Goal: Transaction & Acquisition: Purchase product/service

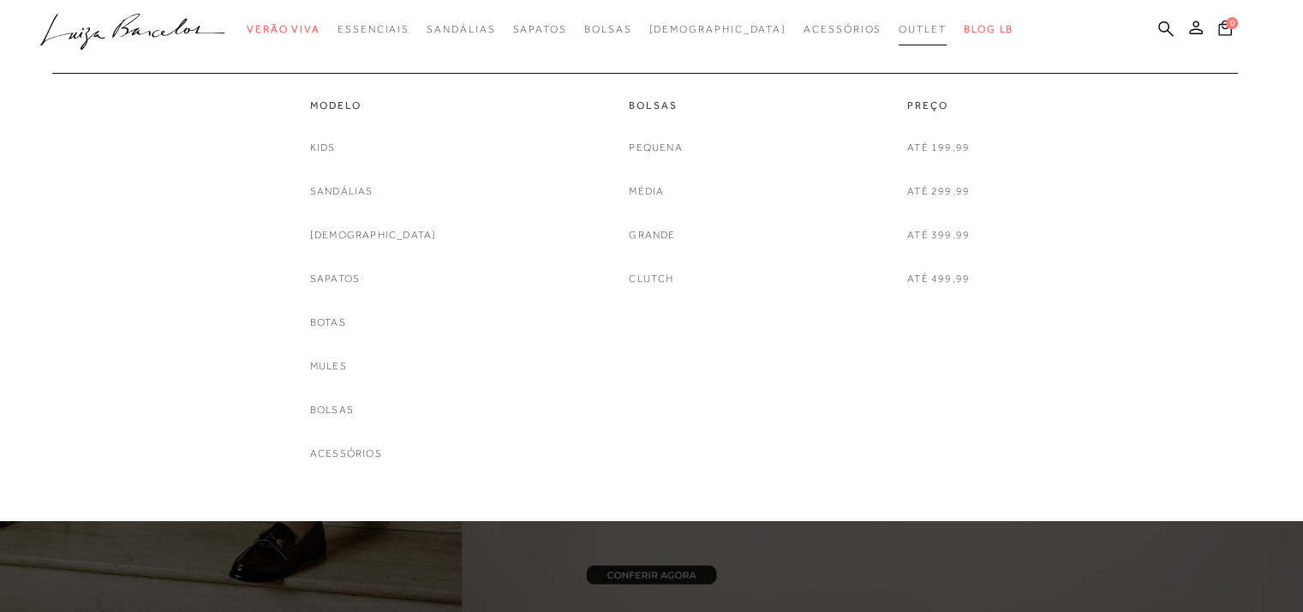
click at [899, 37] on link "Outlet" at bounding box center [923, 30] width 48 height 32
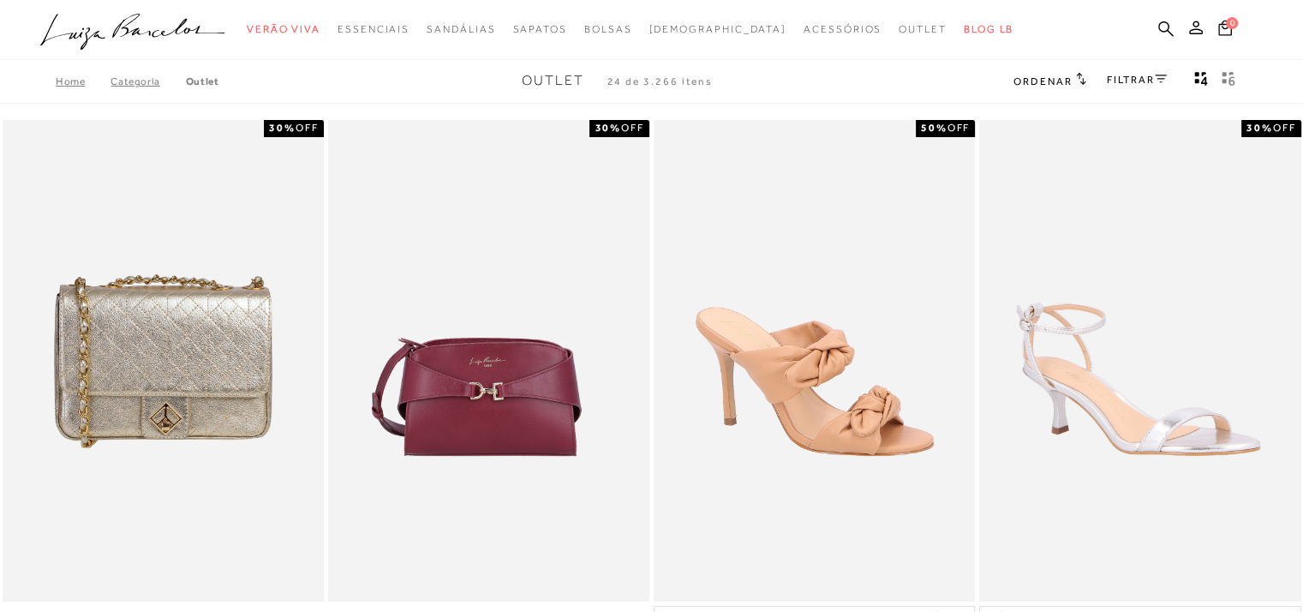
click at [1148, 80] on link "FILTRAR" at bounding box center [1137, 80] width 60 height 12
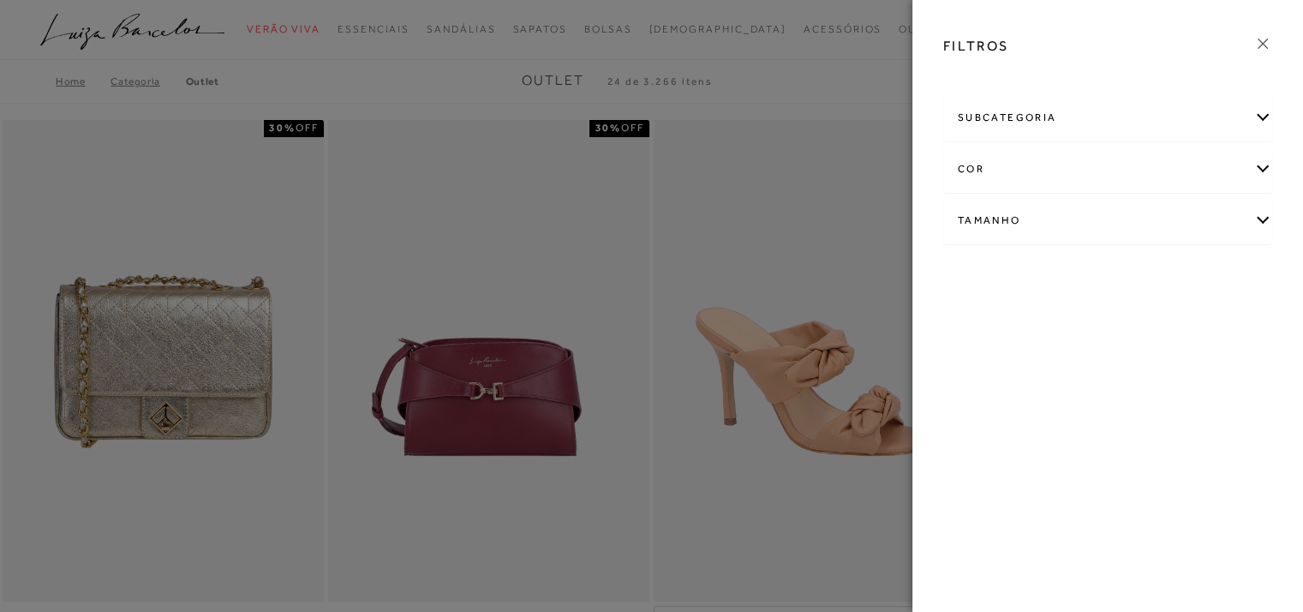
click at [1257, 221] on div "Tamanho" at bounding box center [1107, 220] width 327 height 45
click at [999, 355] on link "Ver mais..." at bounding box center [989, 350] width 46 height 13
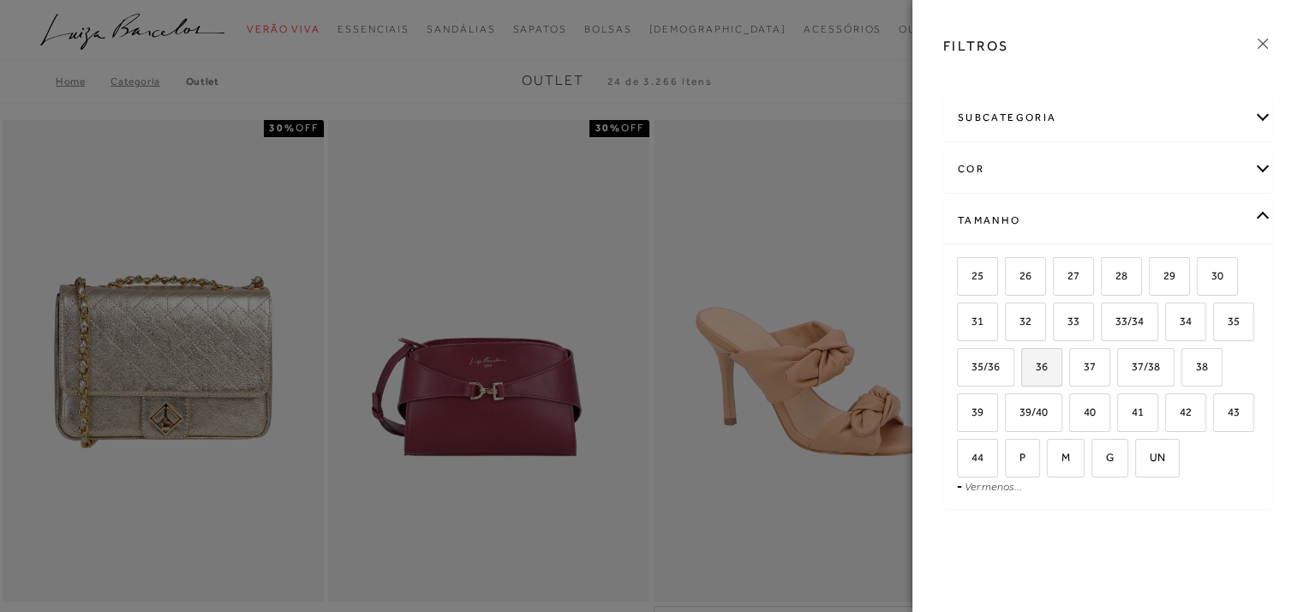
click at [1048, 366] on span "36" at bounding box center [1035, 366] width 25 height 13
click at [1036, 366] on input "36" at bounding box center [1027, 369] width 17 height 17
checkbox input "true"
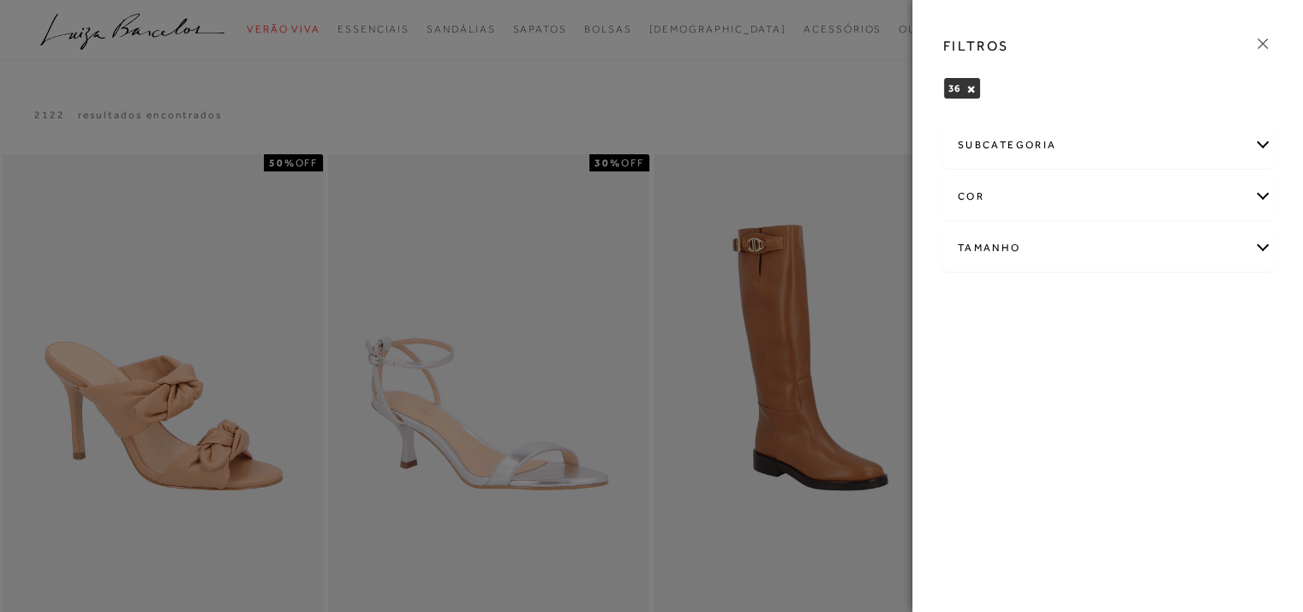
click at [809, 140] on div at bounding box center [651, 306] width 1303 height 612
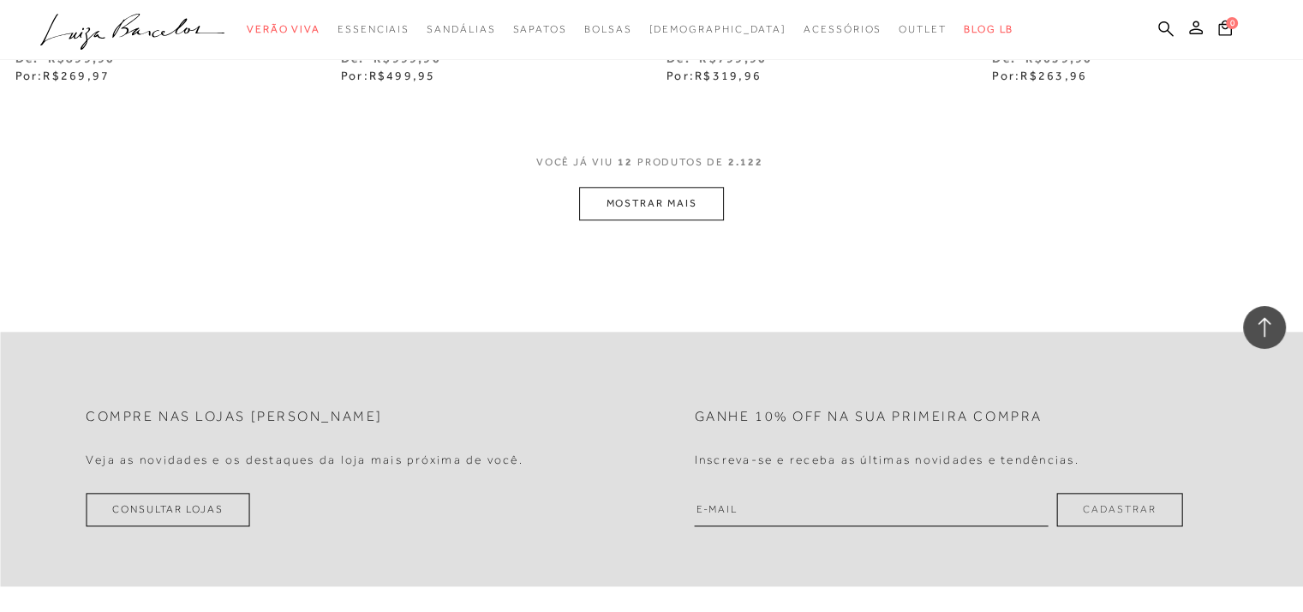
scroll to position [1891, 0]
click at [688, 204] on button "MOSTRAR MAIS" at bounding box center [651, 199] width 144 height 33
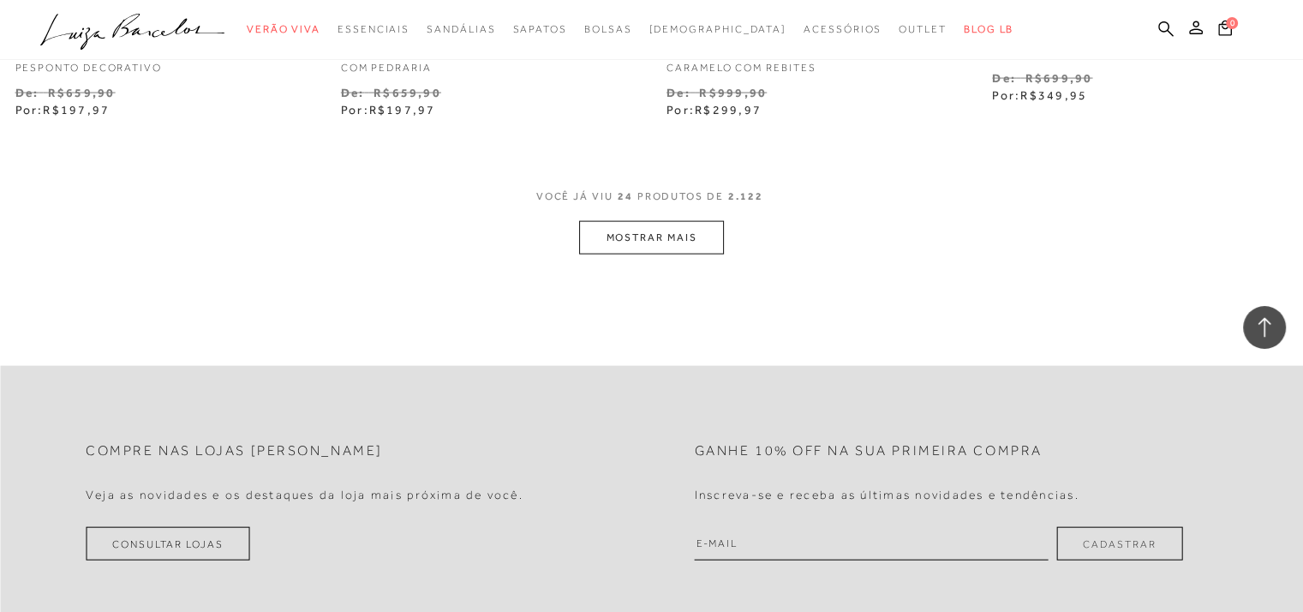
scroll to position [3683, 0]
click at [613, 236] on button "MOSTRAR MAIS" at bounding box center [651, 242] width 144 height 33
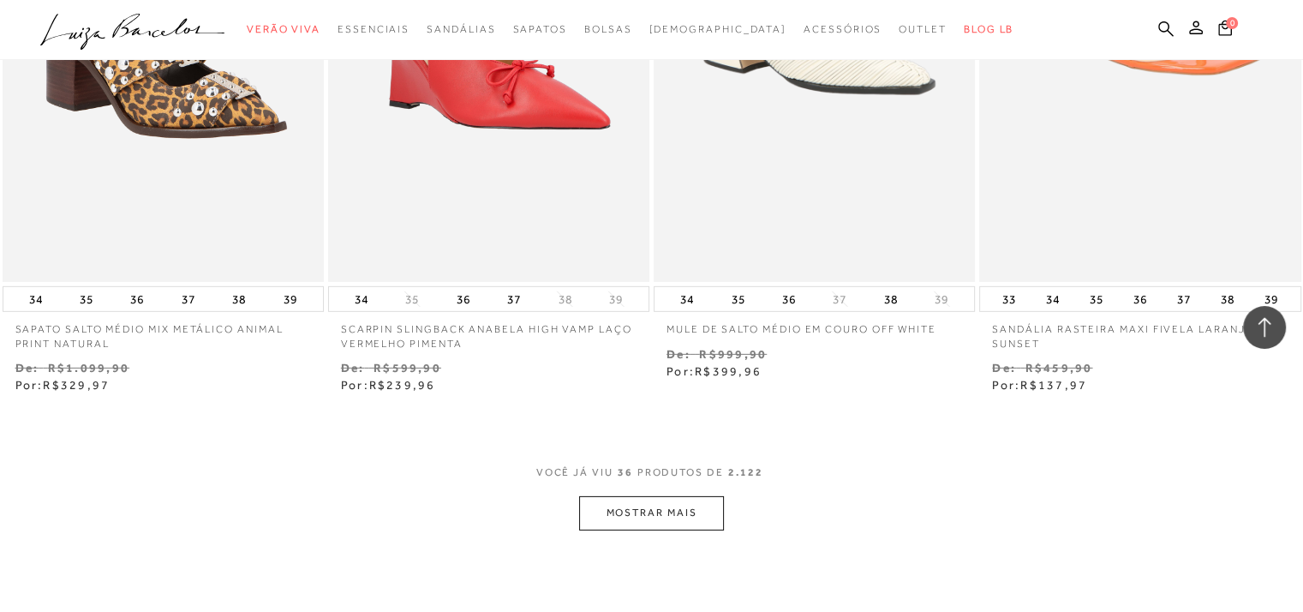
scroll to position [5294, 0]
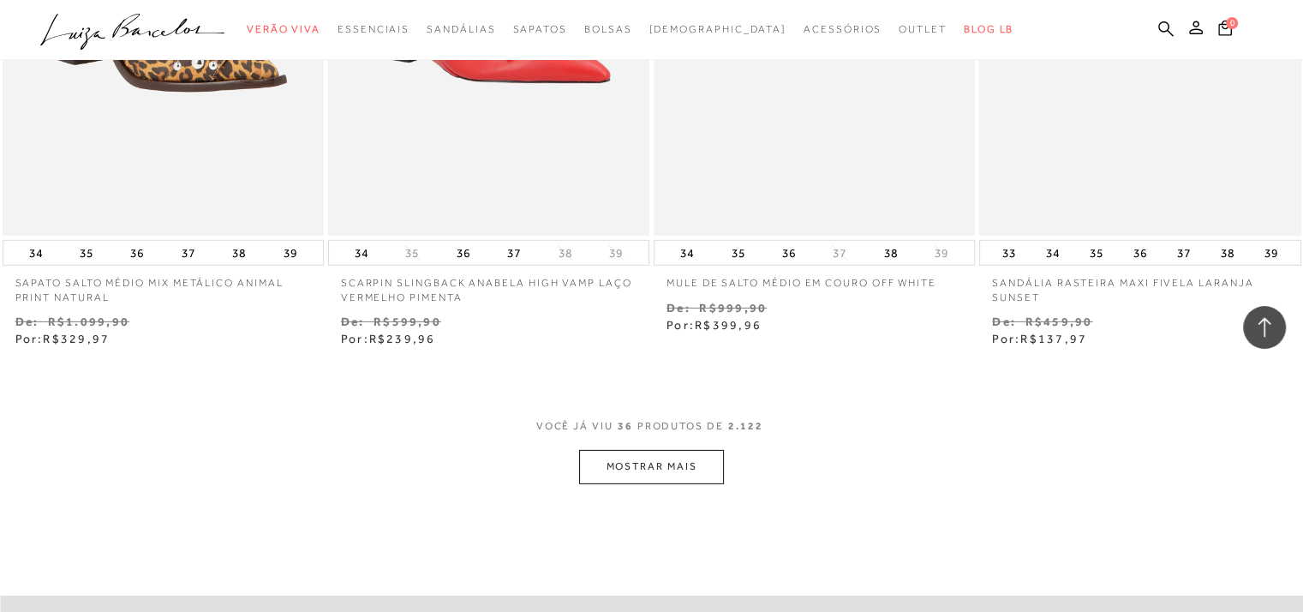
click at [697, 469] on button "MOSTRAR MAIS" at bounding box center [651, 466] width 144 height 33
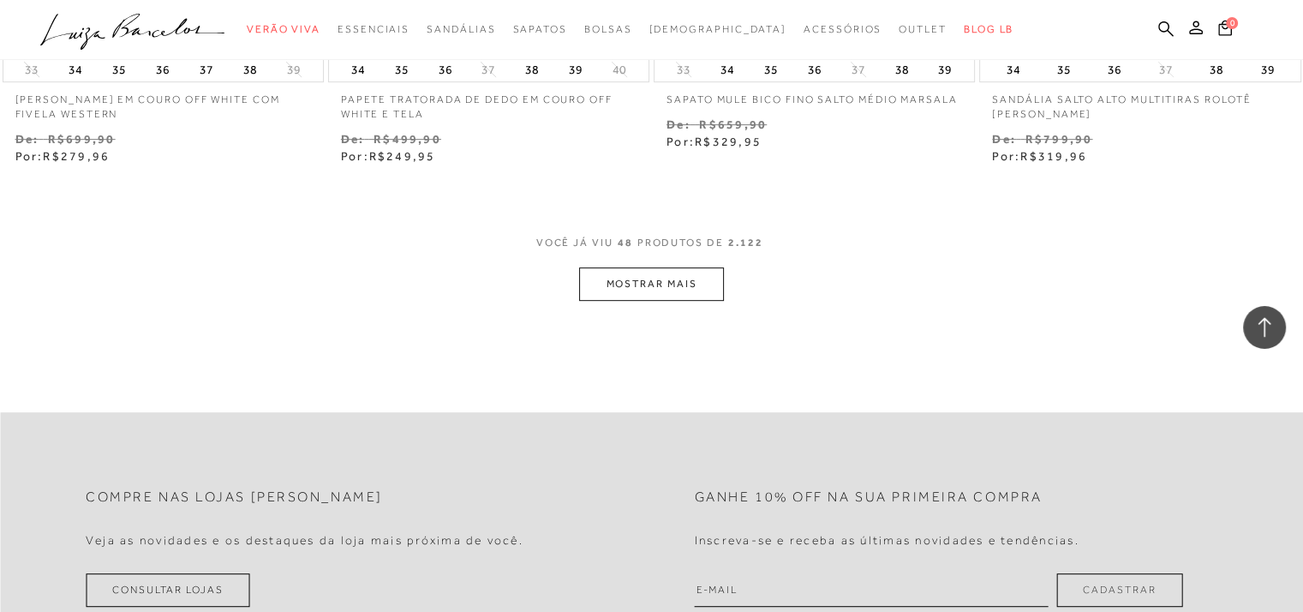
scroll to position [7322, 0]
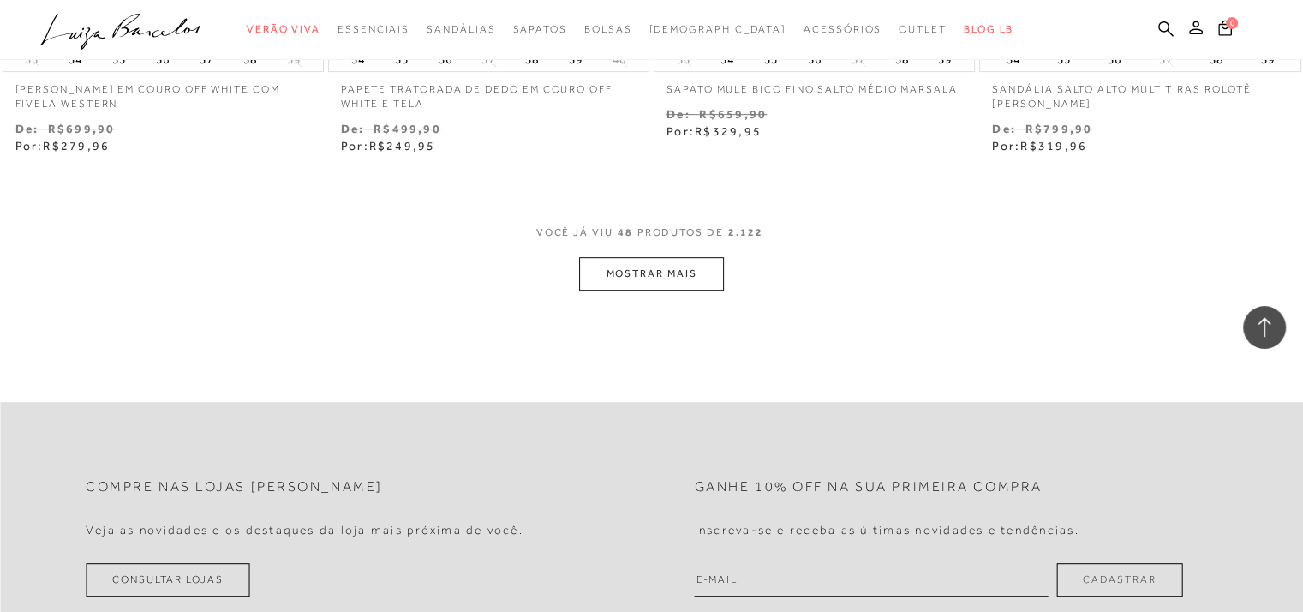
click at [697, 273] on button "MOSTRAR MAIS" at bounding box center [651, 273] width 144 height 33
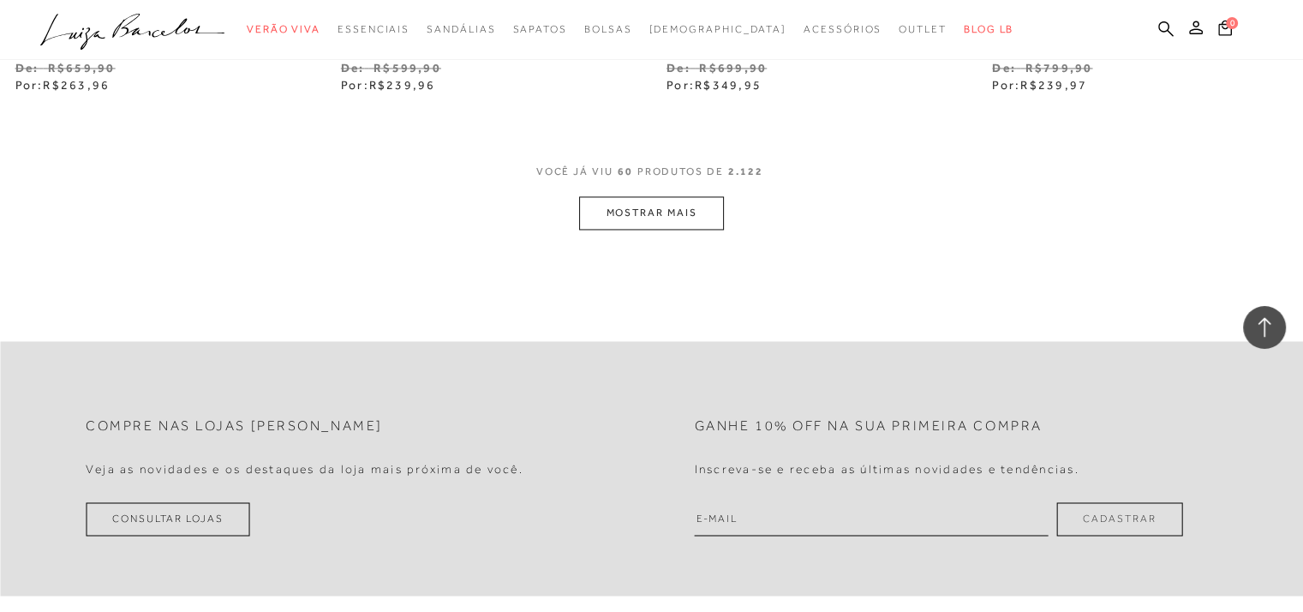
scroll to position [9206, 0]
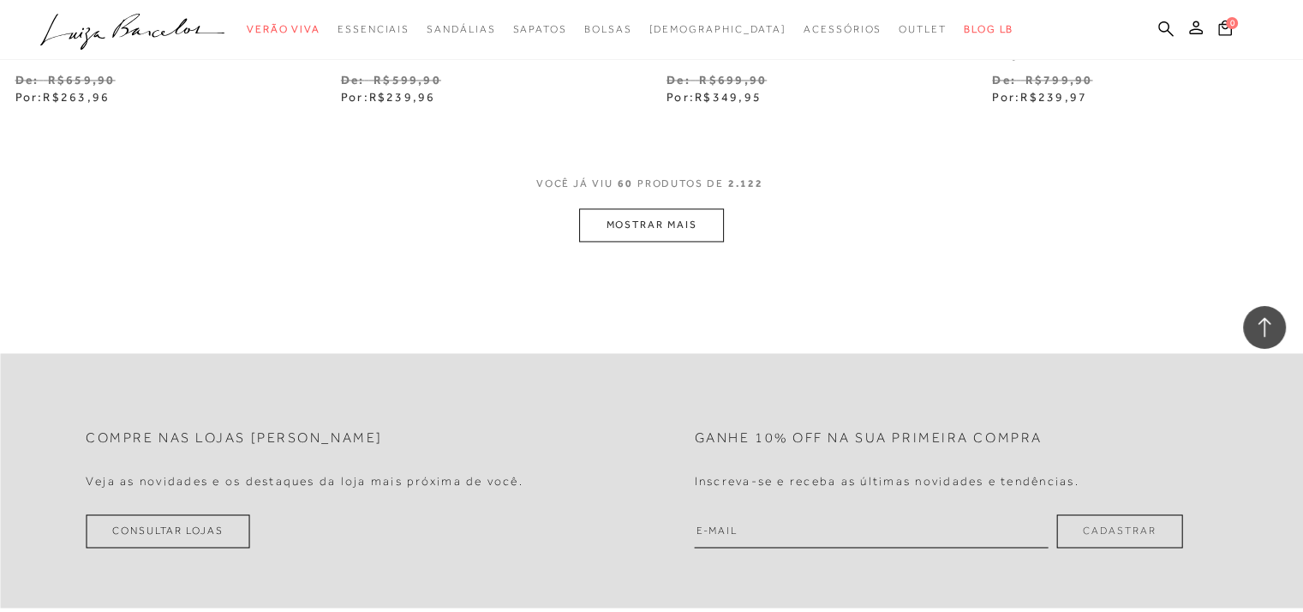
click at [714, 223] on button "MOSTRAR MAIS" at bounding box center [651, 224] width 144 height 33
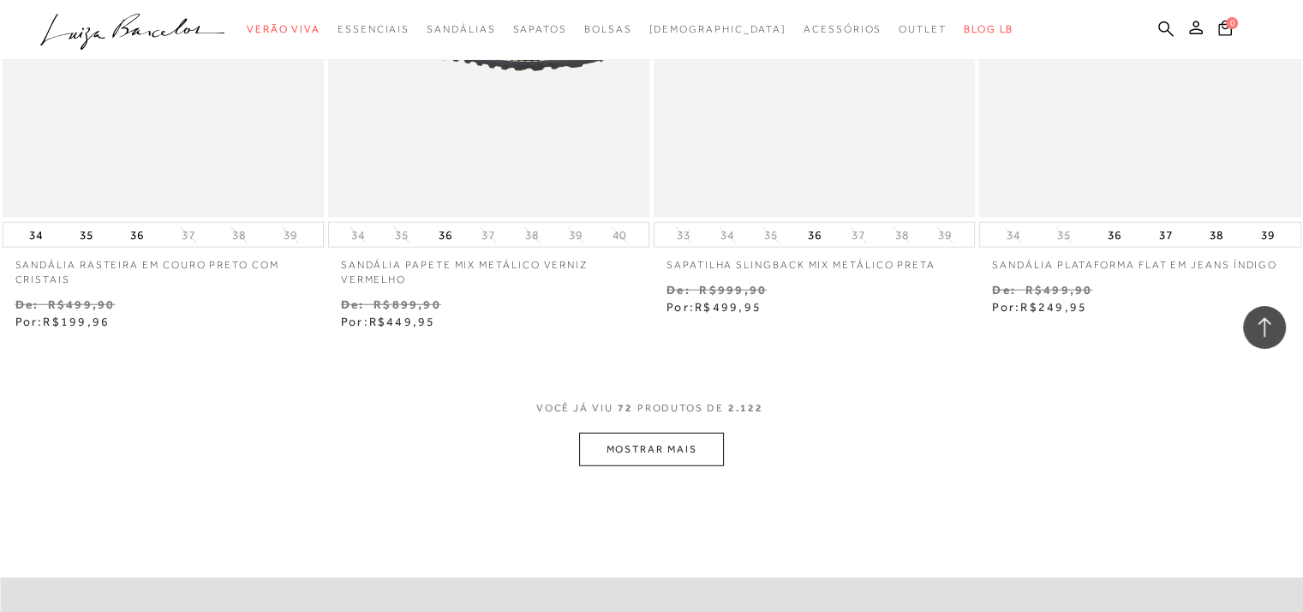
scroll to position [10987, 0]
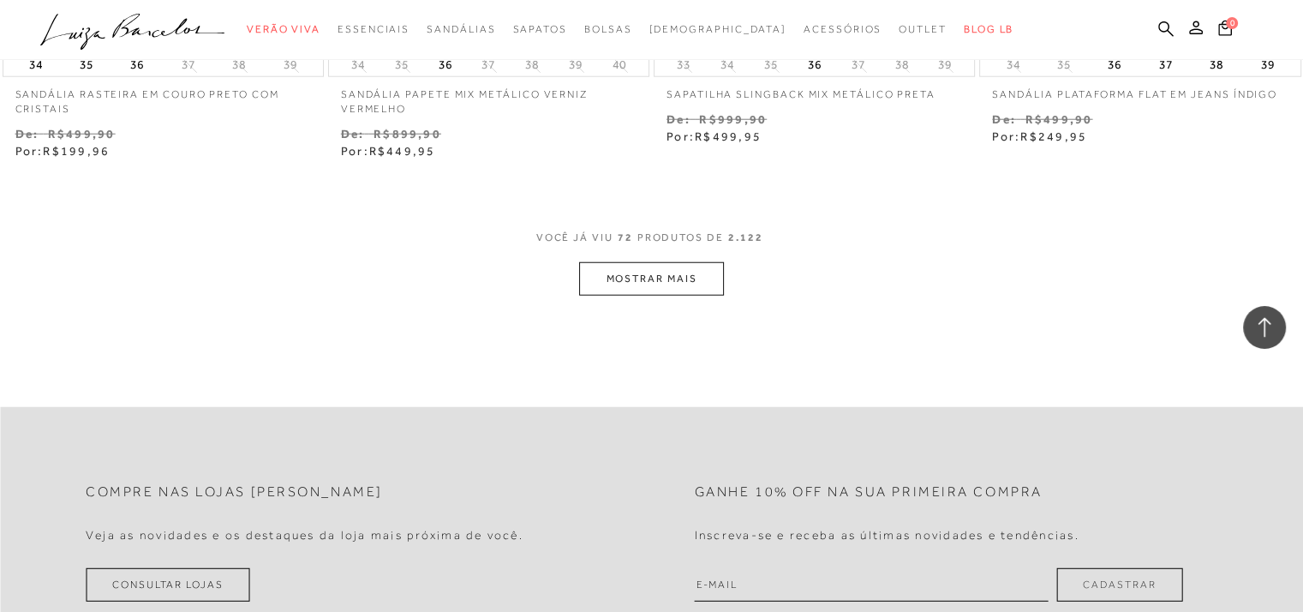
click at [666, 288] on button "MOSTRAR MAIS" at bounding box center [651, 278] width 144 height 33
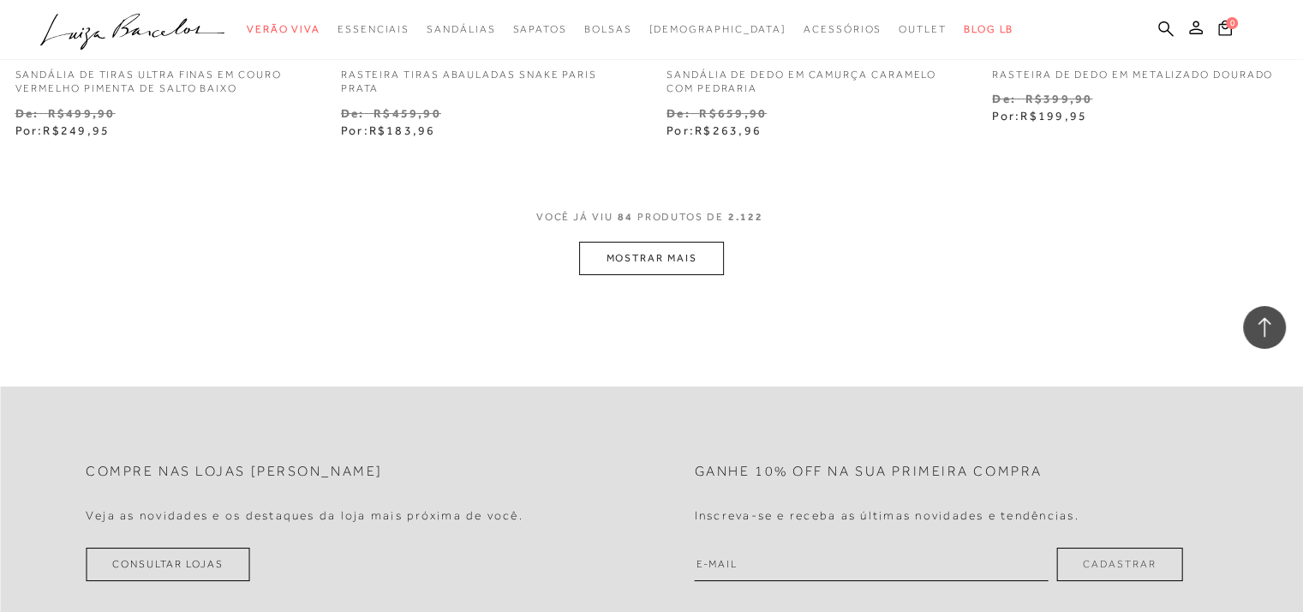
scroll to position [12711, 0]
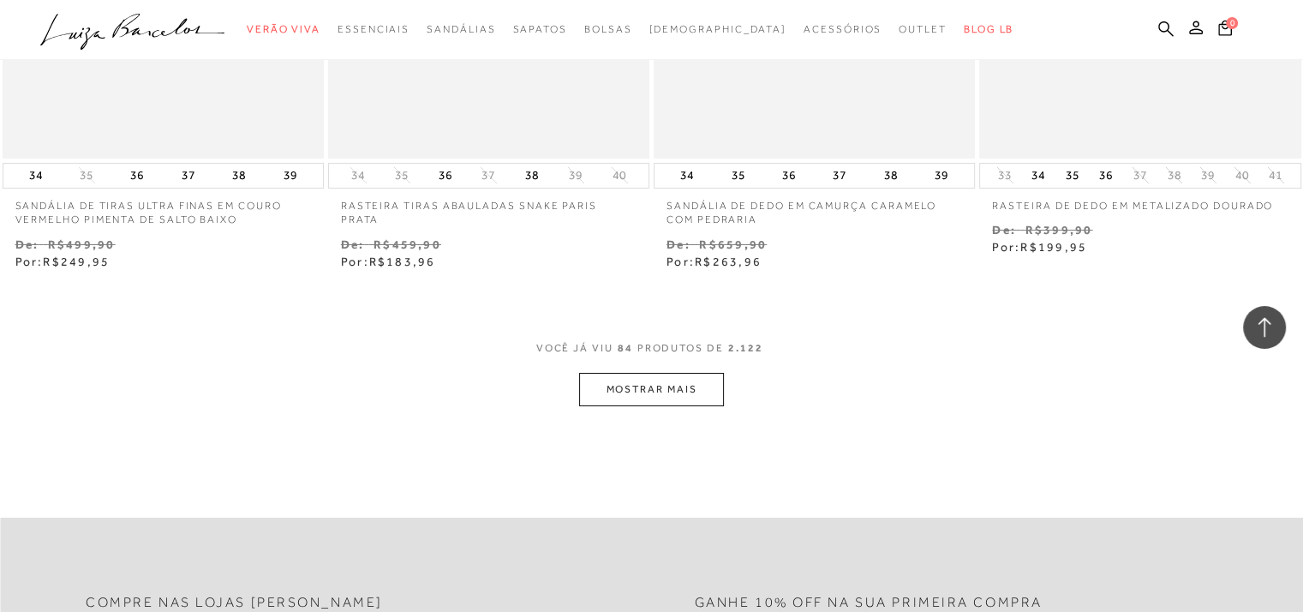
click at [663, 382] on button "MOSTRAR MAIS" at bounding box center [651, 389] width 144 height 33
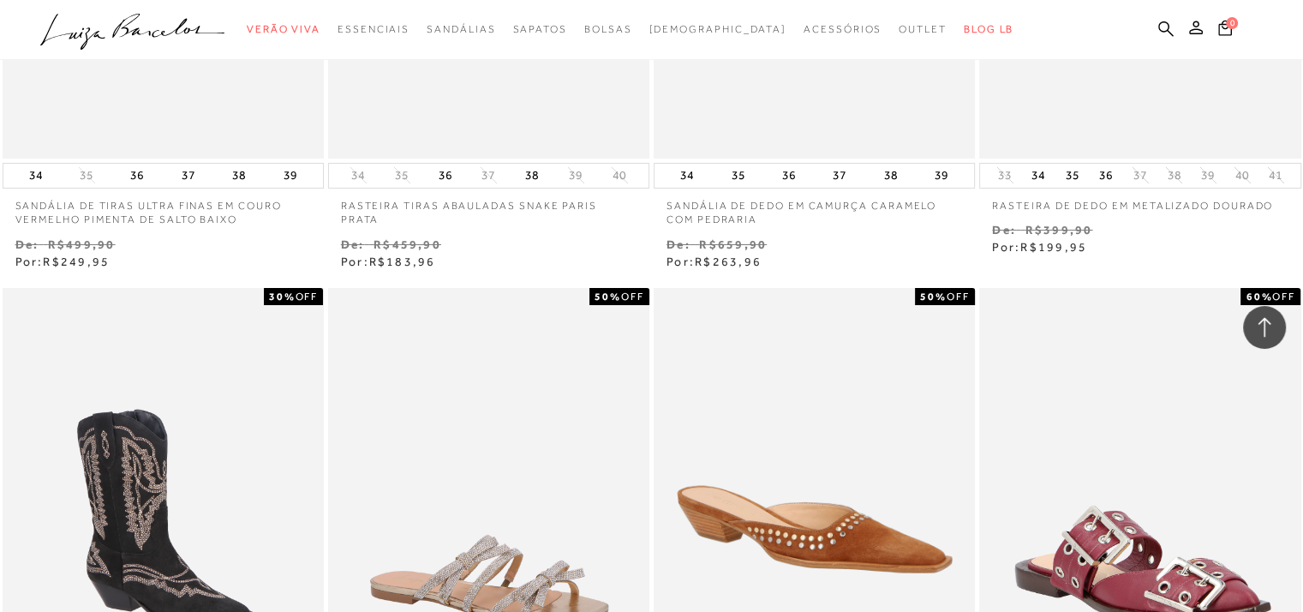
scroll to position [13677, 0]
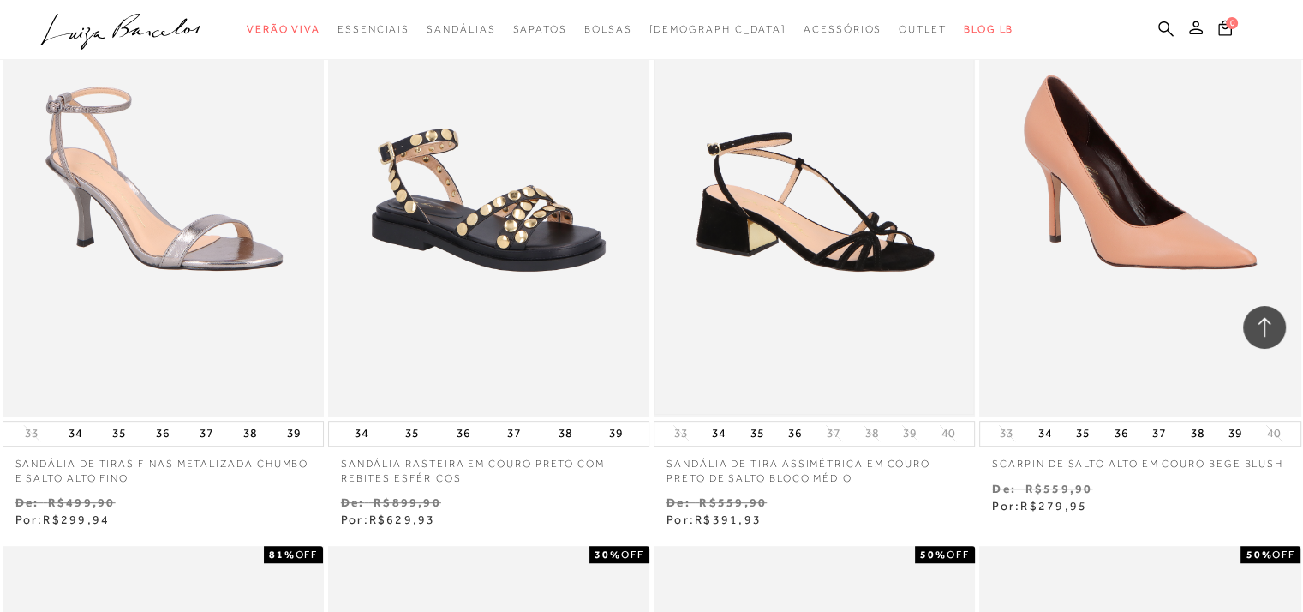
click at [846, 242] on img at bounding box center [814, 175] width 318 height 477
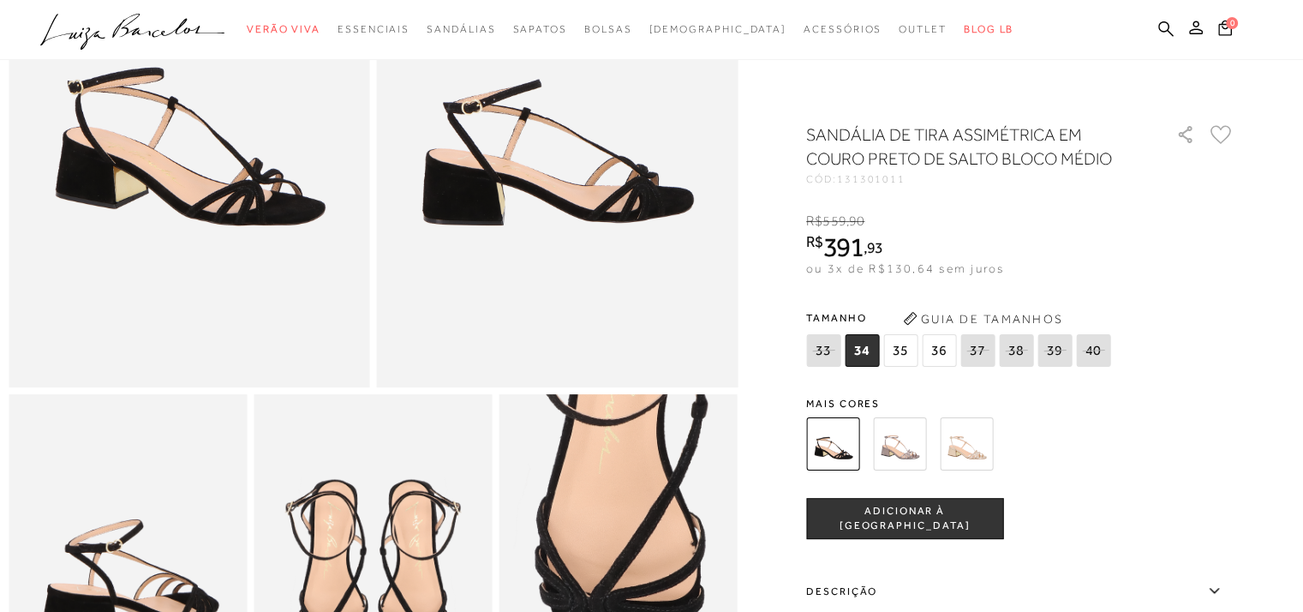
scroll to position [293, 0]
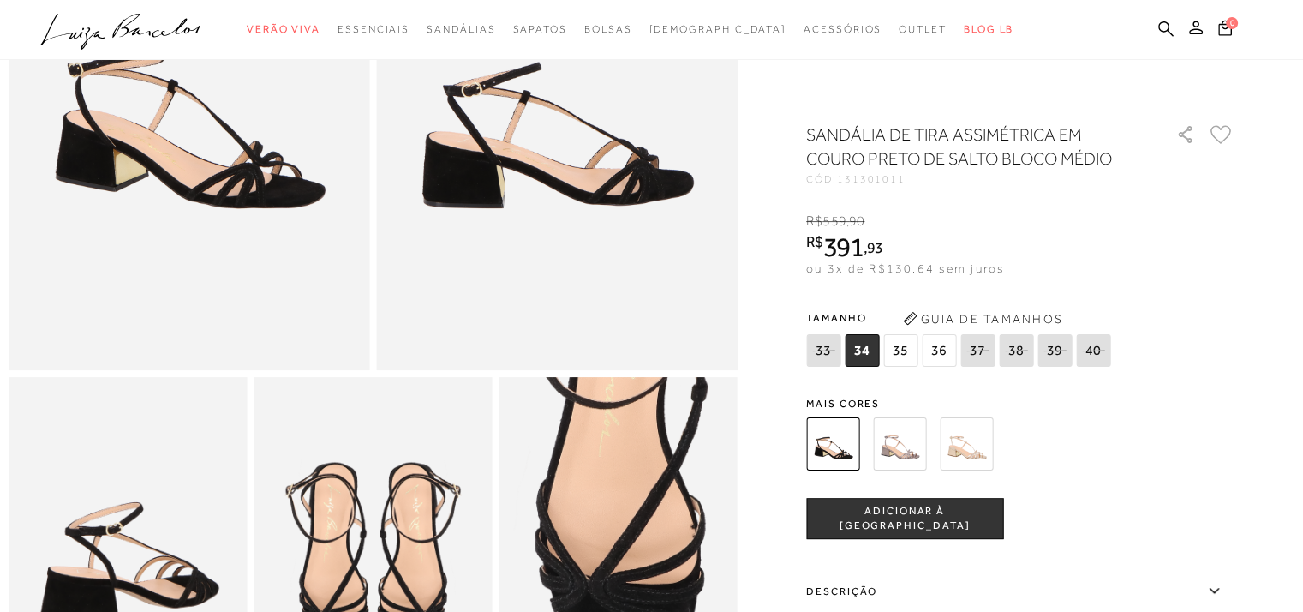
click at [910, 451] on img at bounding box center [899, 443] width 53 height 53
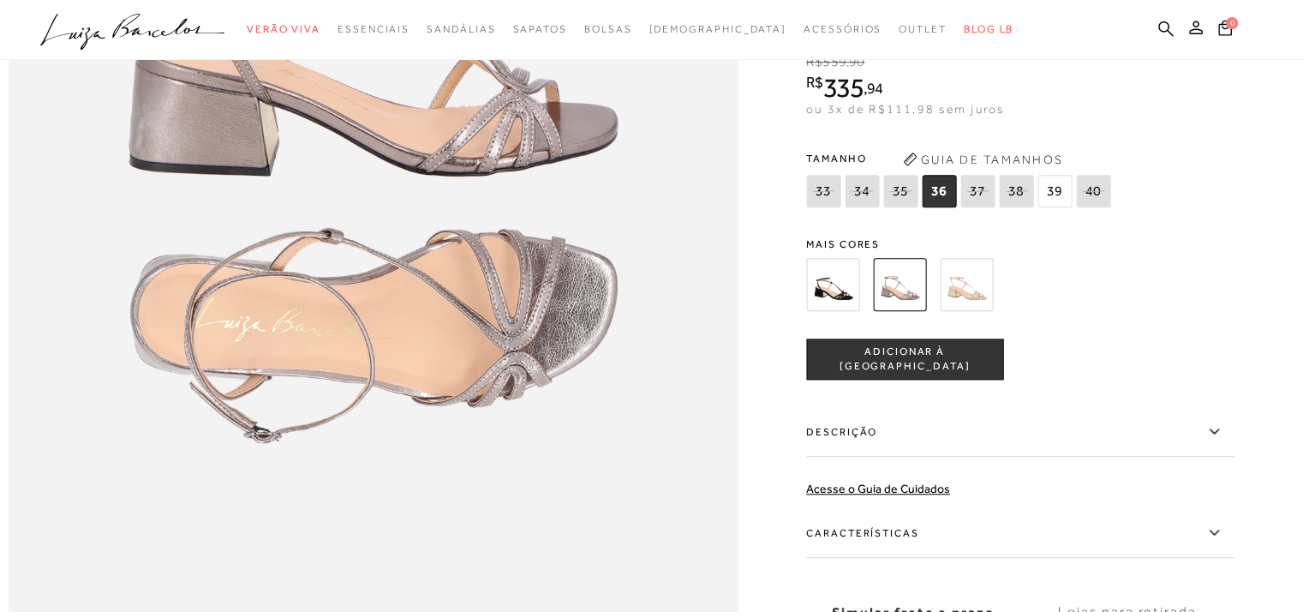
click at [987, 311] on img at bounding box center [966, 284] width 53 height 53
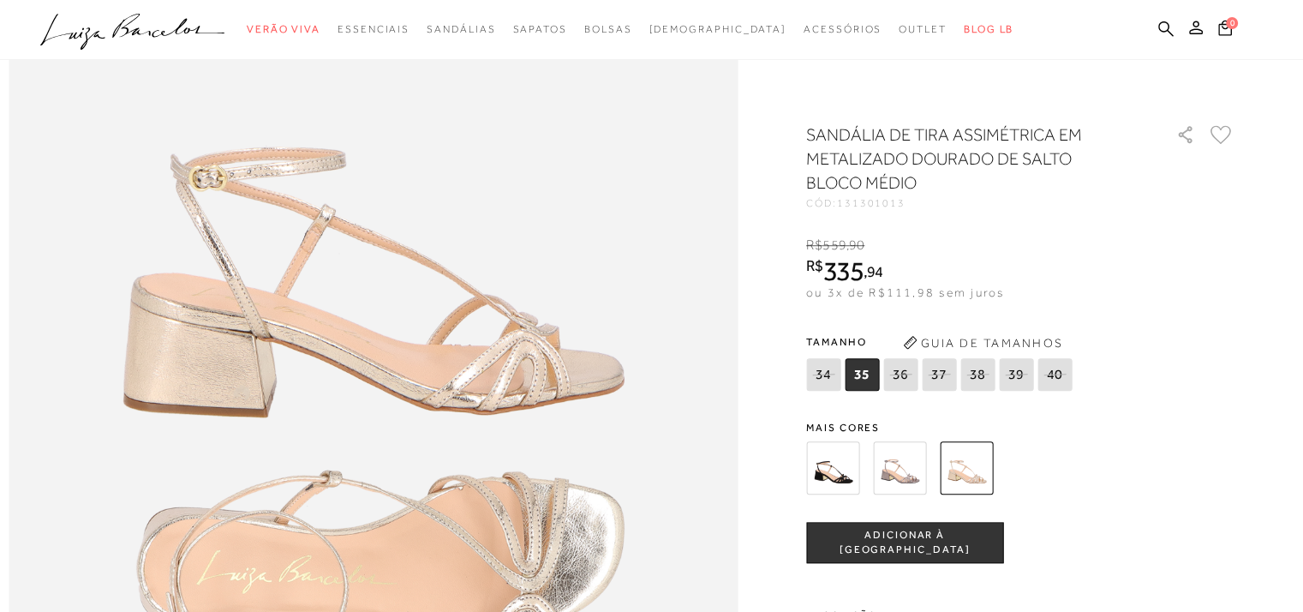
scroll to position [1252, 0]
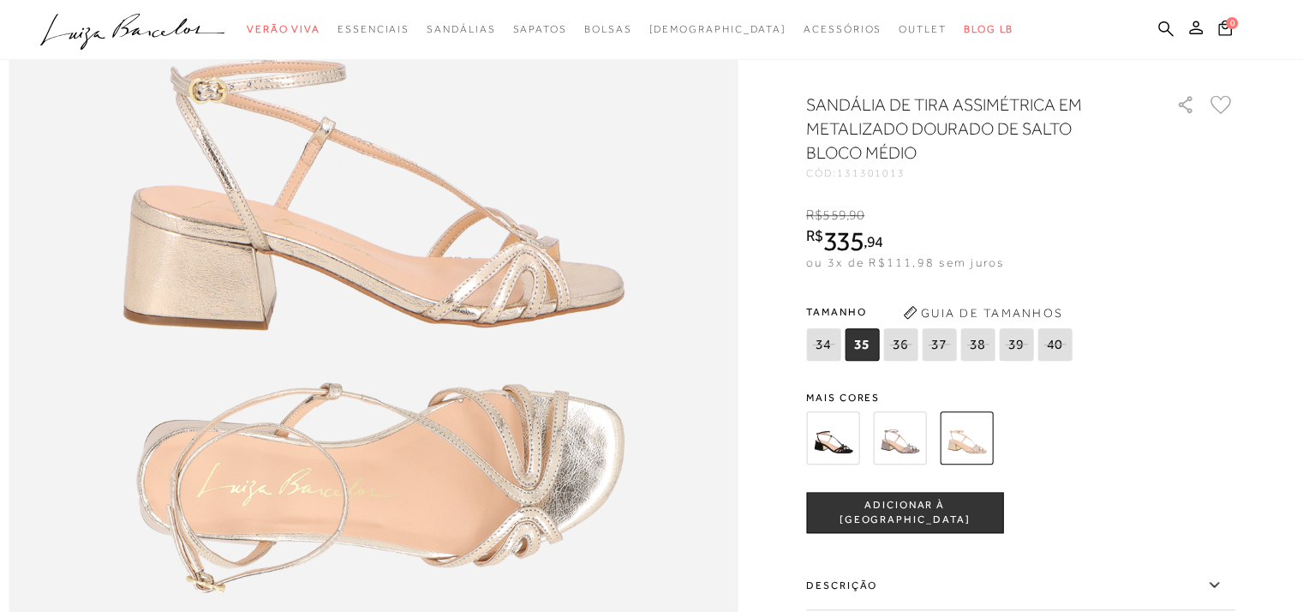
click at [833, 464] on img at bounding box center [832, 437] width 53 height 53
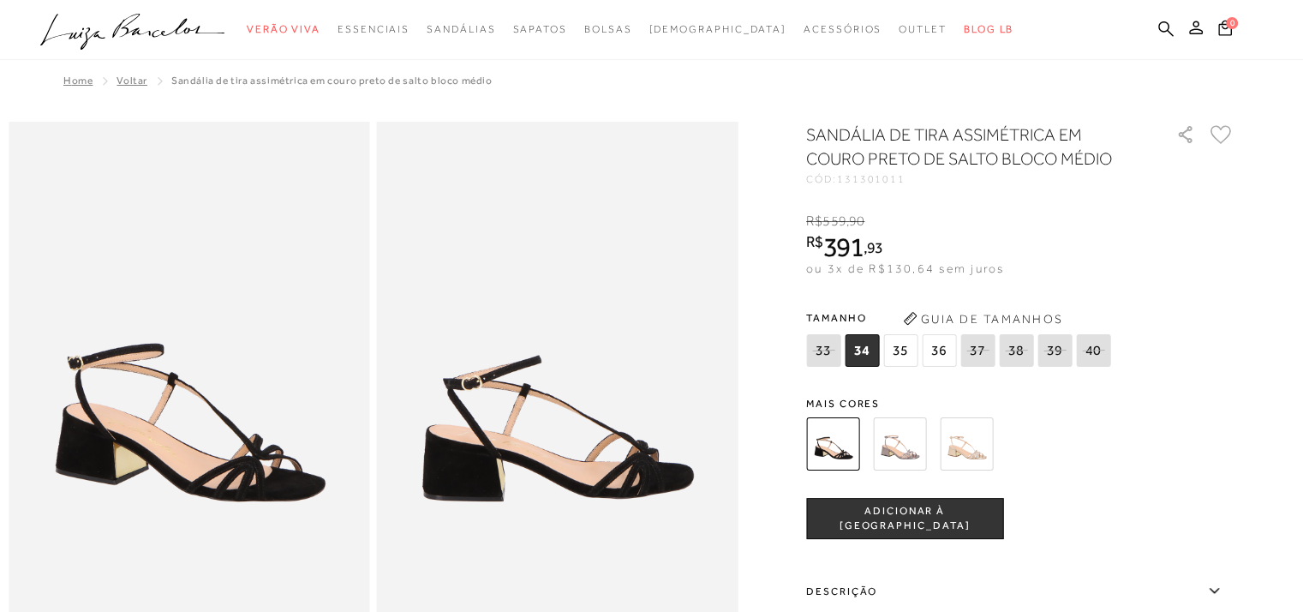
click at [946, 349] on span "36" at bounding box center [939, 350] width 34 height 33
click at [943, 519] on span "ADICIONAR À SACOLA" at bounding box center [904, 519] width 195 height 30
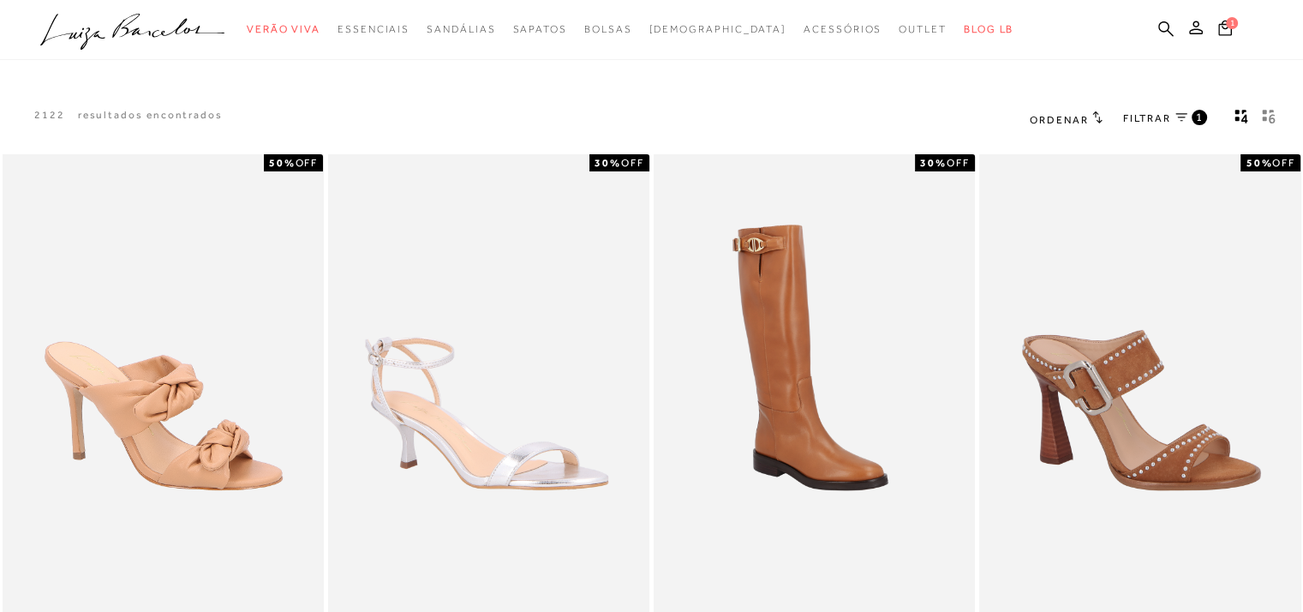
scroll to position [1419, 0]
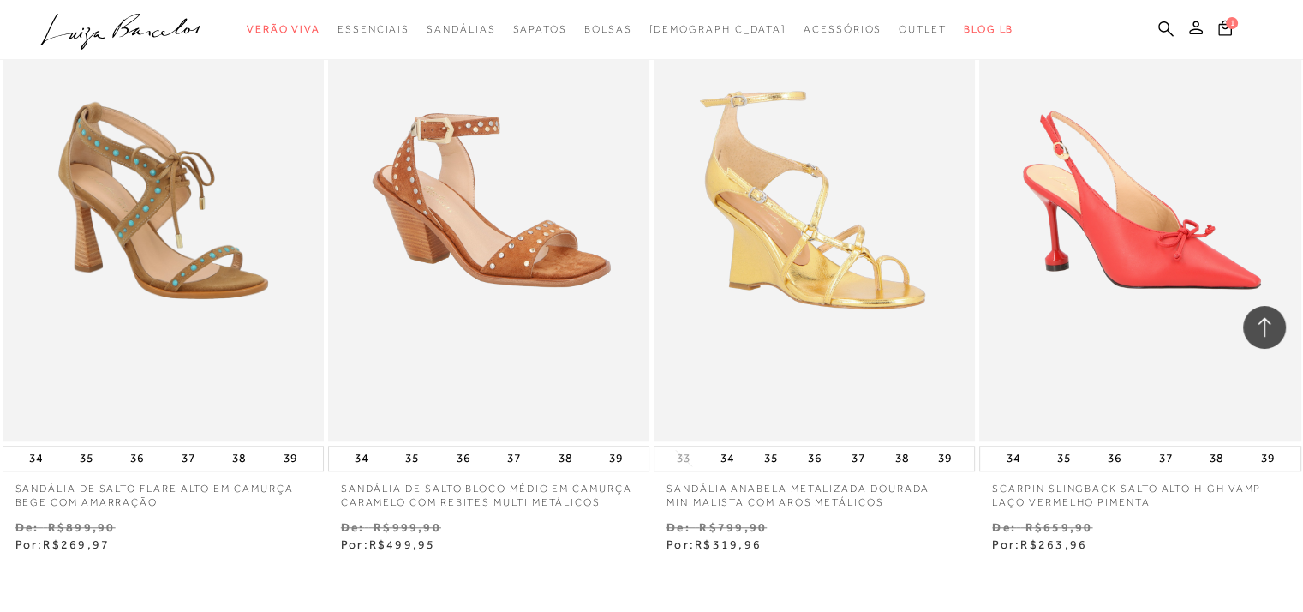
scroll to position [1790, 0]
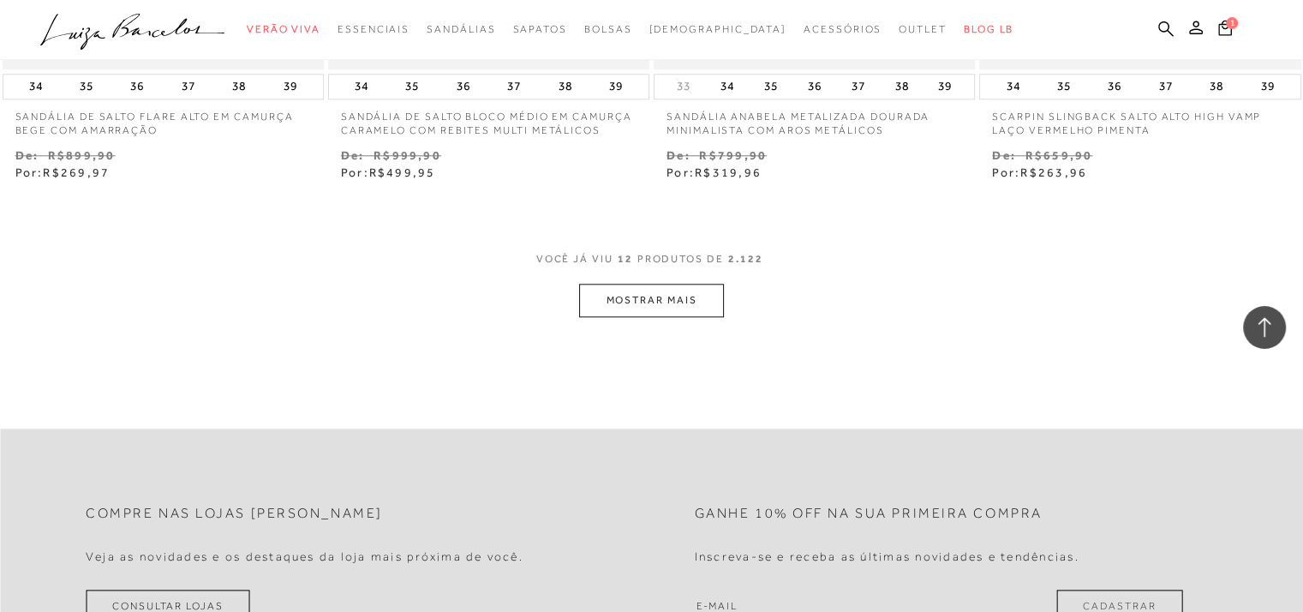
click at [690, 297] on button "MOSTRAR MAIS" at bounding box center [651, 300] width 144 height 33
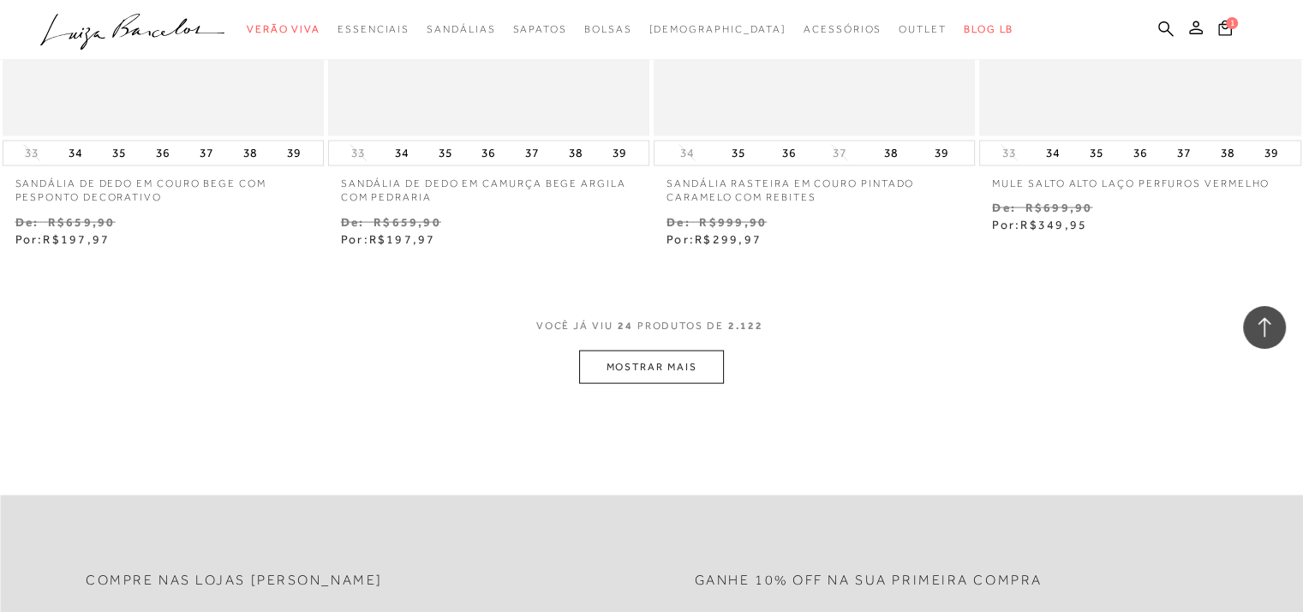
scroll to position [3564, 0]
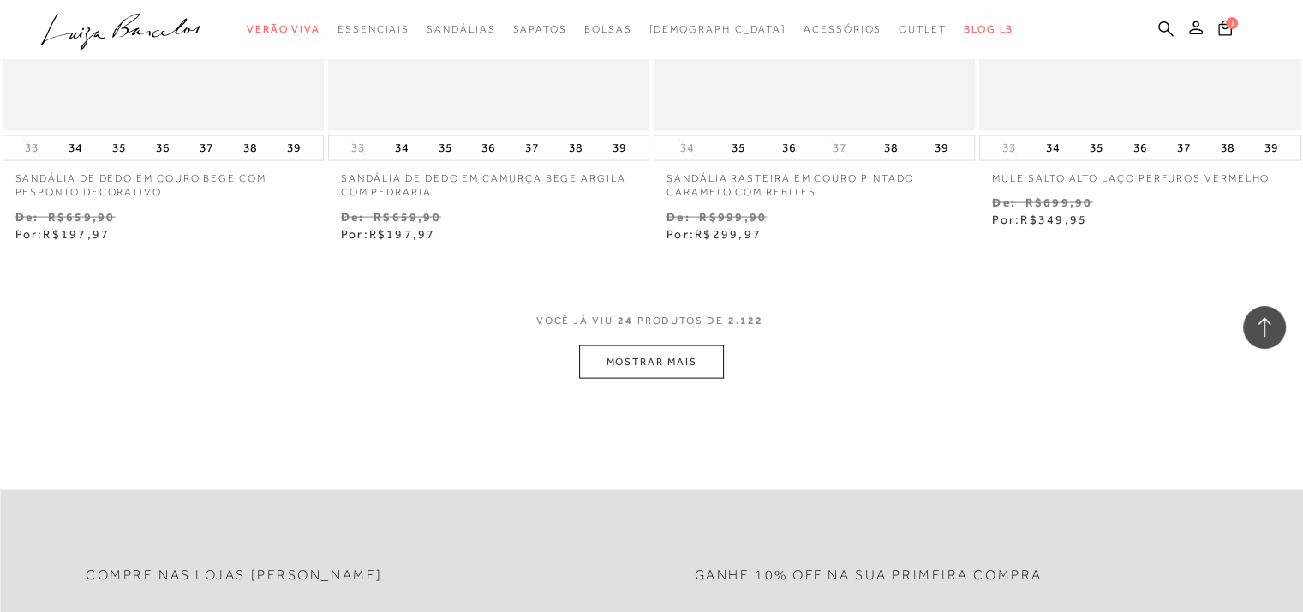
click at [702, 366] on button "MOSTRAR MAIS" at bounding box center [651, 361] width 144 height 33
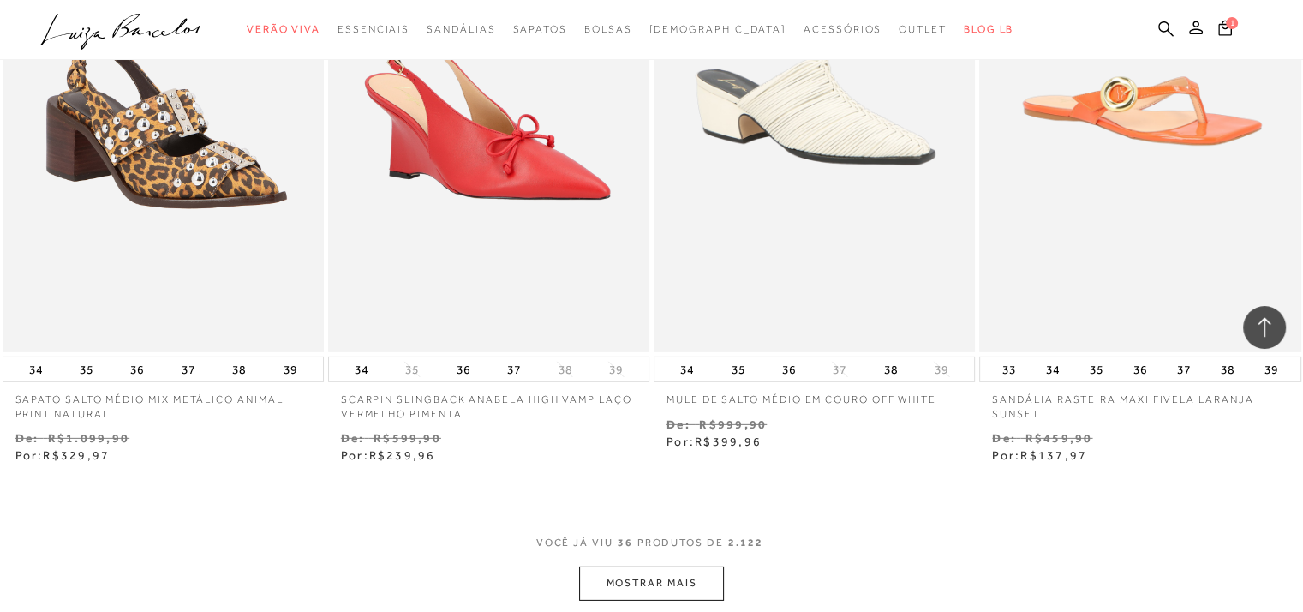
scroll to position [5440, 0]
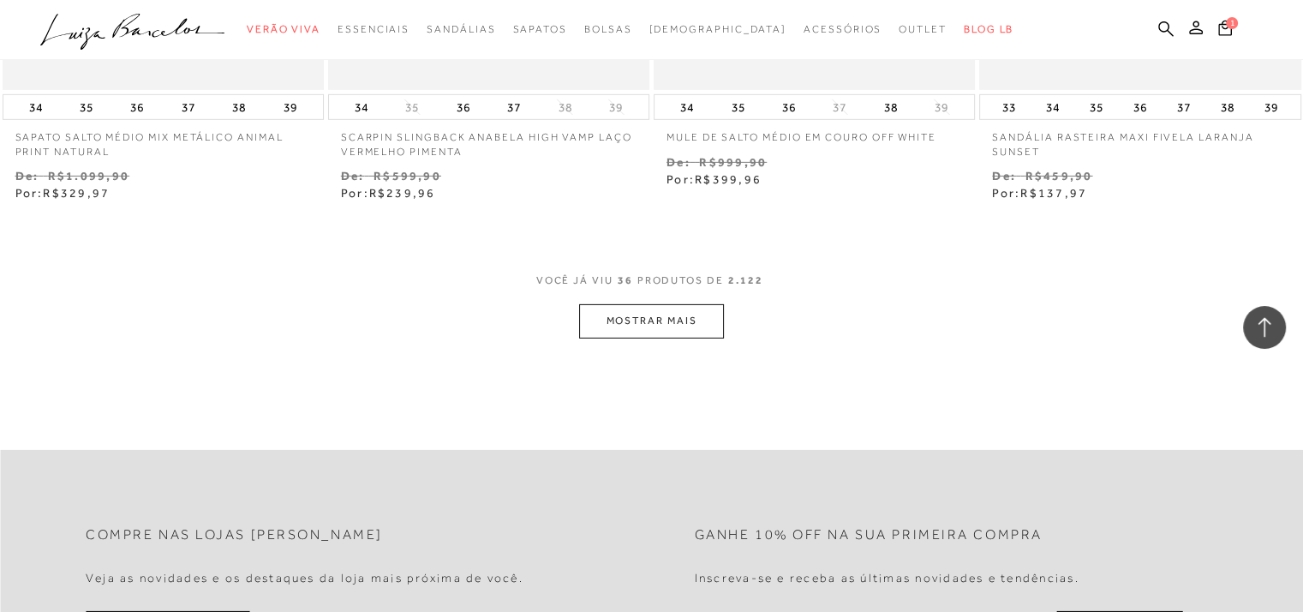
click at [709, 326] on button "MOSTRAR MAIS" at bounding box center [651, 320] width 144 height 33
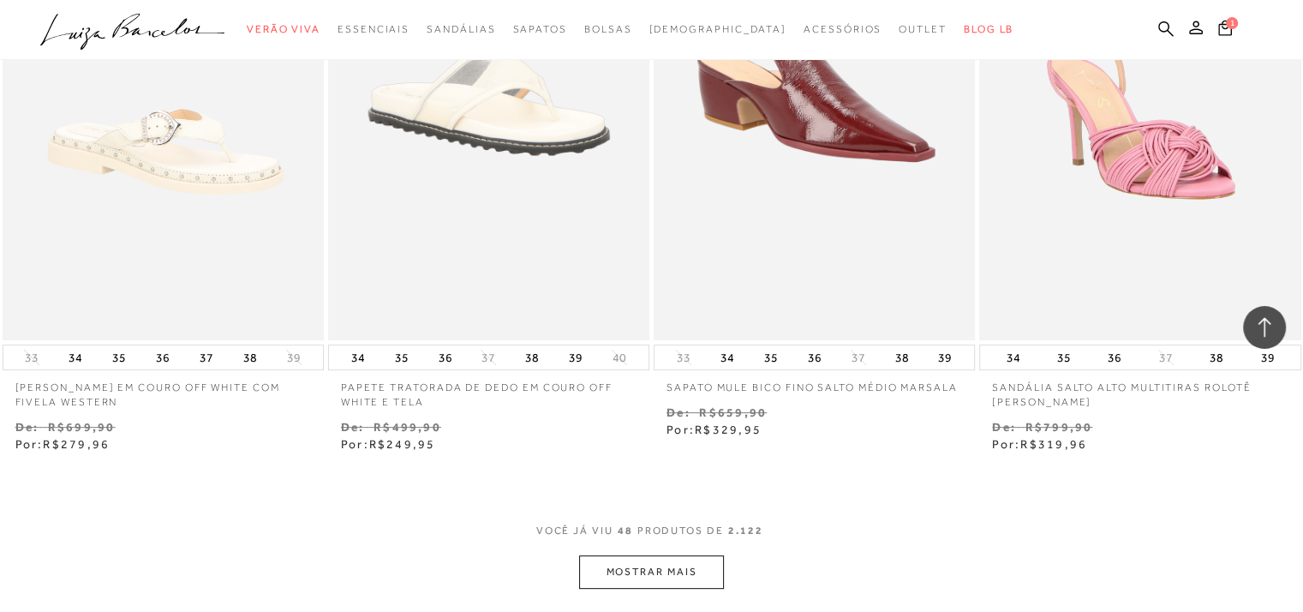
scroll to position [7192, 0]
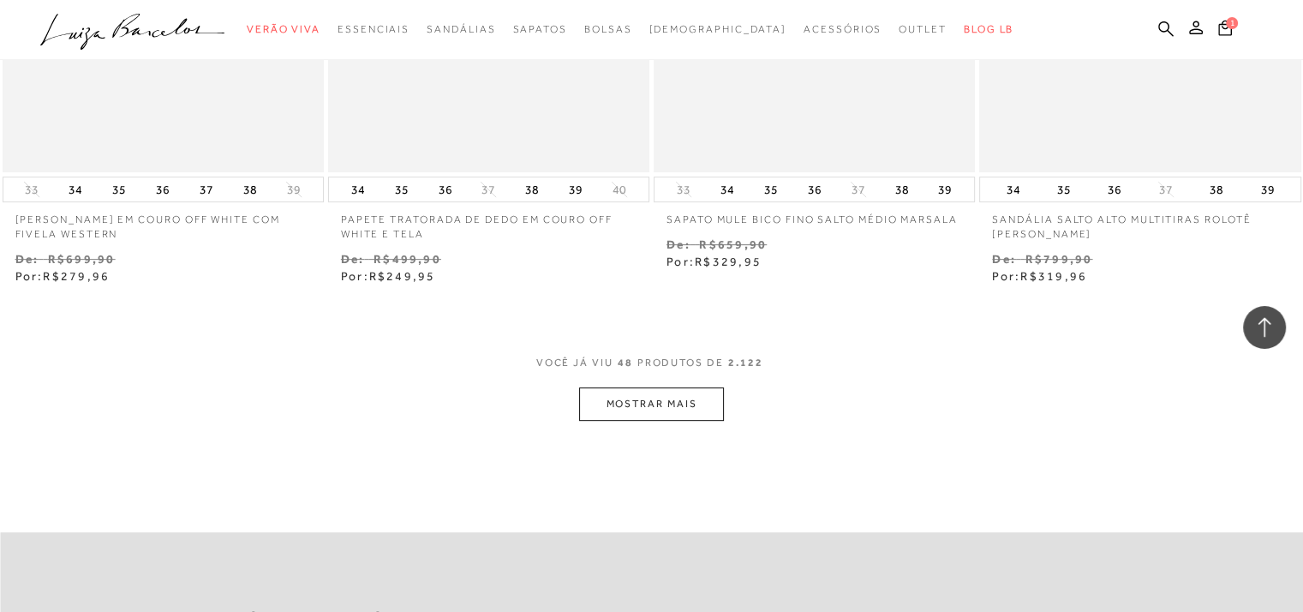
click at [685, 401] on button "MOSTRAR MAIS" at bounding box center [651, 403] width 144 height 33
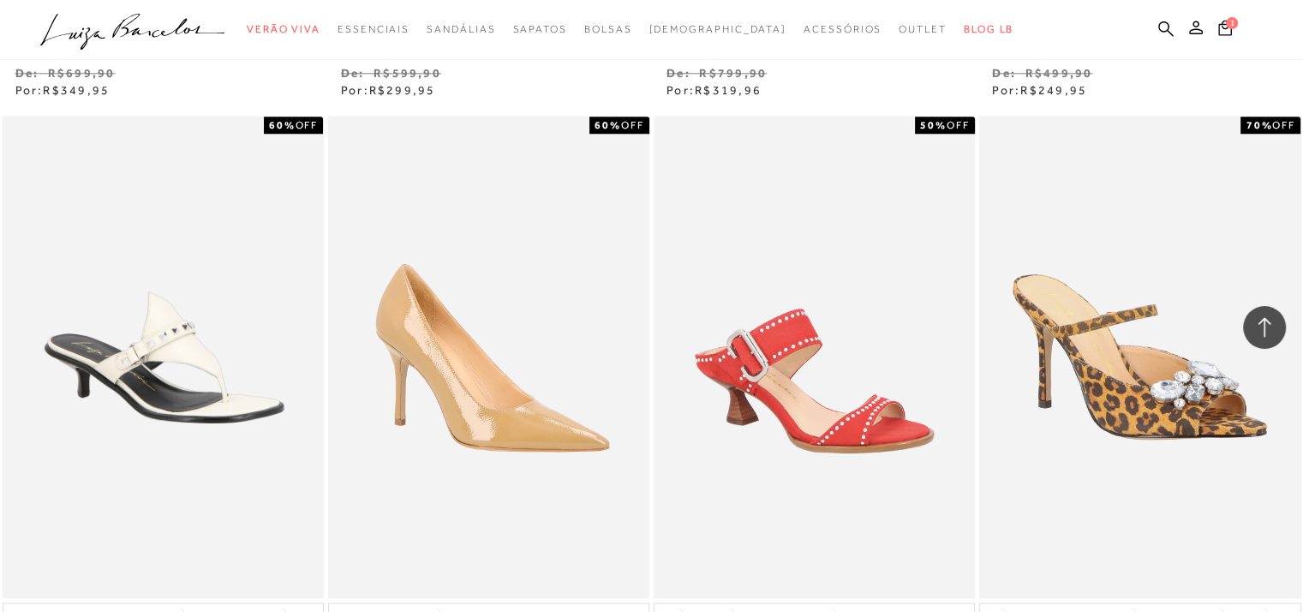
scroll to position [9216, 0]
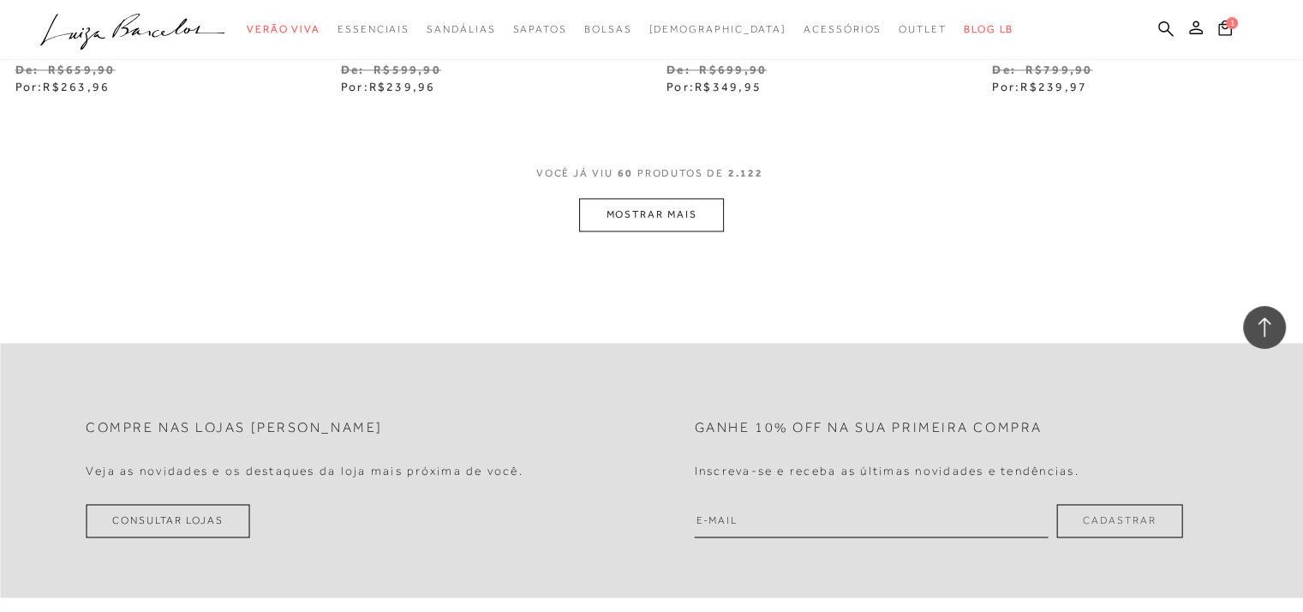
click at [701, 220] on button "MOSTRAR MAIS" at bounding box center [651, 214] width 144 height 33
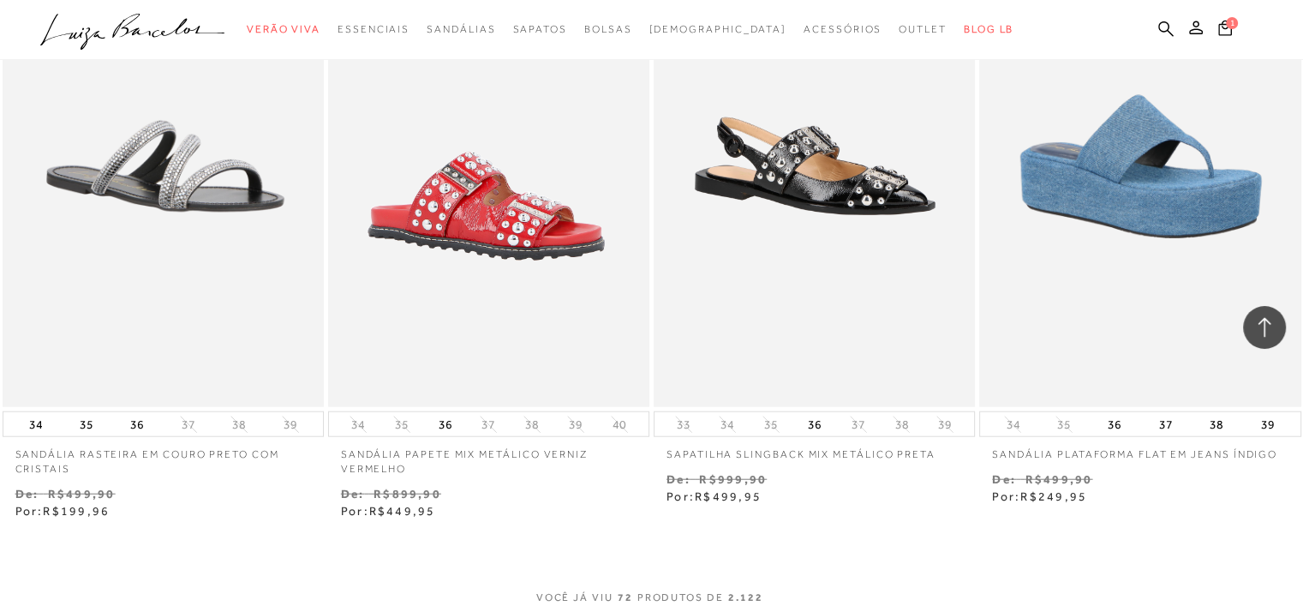
scroll to position [10869, 0]
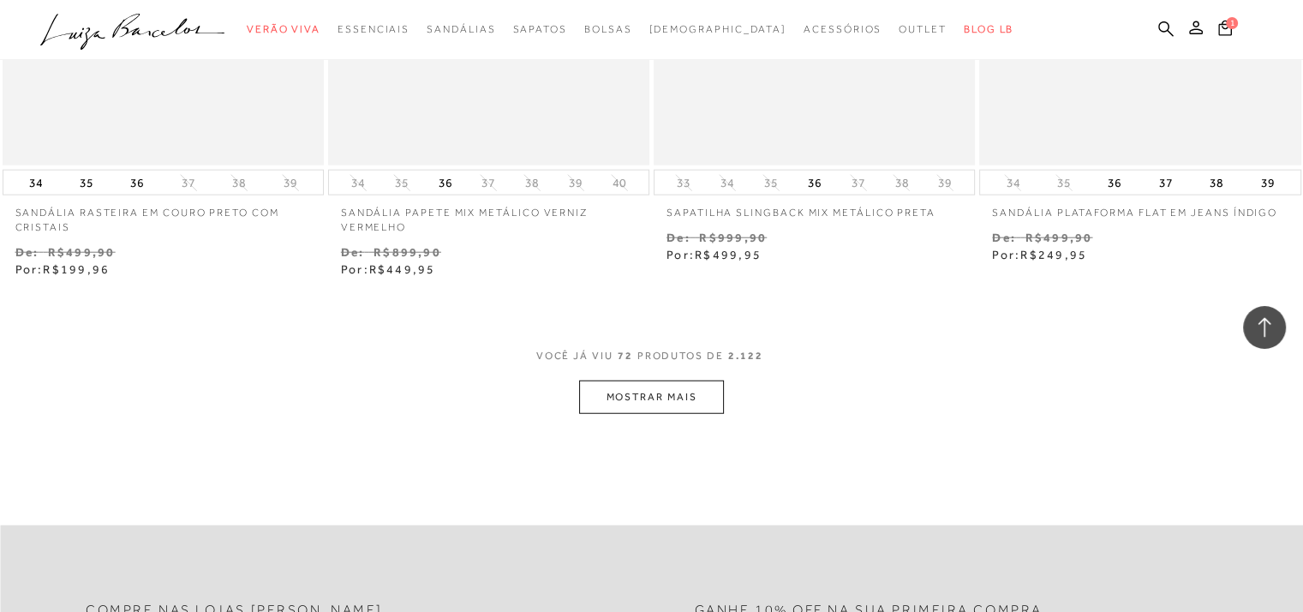
click at [654, 396] on button "MOSTRAR MAIS" at bounding box center [651, 396] width 144 height 33
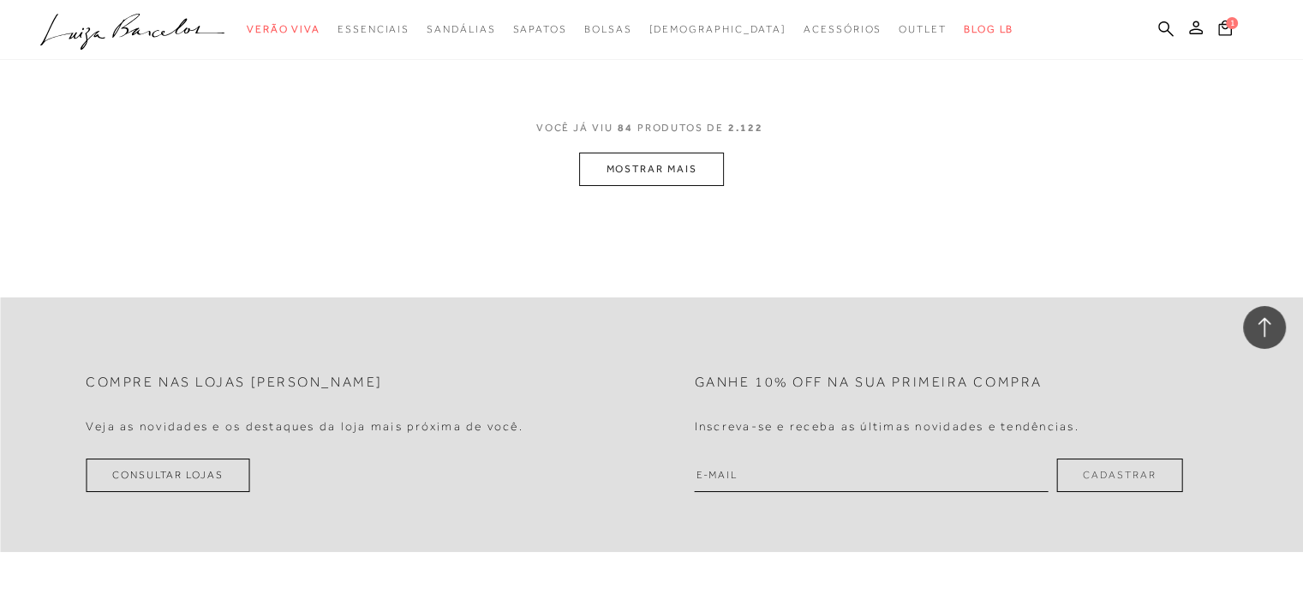
scroll to position [12767, 0]
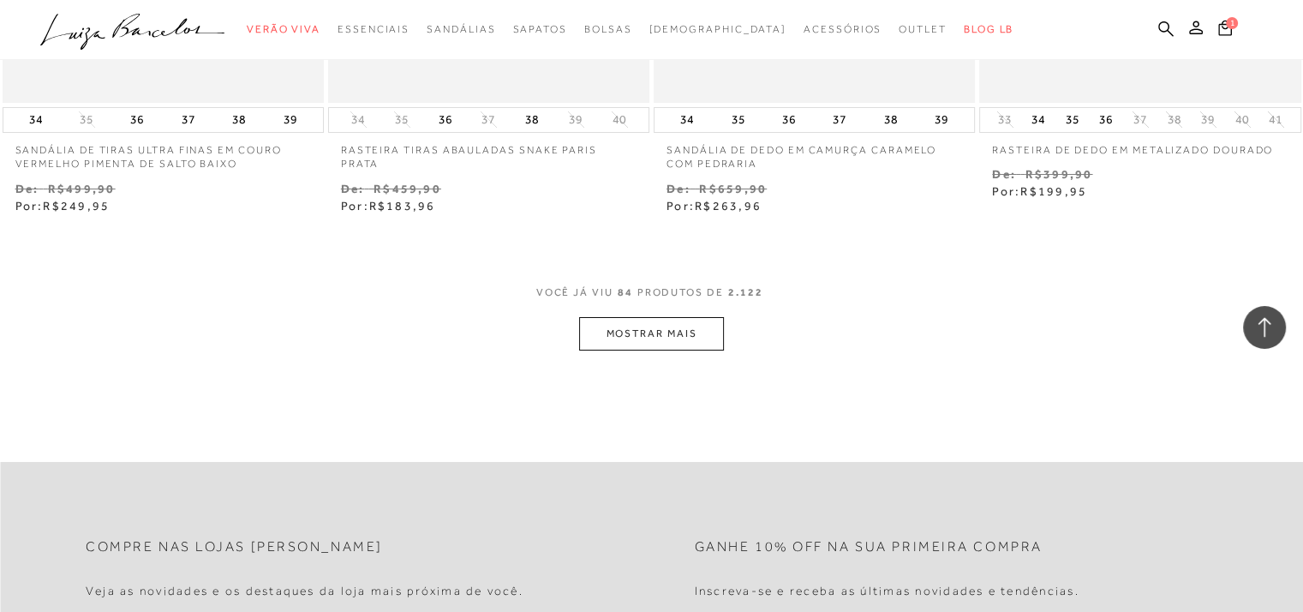
click at [655, 342] on button "MOSTRAR MAIS" at bounding box center [651, 333] width 144 height 33
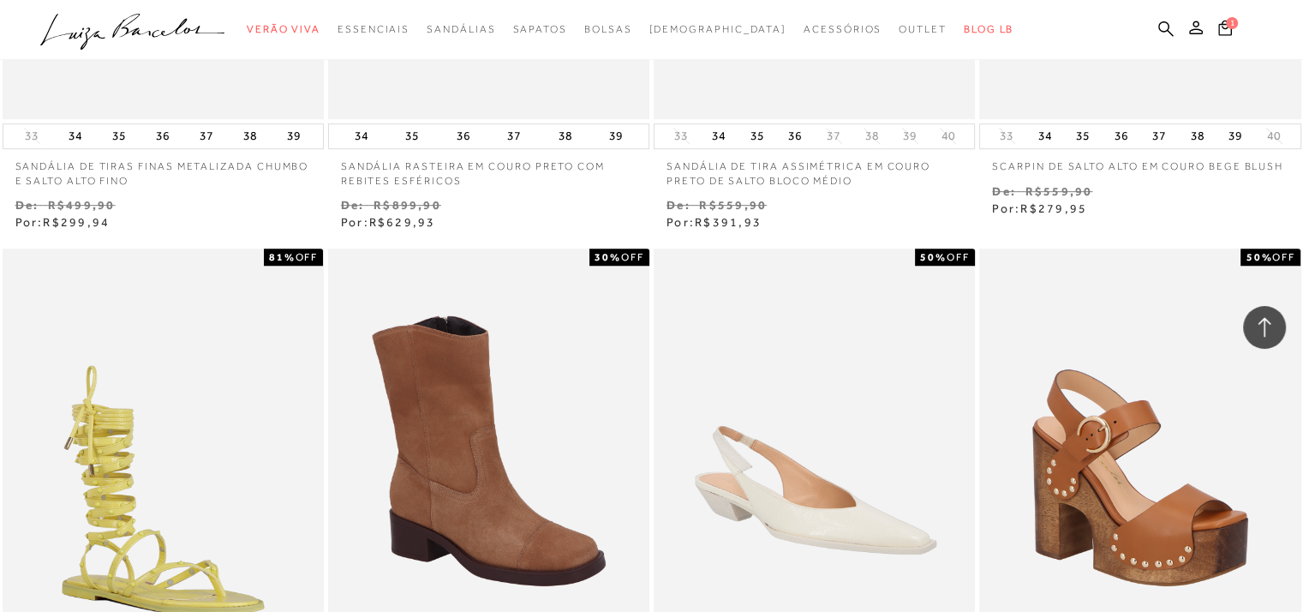
scroll to position [14364, 0]
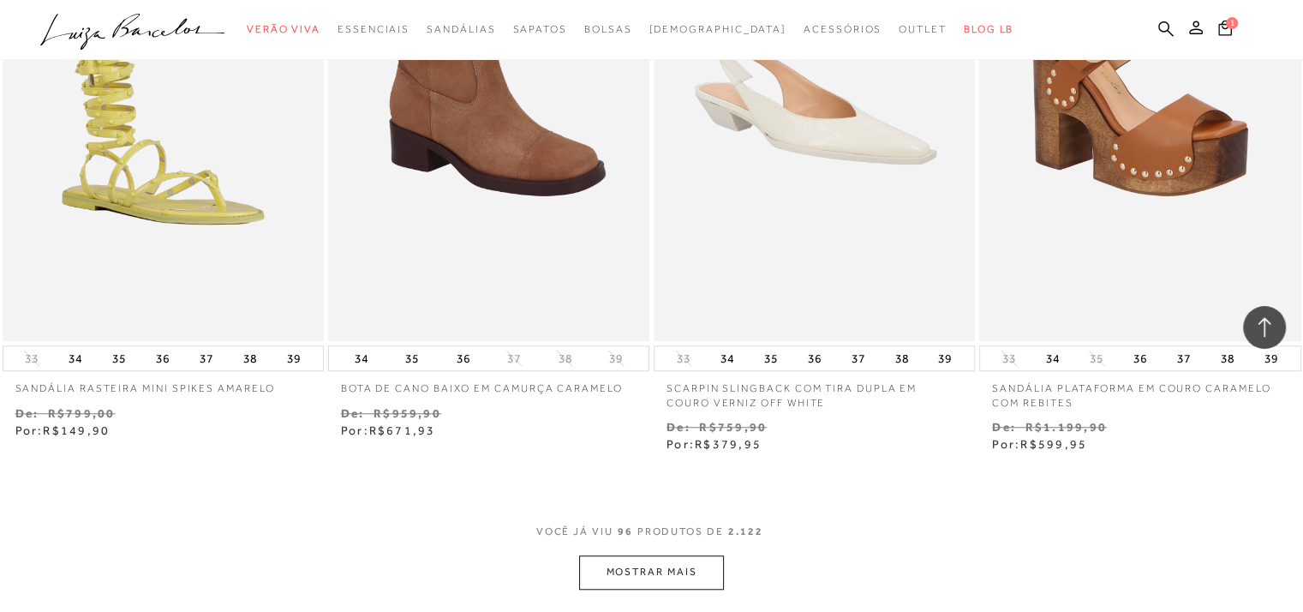
click at [712, 571] on button "MOSTRAR MAIS" at bounding box center [651, 571] width 144 height 33
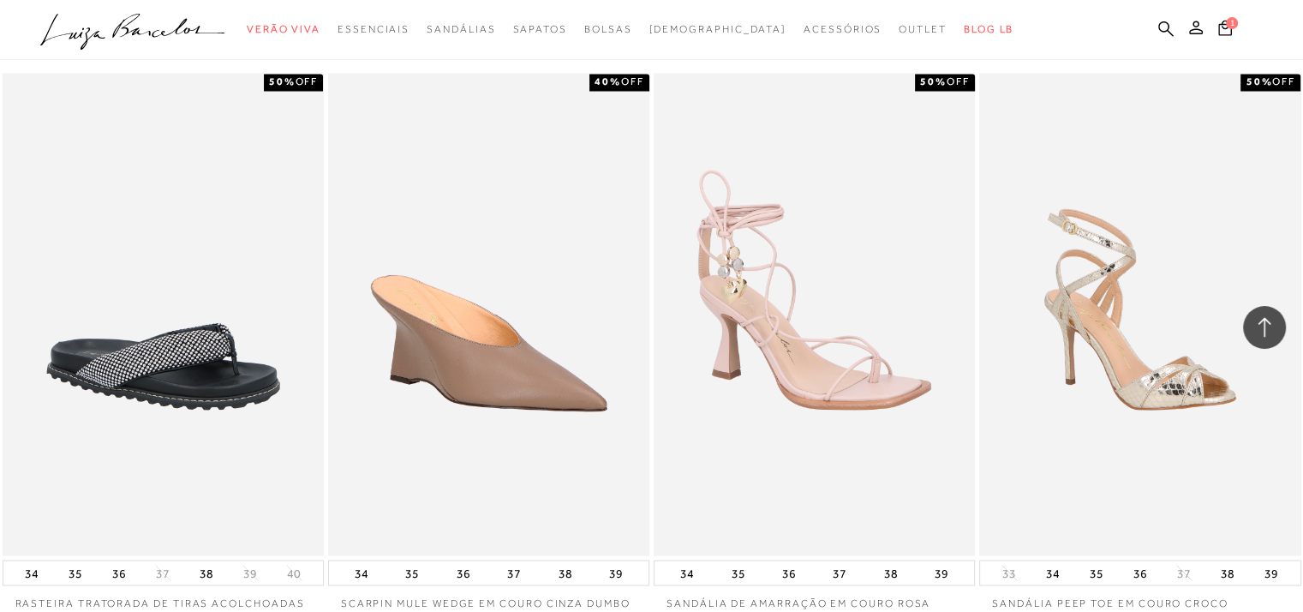
scroll to position [16440, 0]
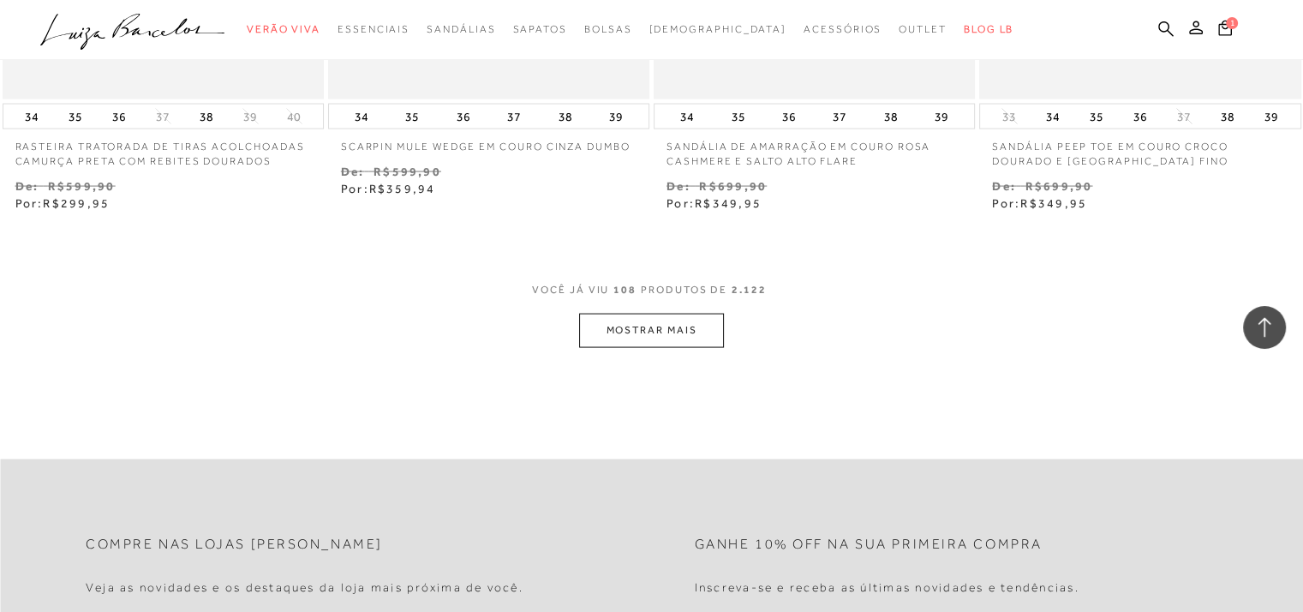
drag, startPoint x: 689, startPoint y: 284, endPoint x: 693, endPoint y: 293, distance: 9.6
click at [691, 289] on span "PRODUTOS DE" at bounding box center [684, 290] width 87 height 15
click at [713, 330] on button "MOSTRAR MAIS" at bounding box center [651, 330] width 144 height 33
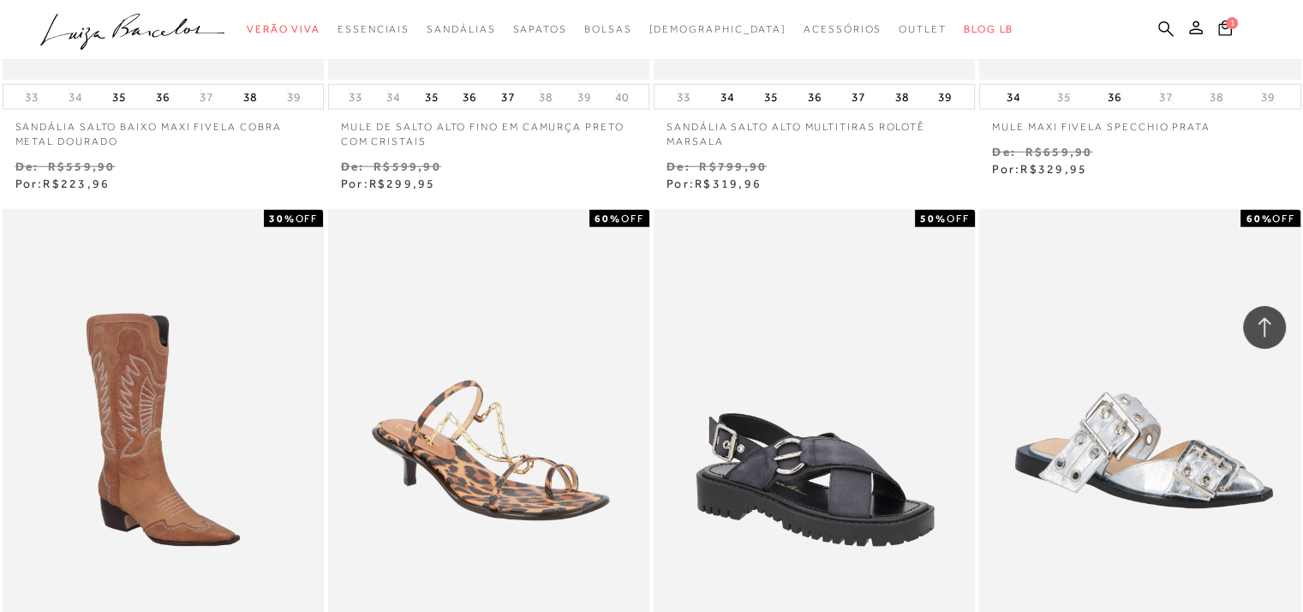
scroll to position [18232, 0]
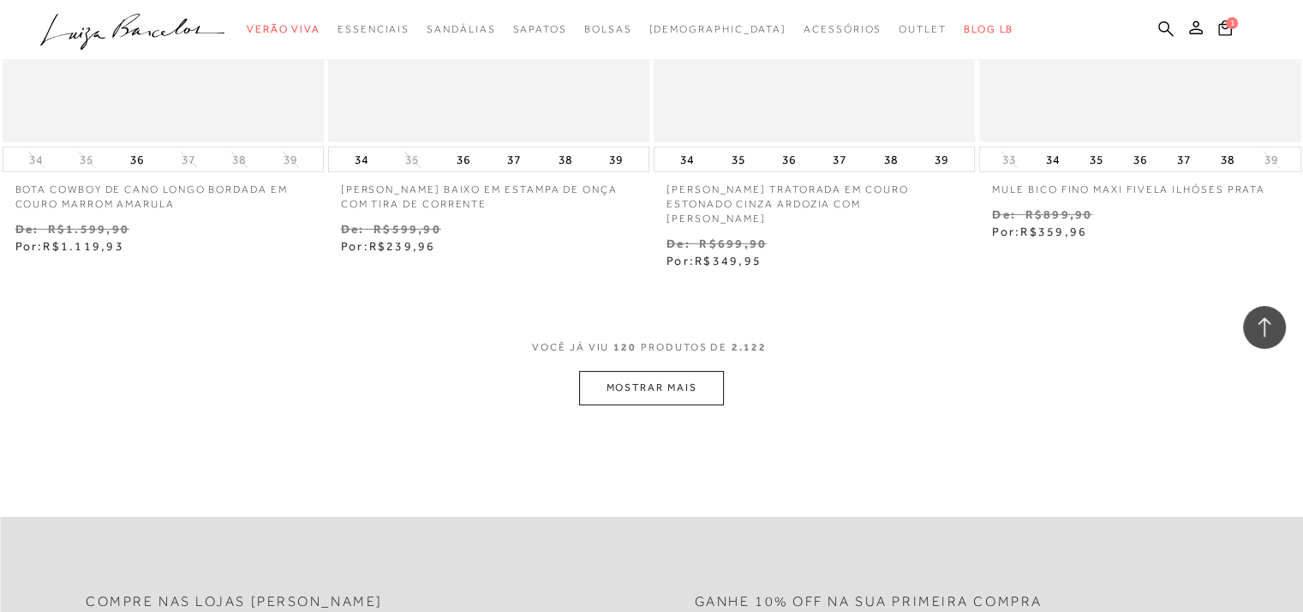
click at [637, 384] on button "MOSTRAR MAIS" at bounding box center [651, 387] width 144 height 33
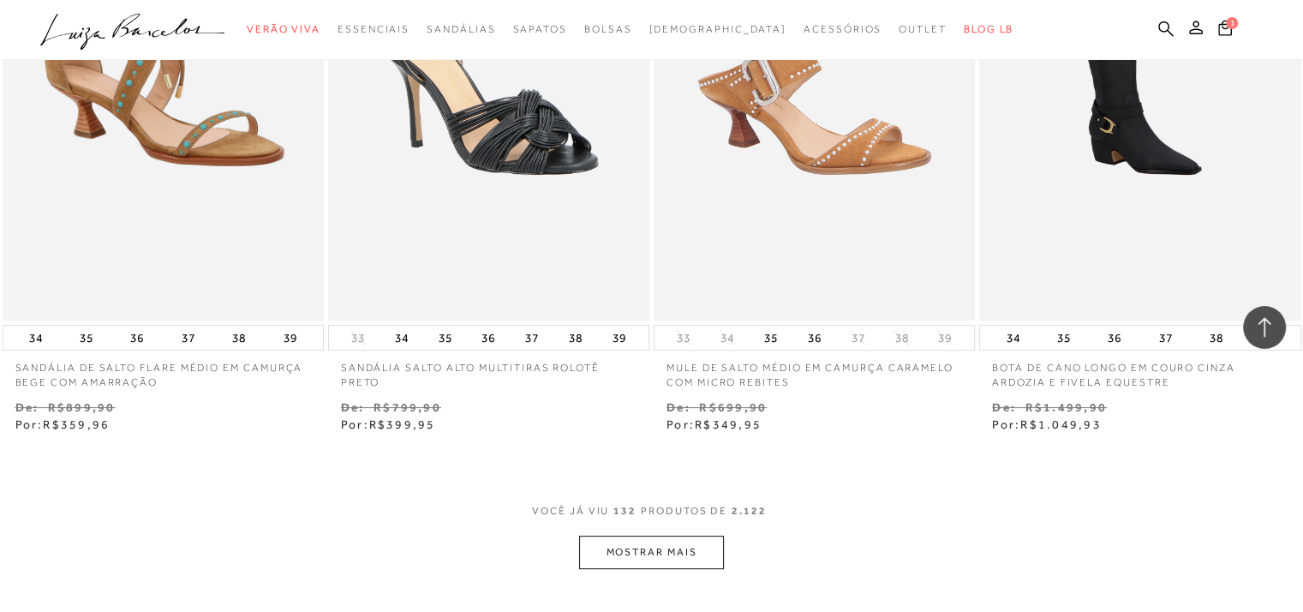
scroll to position [20204, 0]
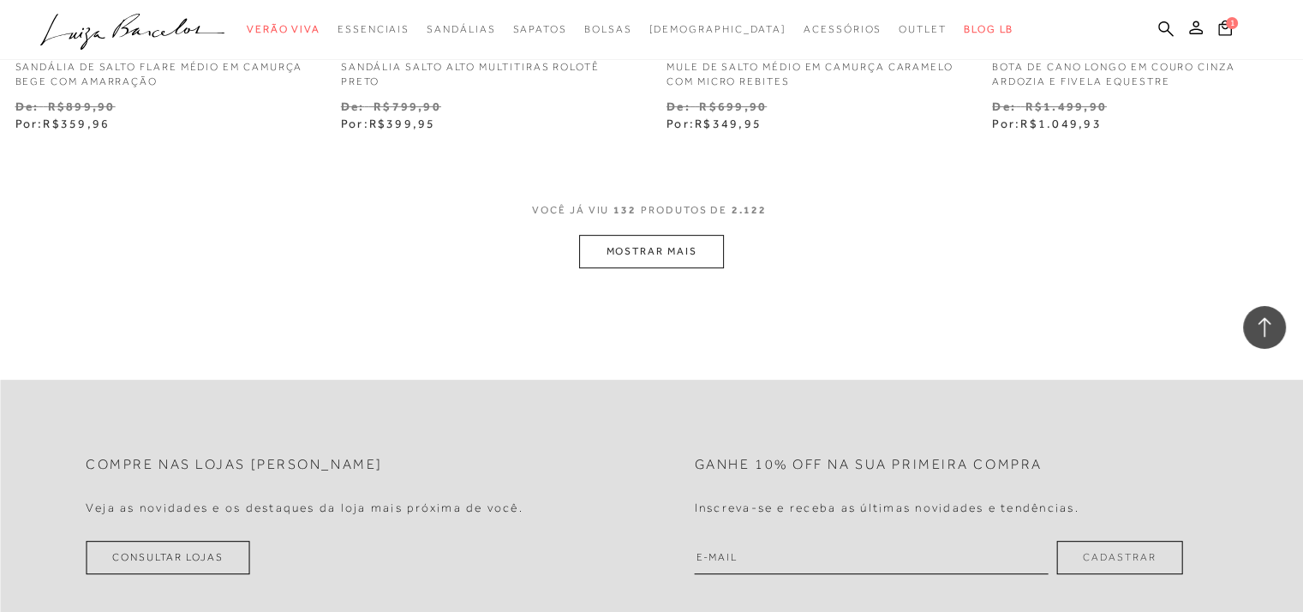
click at [706, 242] on button "MOSTRAR MAIS" at bounding box center [651, 251] width 144 height 33
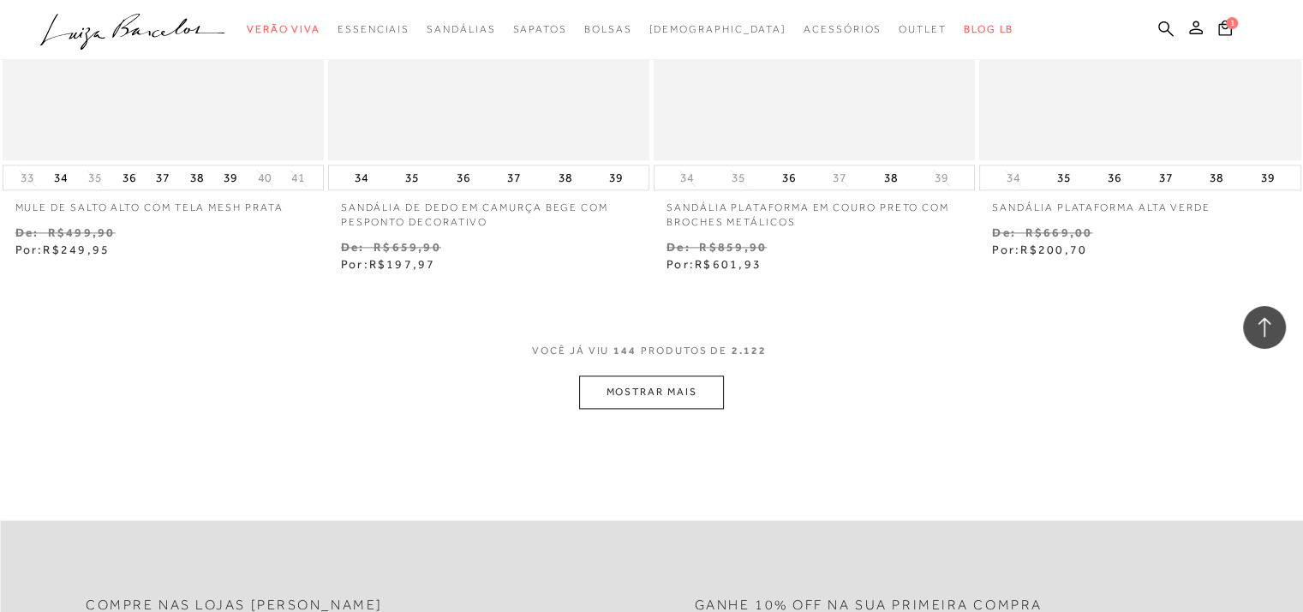
scroll to position [21926, 0]
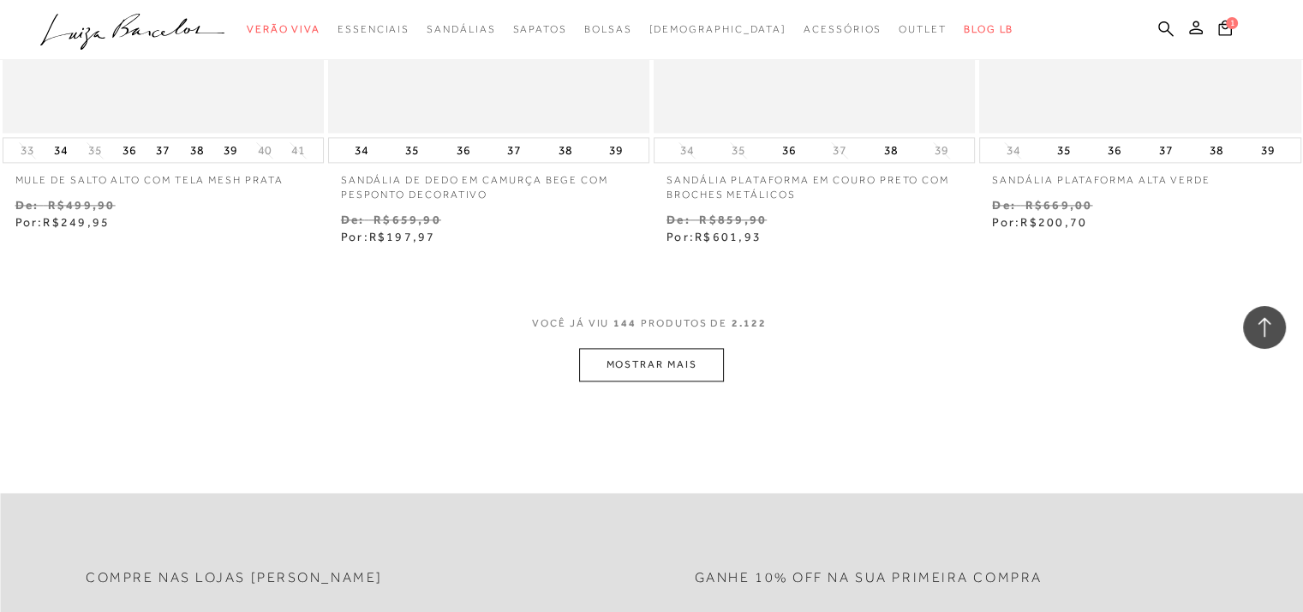
click at [700, 348] on button "MOSTRAR MAIS" at bounding box center [651, 364] width 144 height 33
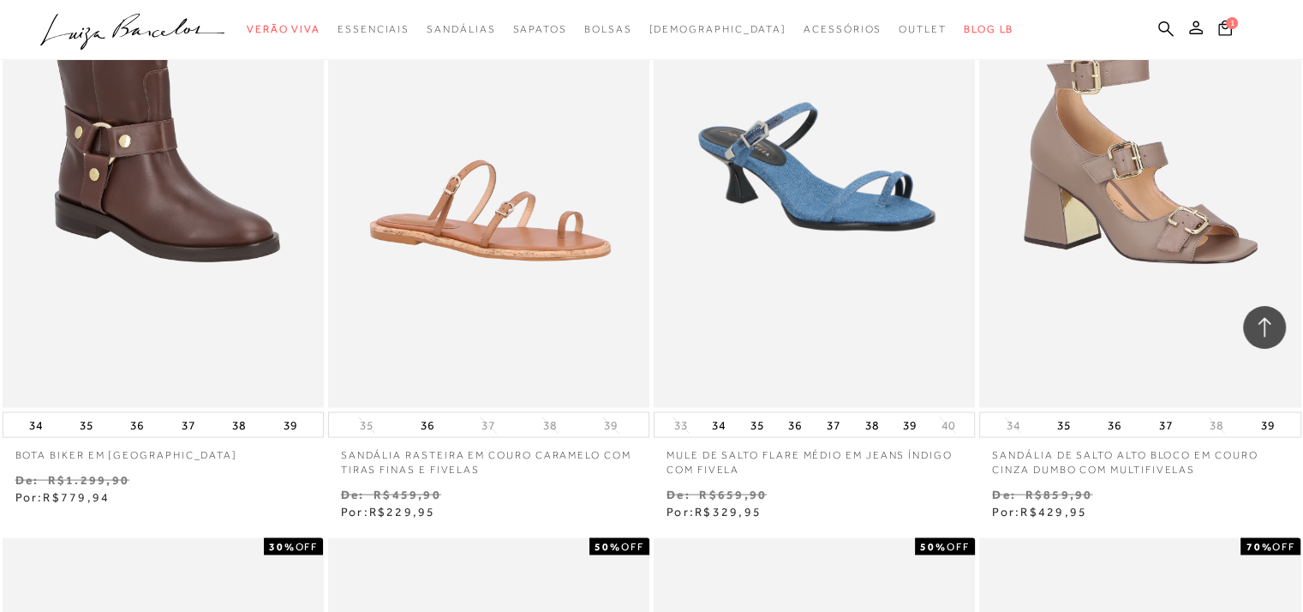
scroll to position [23374, 0]
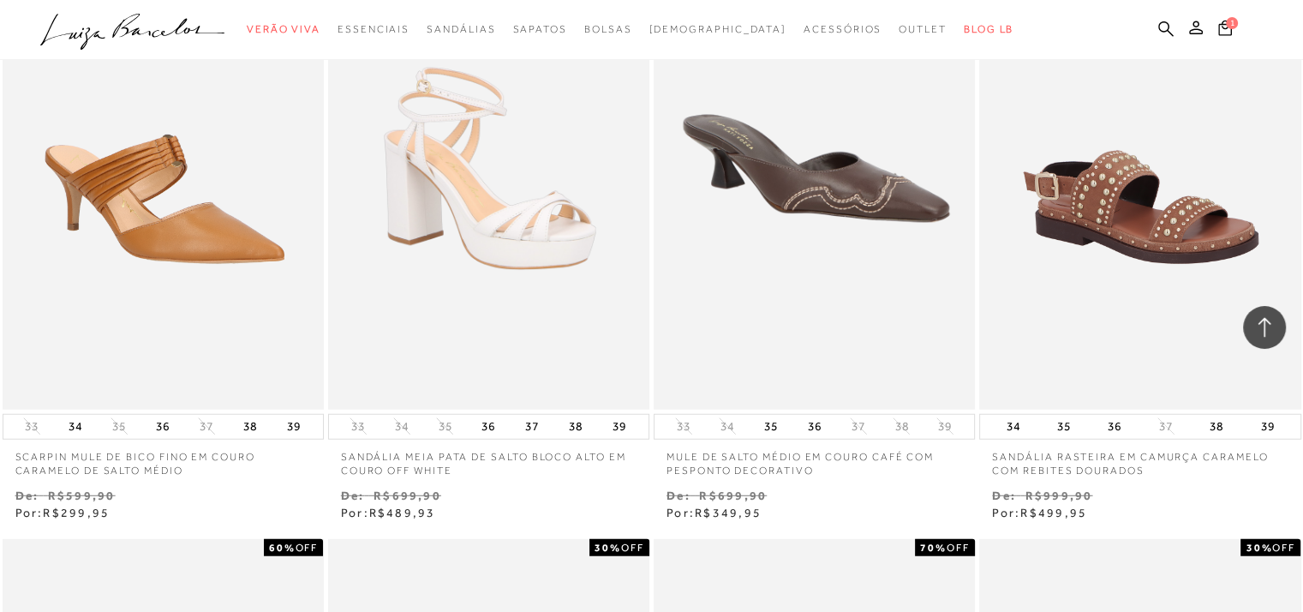
scroll to position [25773, 0]
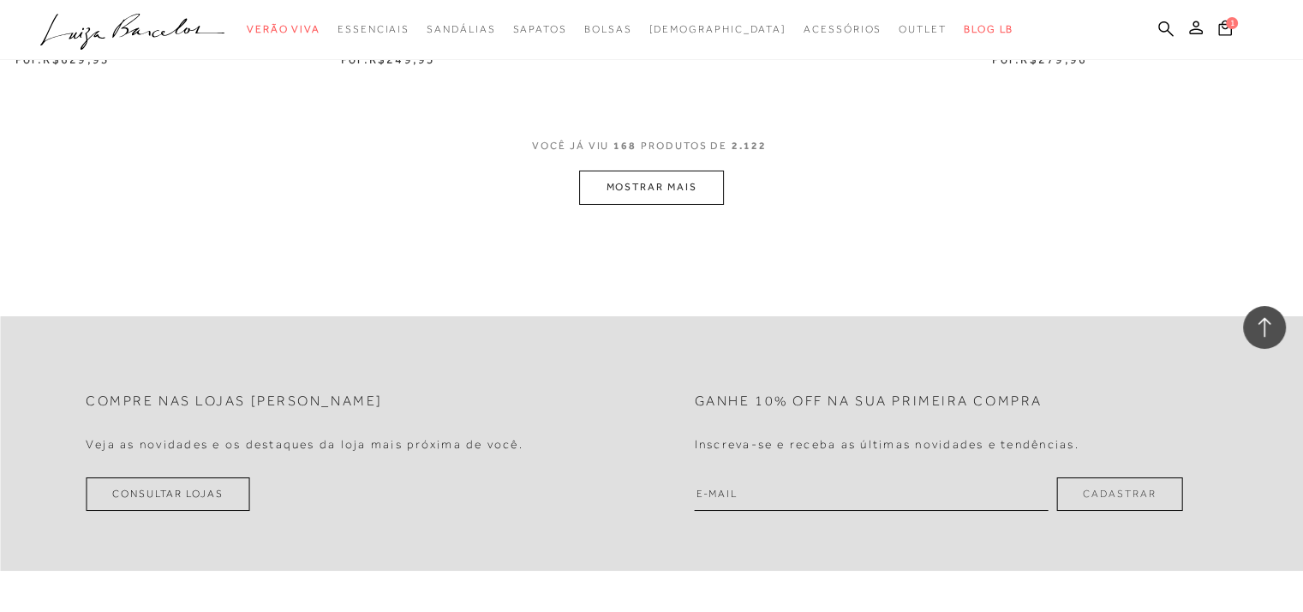
click at [680, 170] on button "MOSTRAR MAIS" at bounding box center [651, 186] width 144 height 33
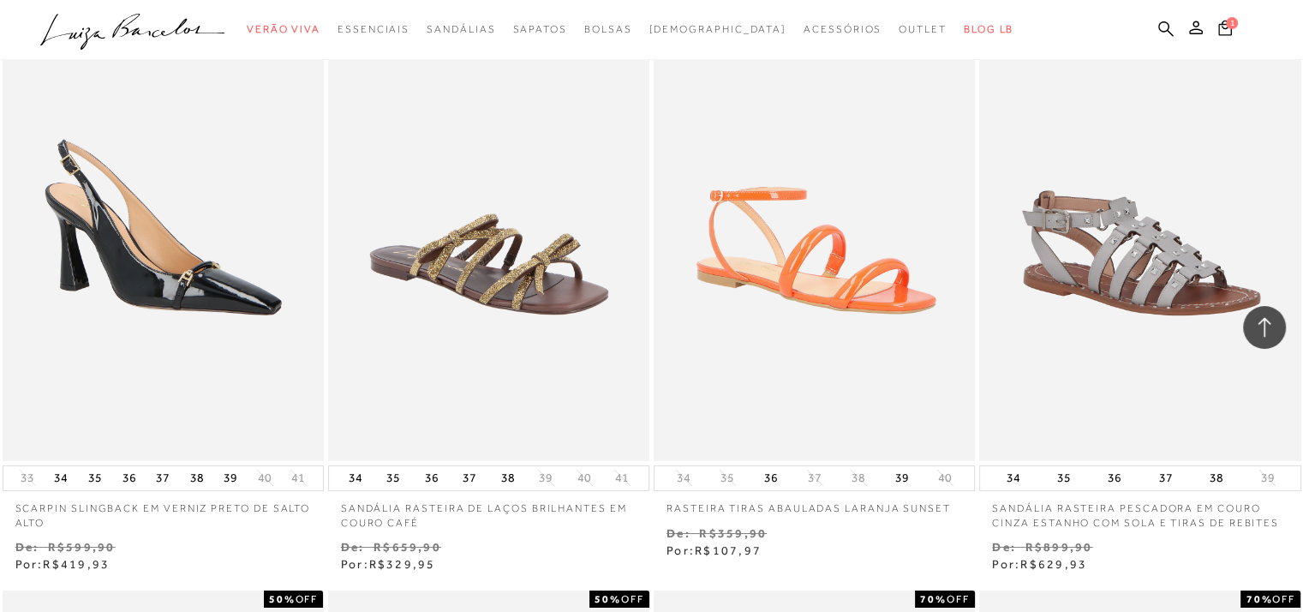
scroll to position [26994, 0]
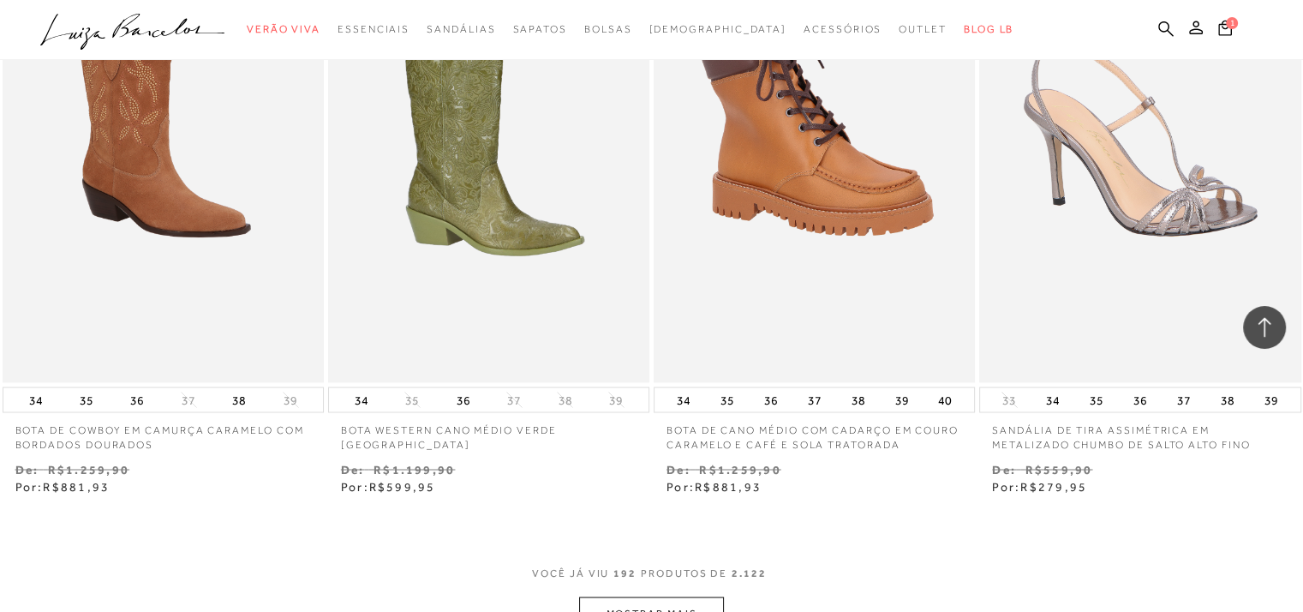
scroll to position [29284, 0]
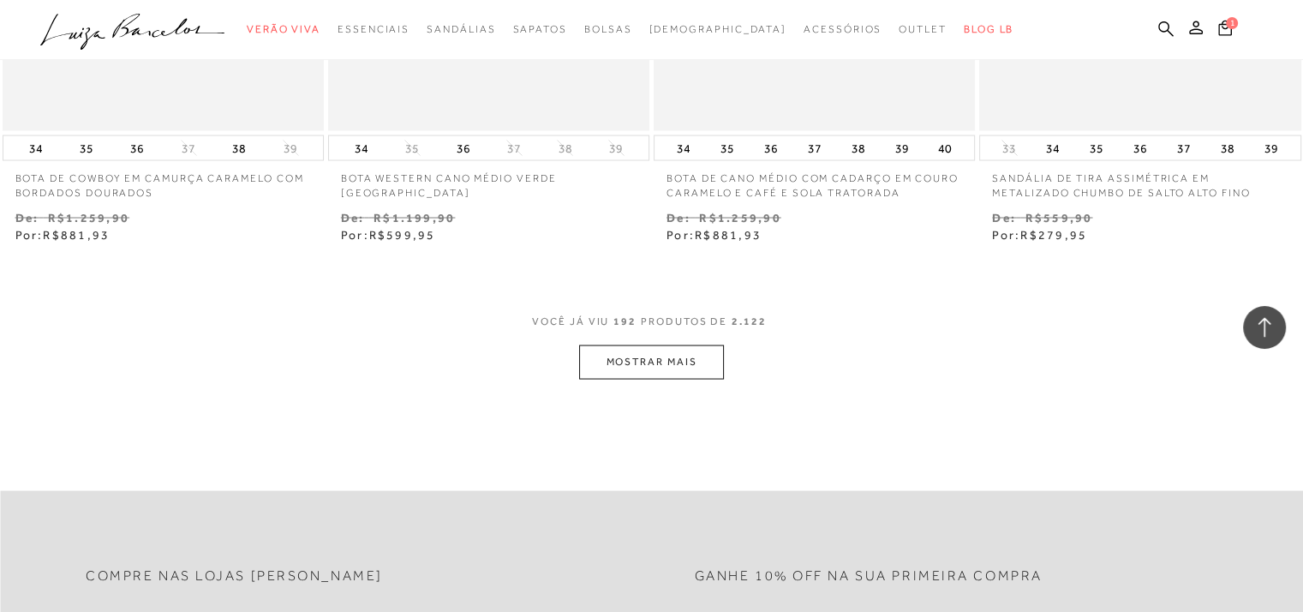
click at [703, 344] on button "MOSTRAR MAIS" at bounding box center [651, 360] width 144 height 33
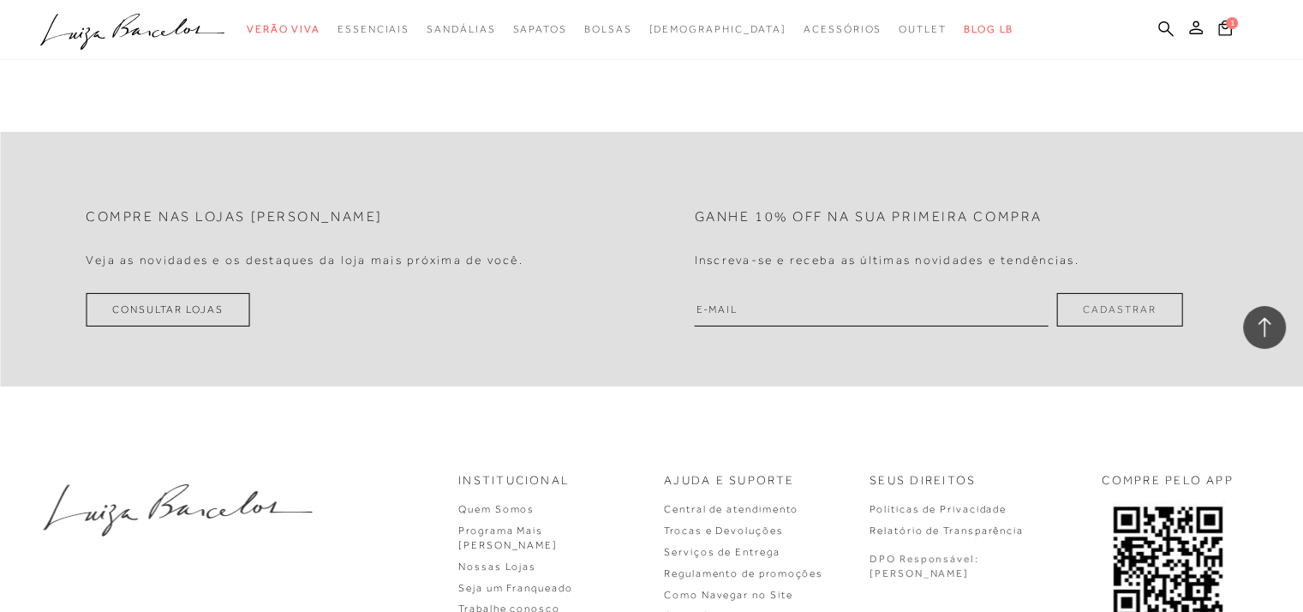
scroll to position [31363, 0]
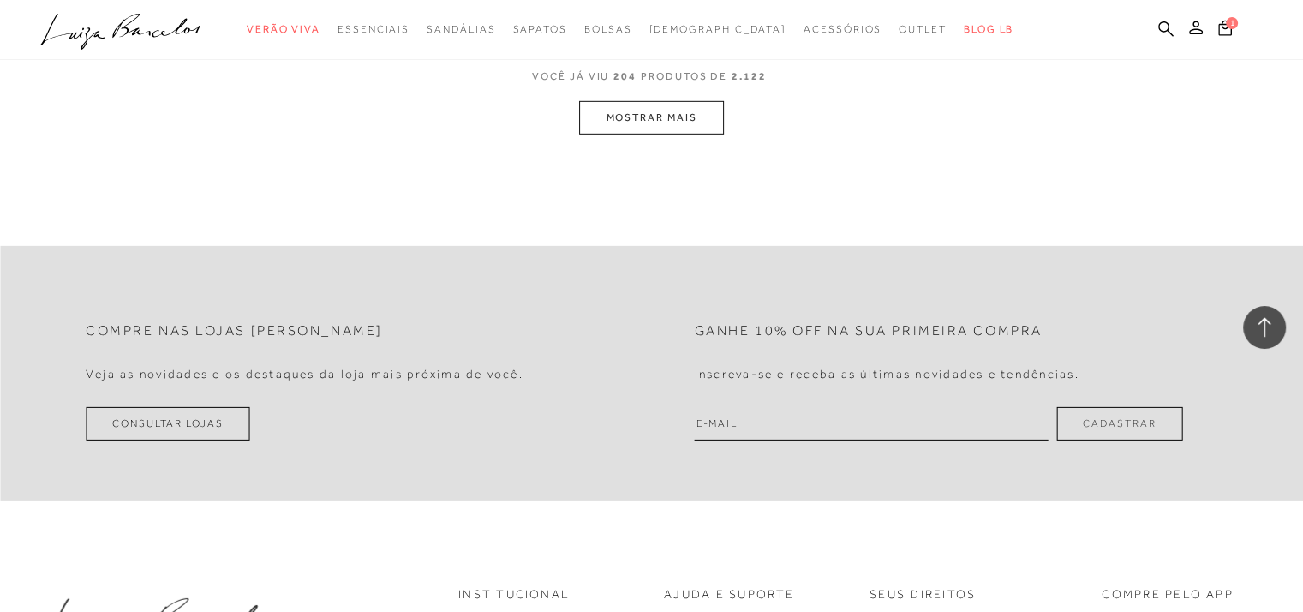
click at [696, 101] on button "MOSTRAR MAIS" at bounding box center [651, 117] width 144 height 33
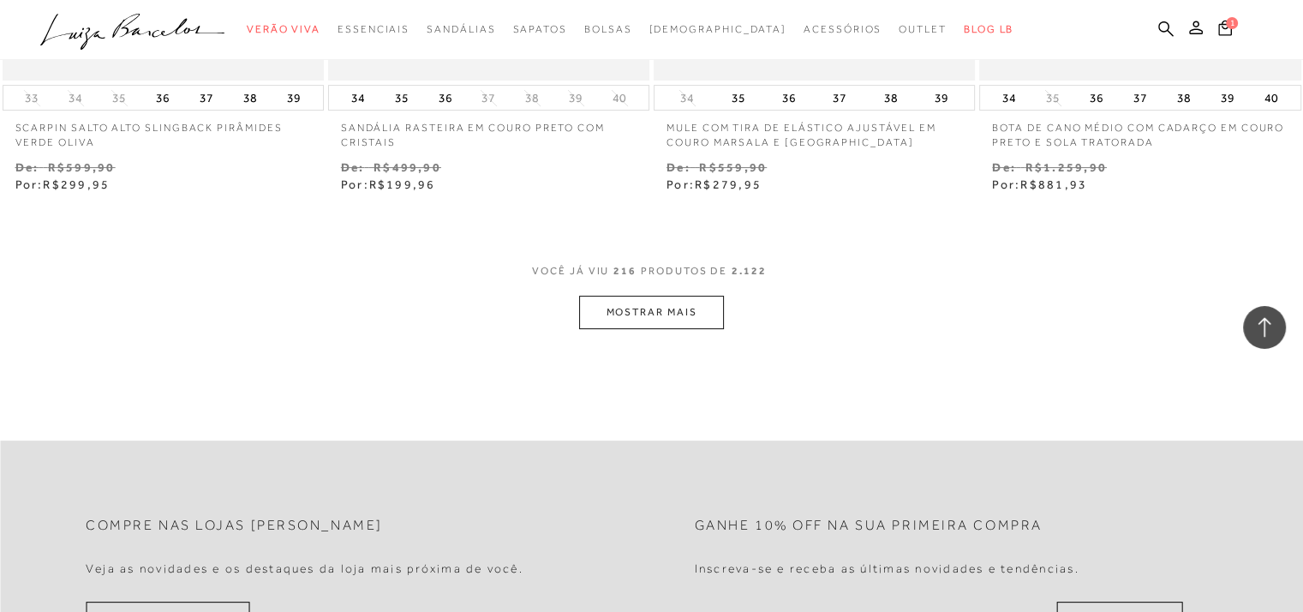
scroll to position [33197, 0]
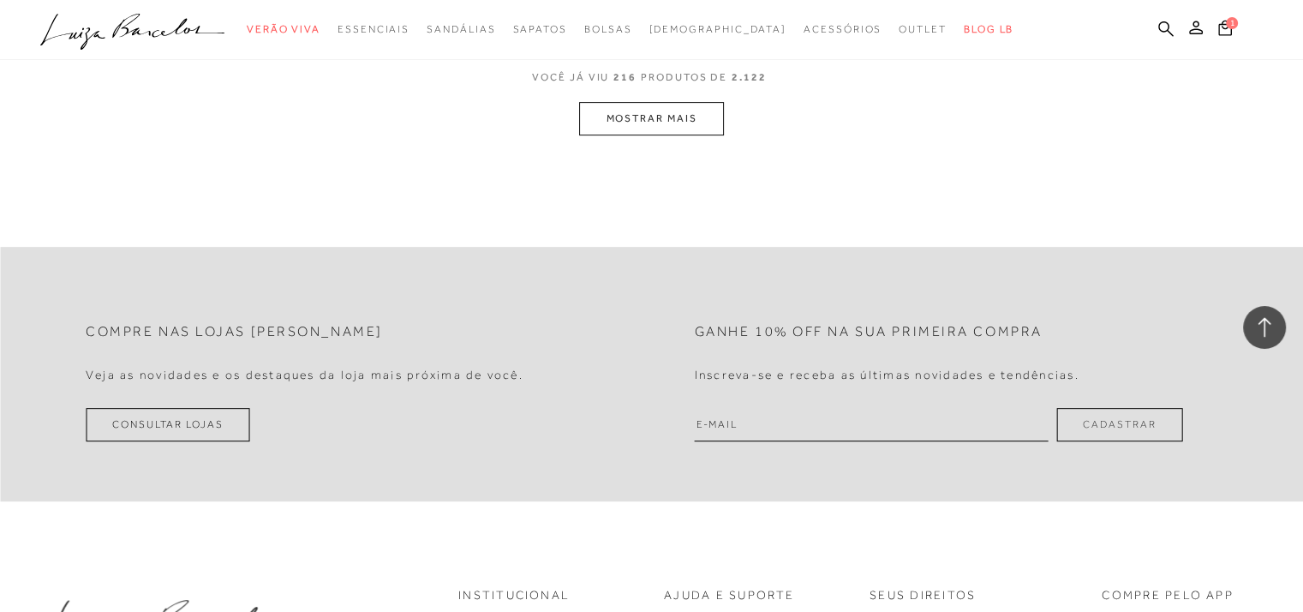
click at [675, 102] on button "MOSTRAR MAIS" at bounding box center [651, 118] width 144 height 33
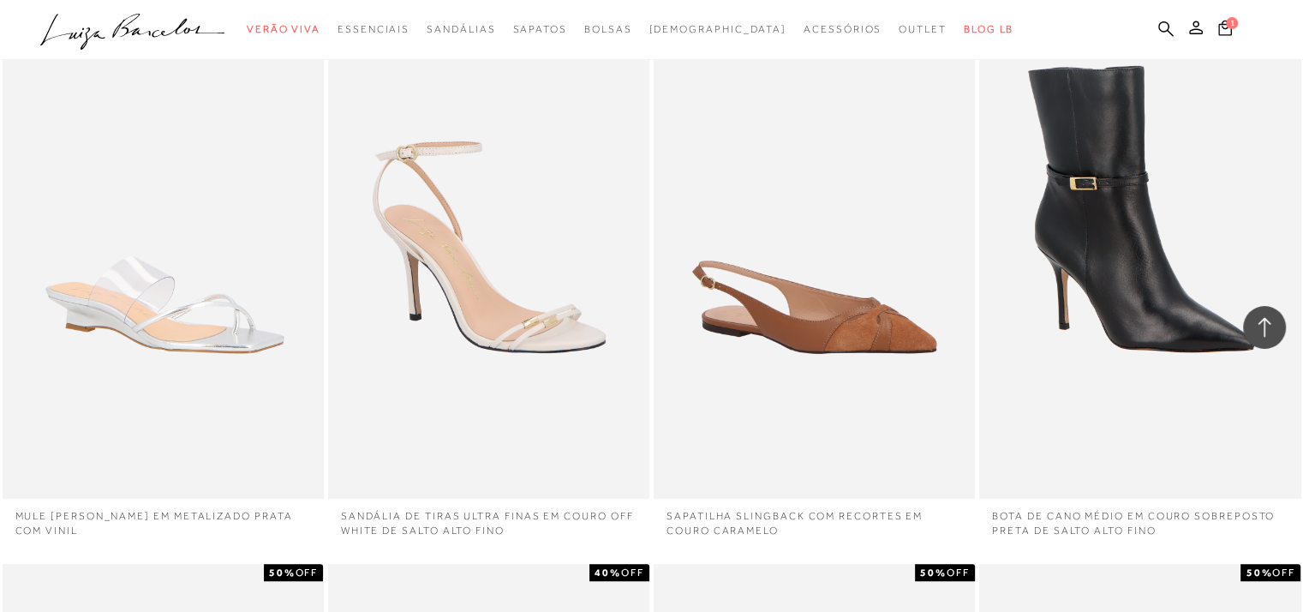
scroll to position [34837, 0]
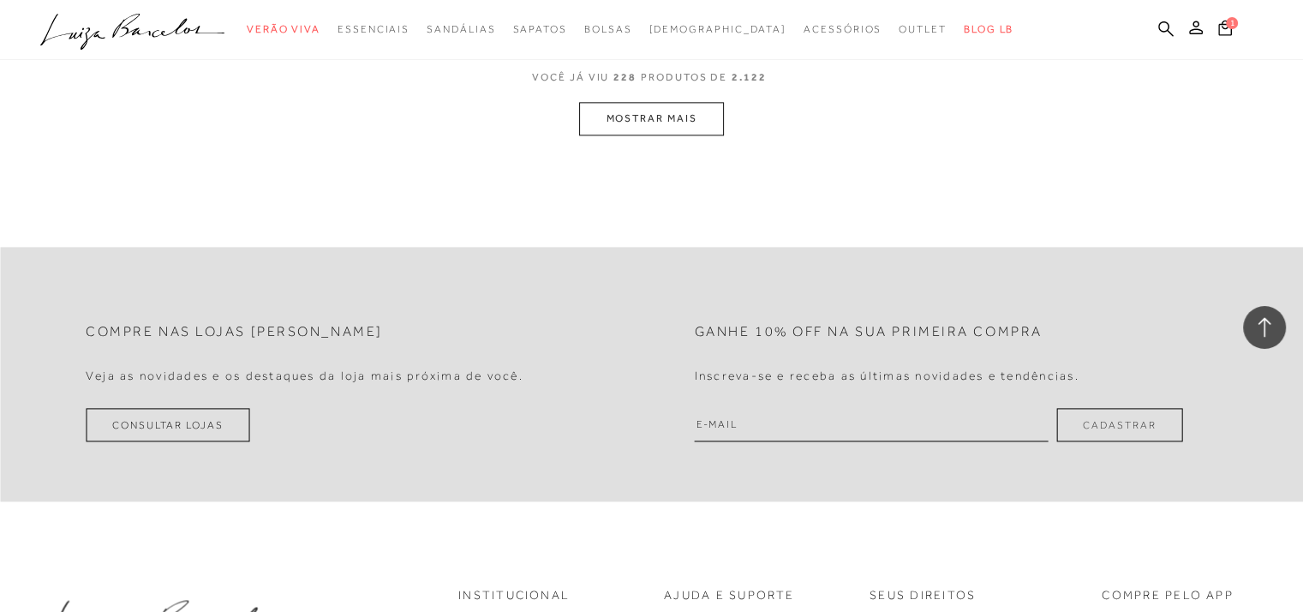
click at [670, 102] on button "MOSTRAR MAIS" at bounding box center [651, 118] width 144 height 33
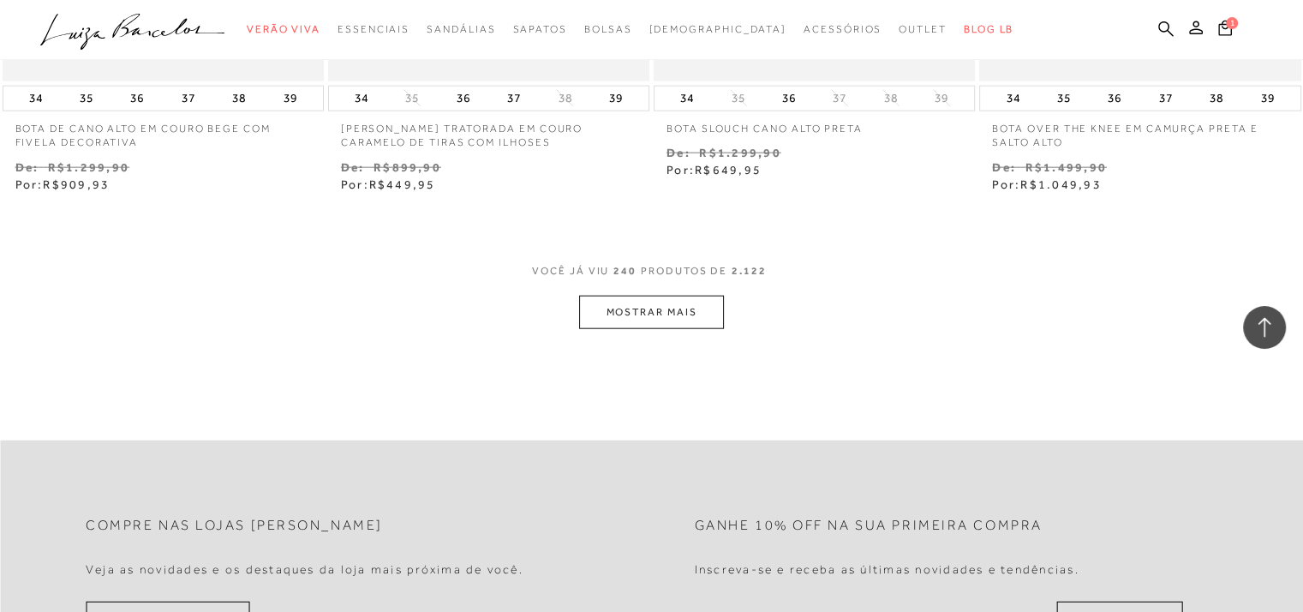
scroll to position [36867, 0]
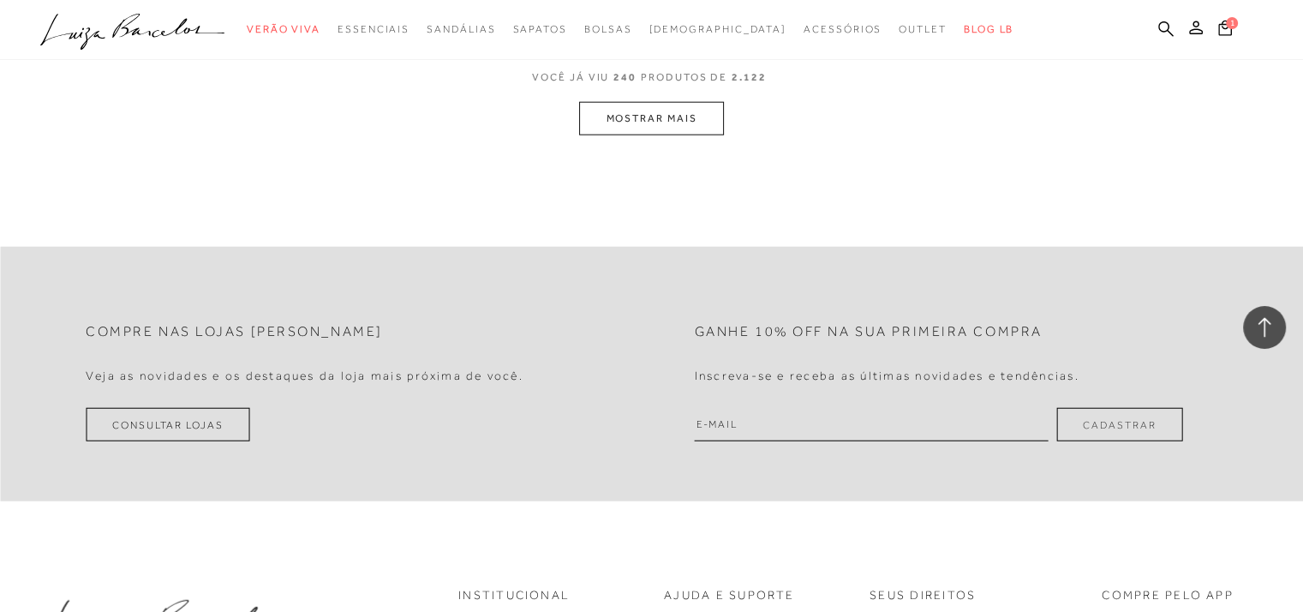
click at [662, 102] on button "MOSTRAR MAIS" at bounding box center [651, 118] width 144 height 33
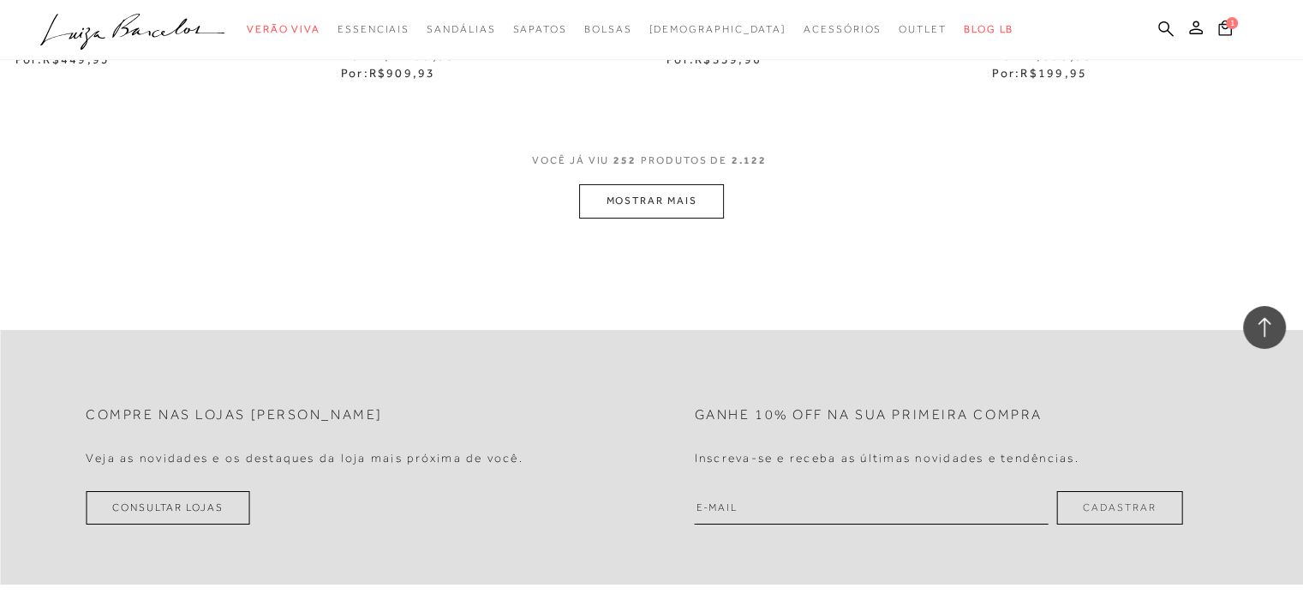
scroll to position [38666, 0]
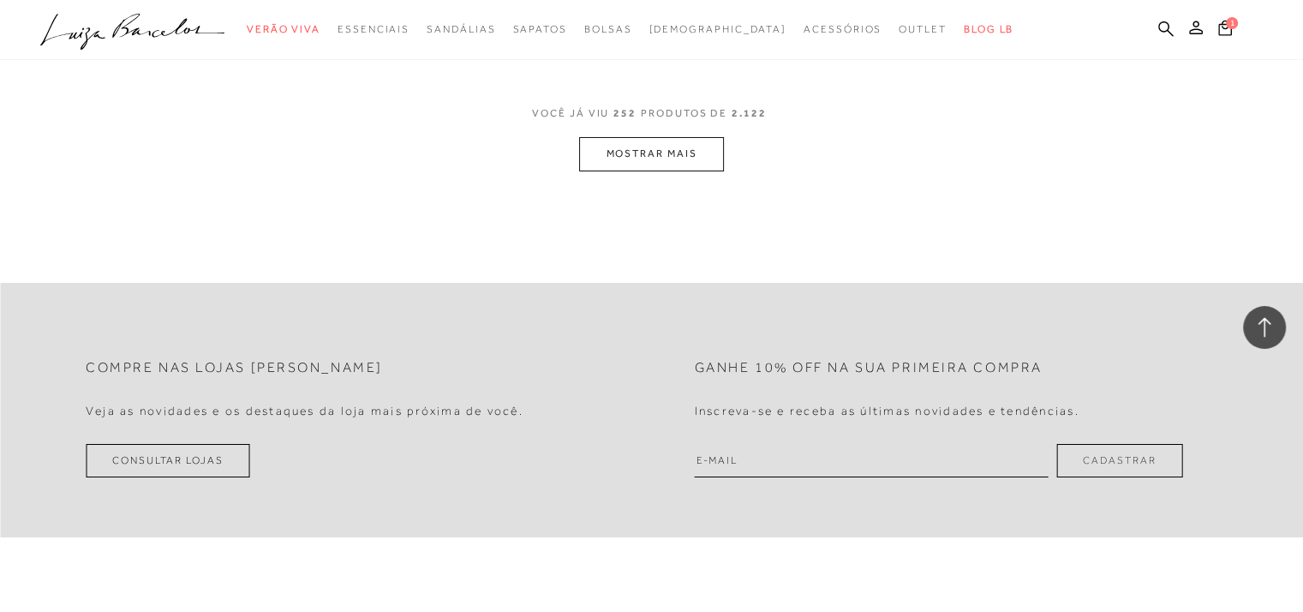
click at [671, 137] on button "MOSTRAR MAIS" at bounding box center [651, 153] width 144 height 33
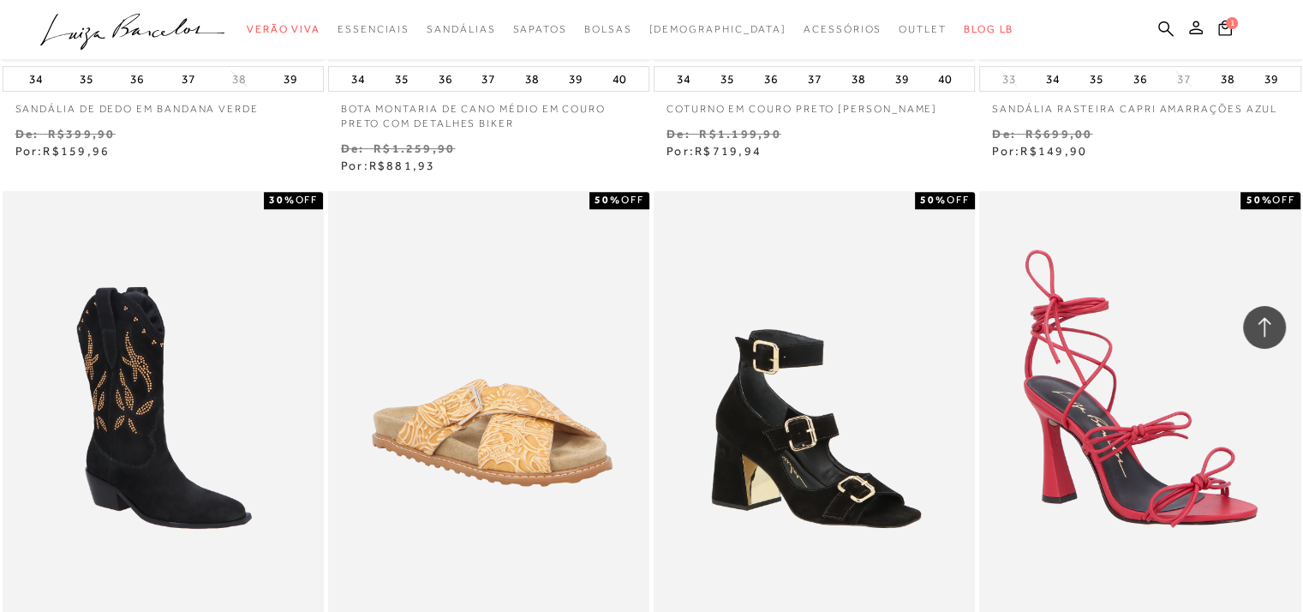
scroll to position [39901, 0]
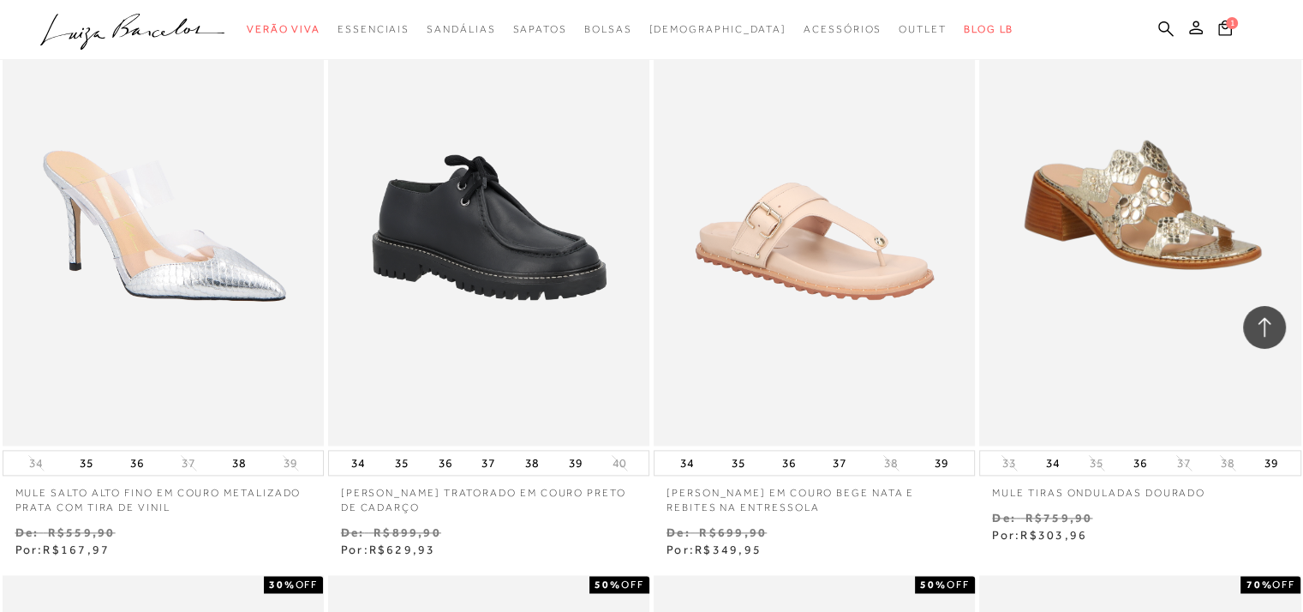
scroll to position [41727, 0]
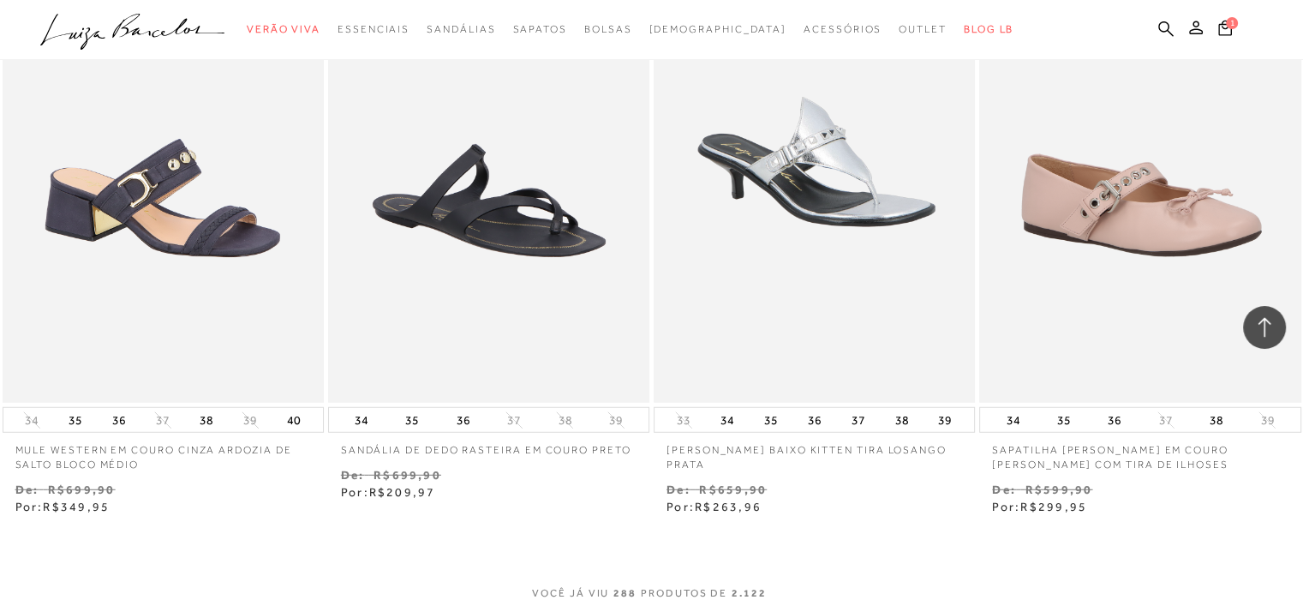
scroll to position [44000, 0]
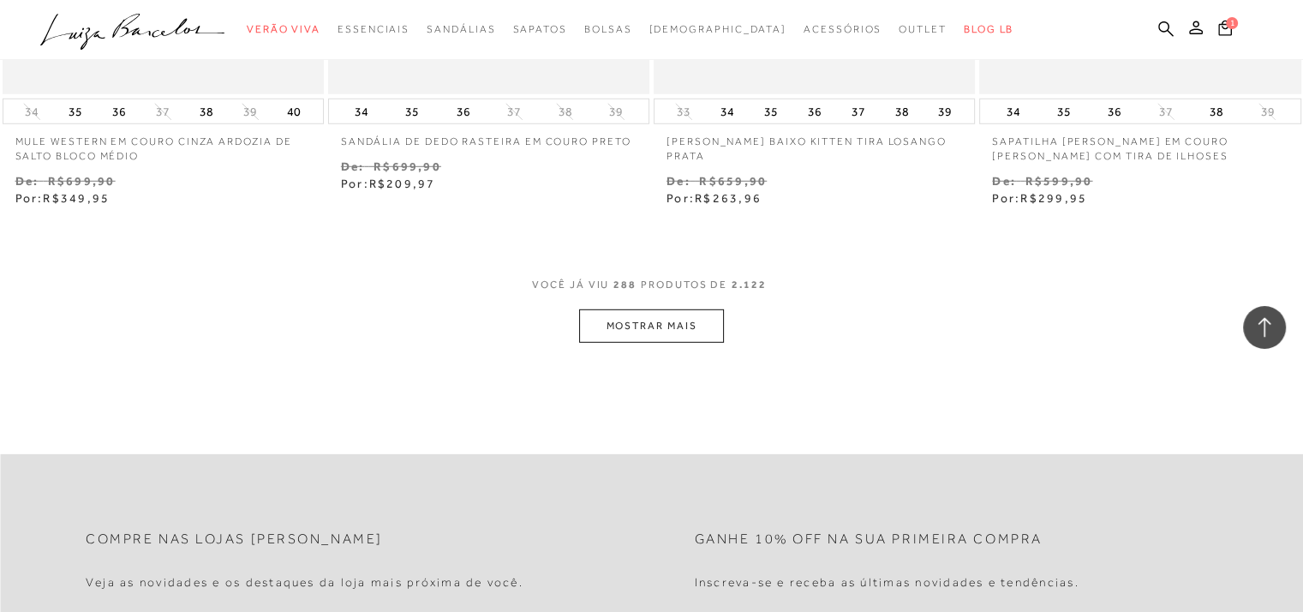
click at [699, 309] on button "MOSTRAR MAIS" at bounding box center [651, 325] width 144 height 33
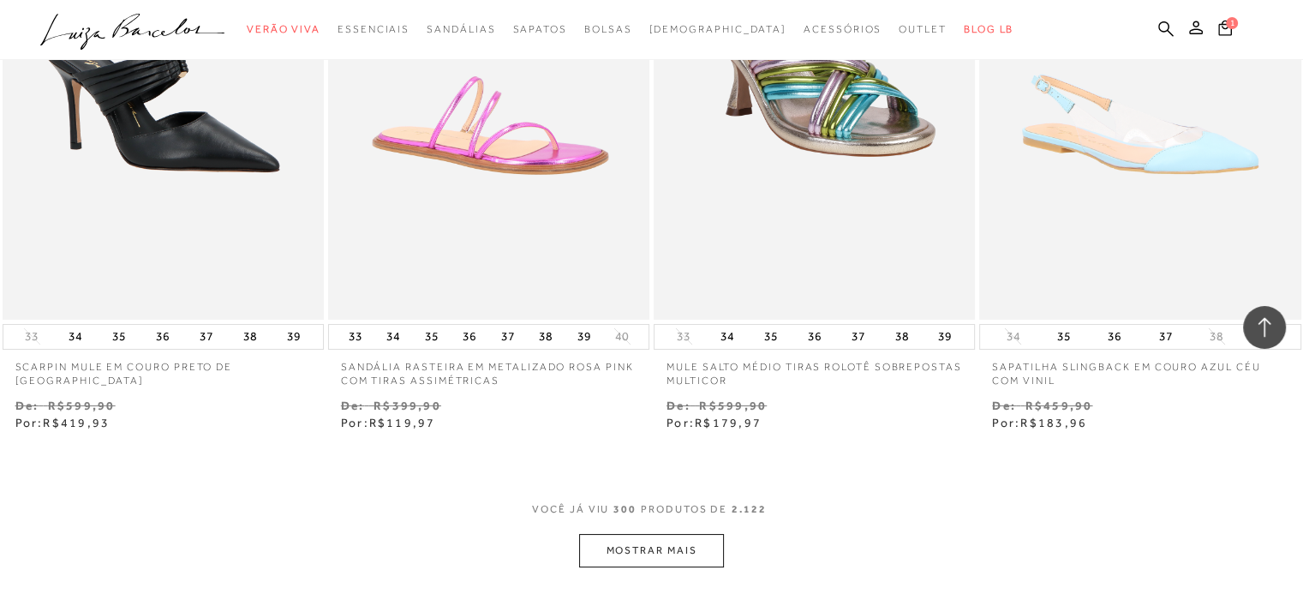
scroll to position [45656, 0]
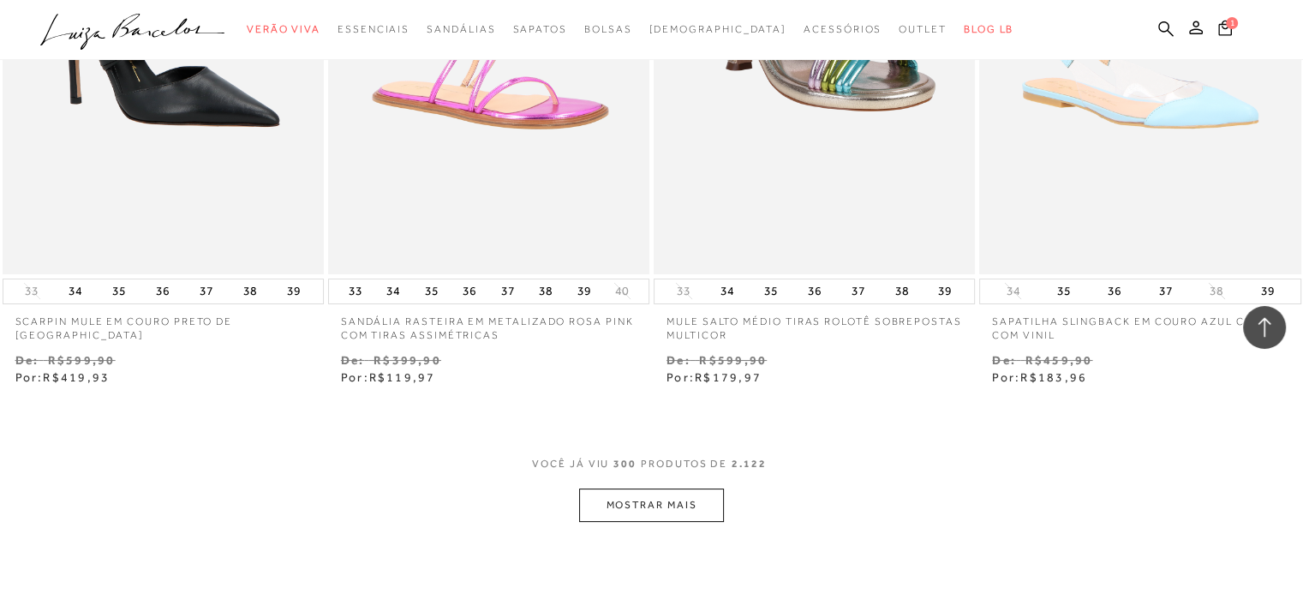
click at [682, 488] on button "MOSTRAR MAIS" at bounding box center [651, 504] width 144 height 33
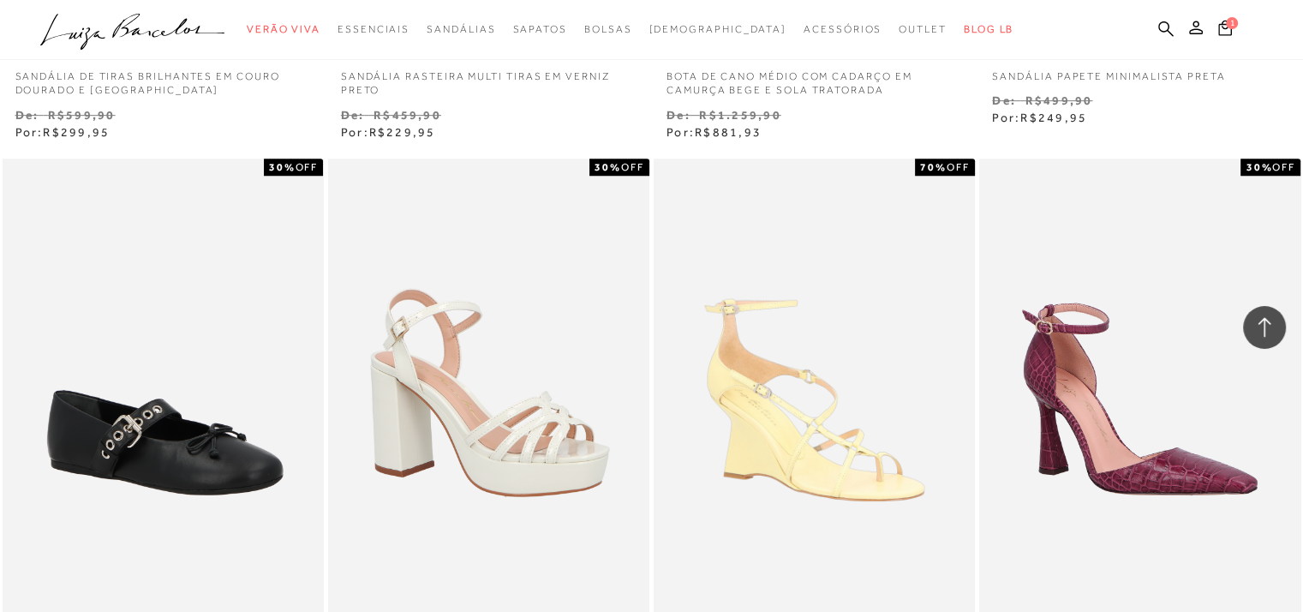
scroll to position [47176, 0]
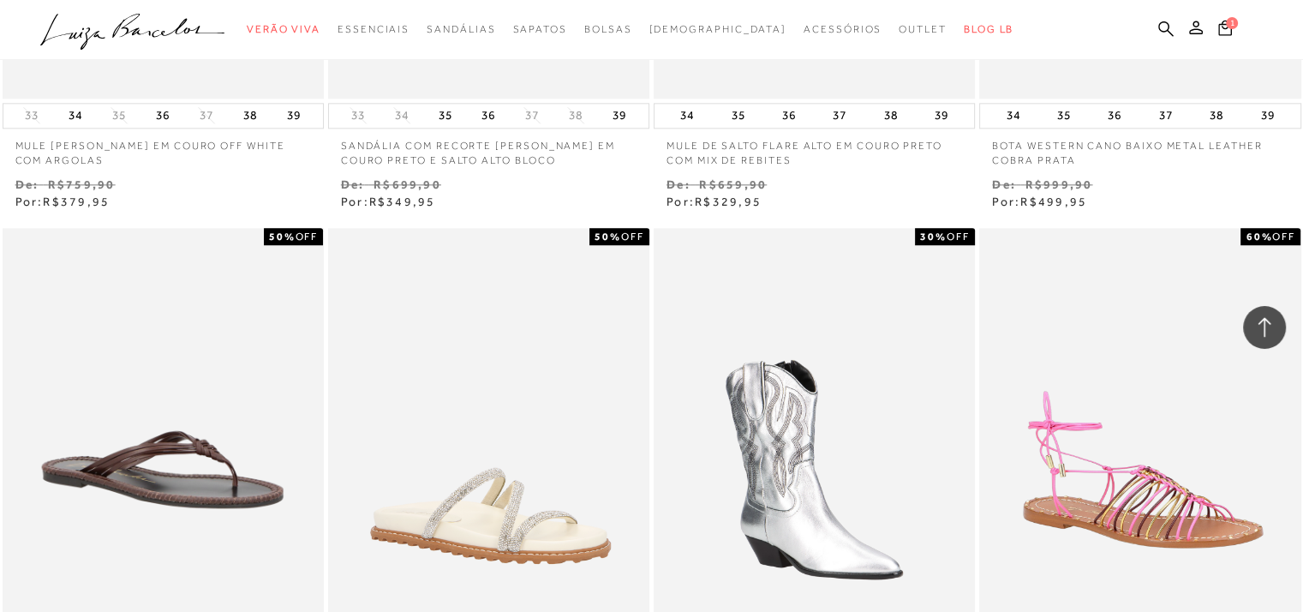
scroll to position [48283, 0]
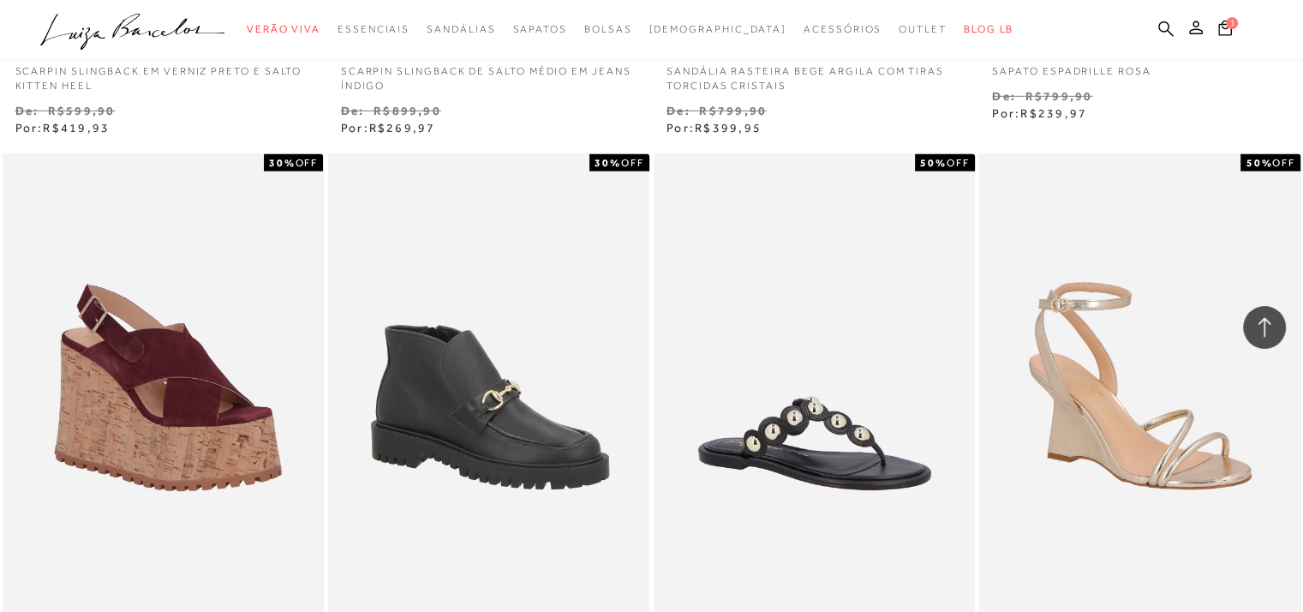
scroll to position [51298, 0]
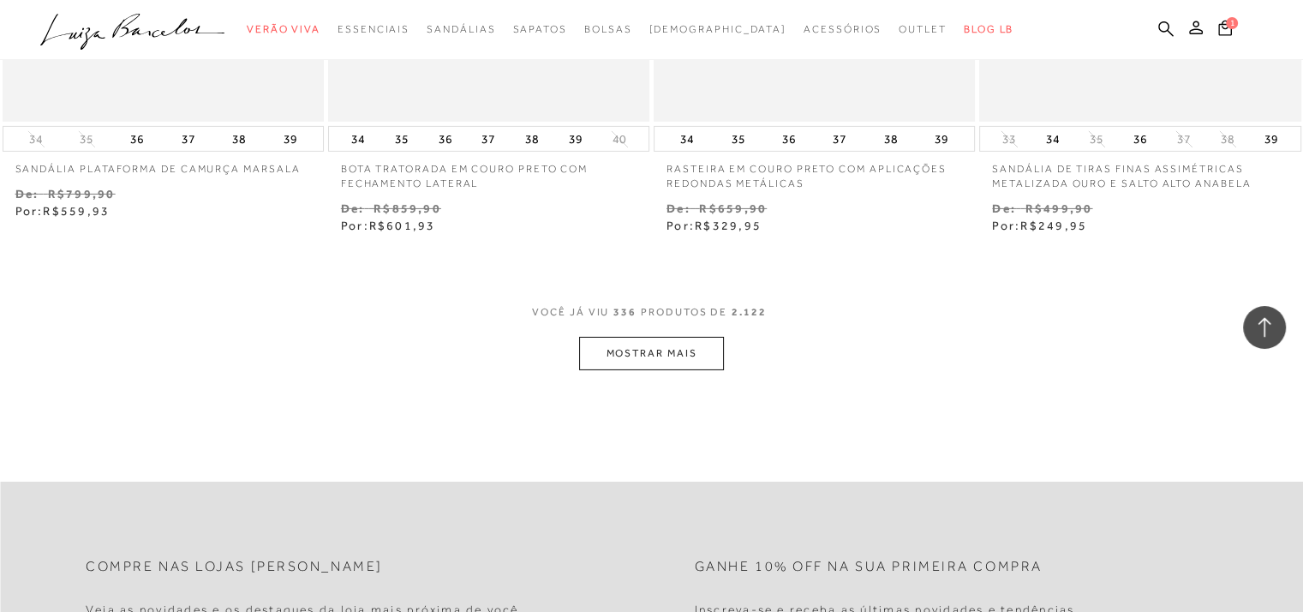
click at [696, 337] on button "MOSTRAR MAIS" at bounding box center [651, 353] width 144 height 33
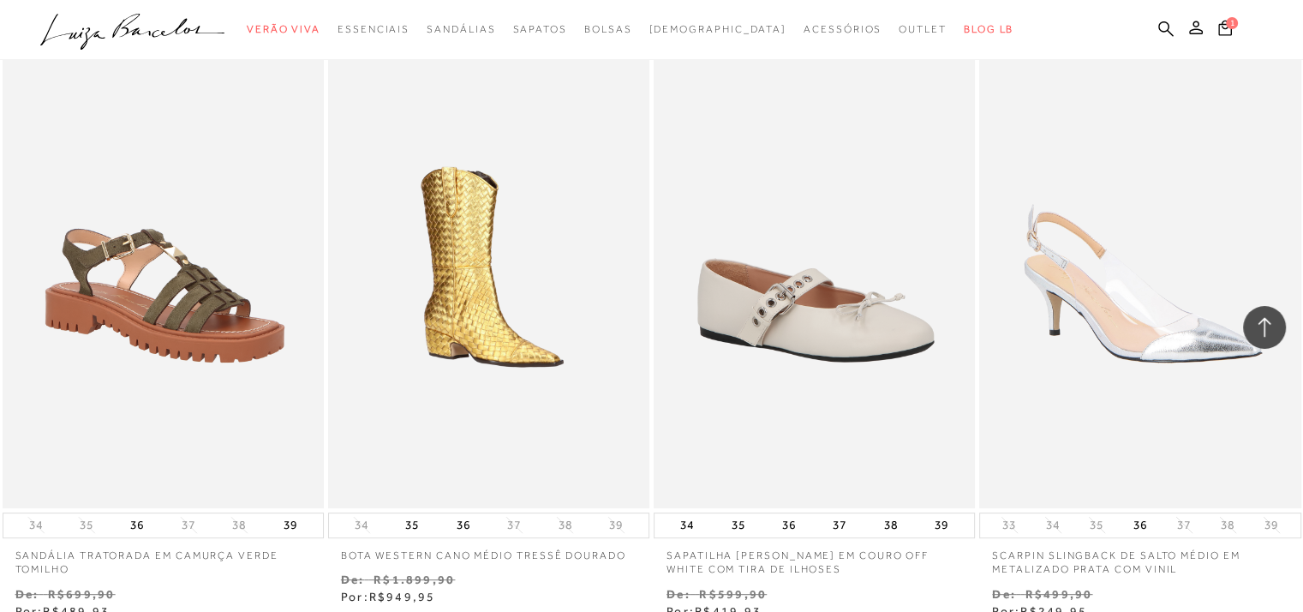
scroll to position [53171, 0]
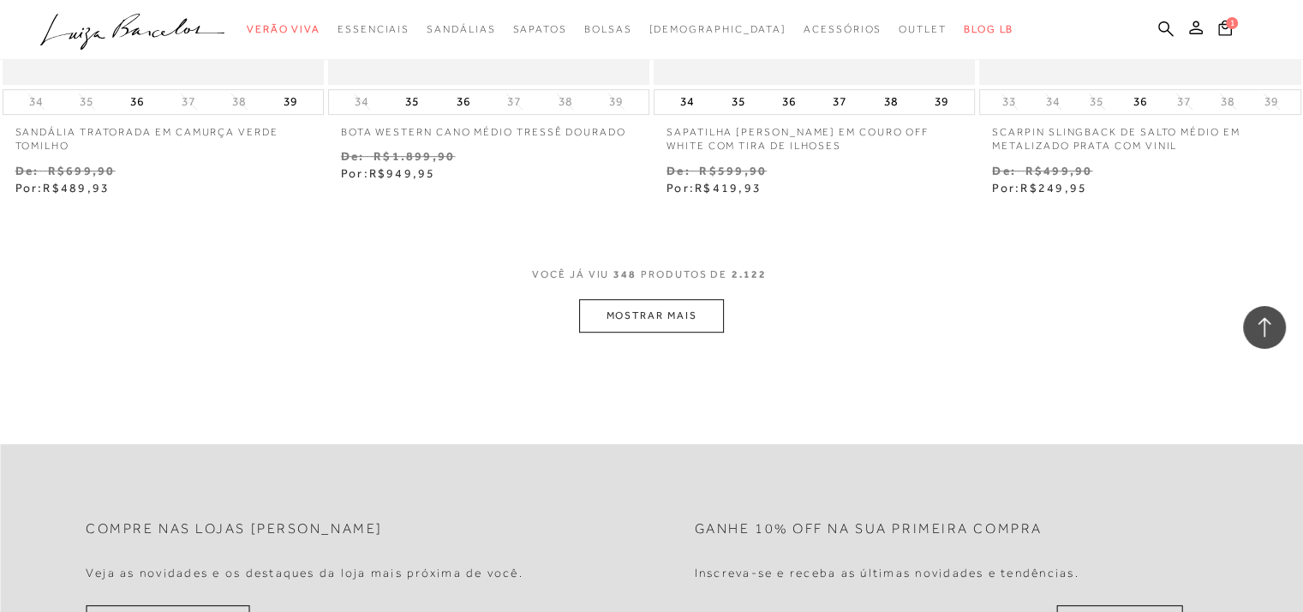
click at [654, 299] on button "MOSTRAR MAIS" at bounding box center [651, 315] width 144 height 33
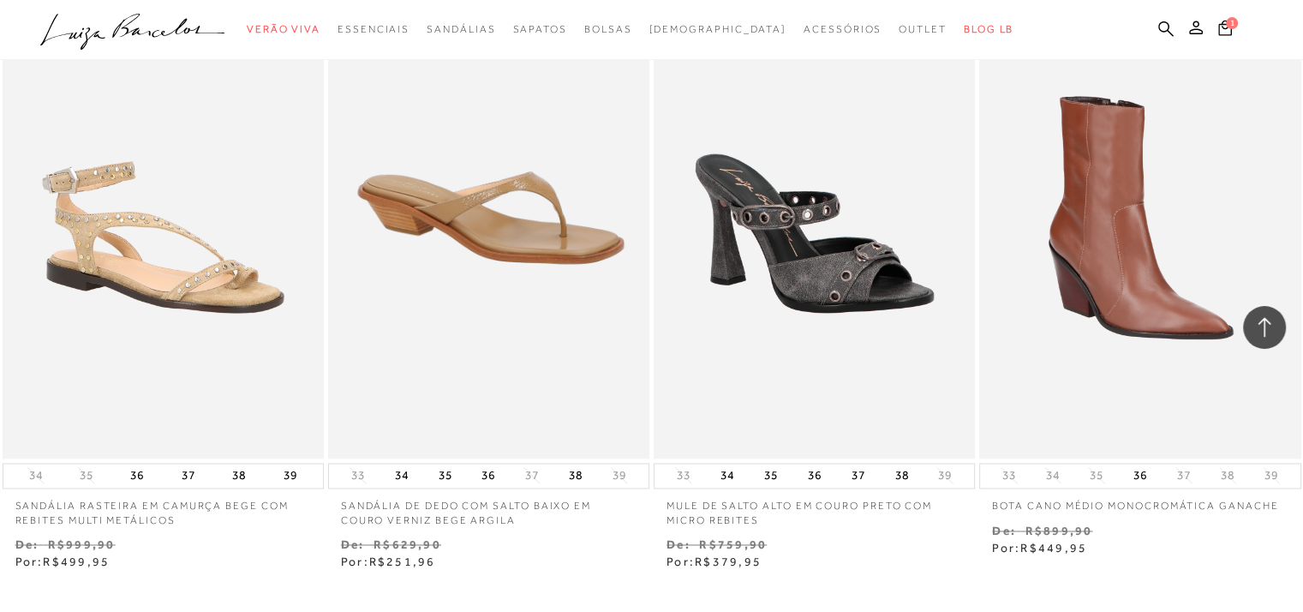
scroll to position [54964, 0]
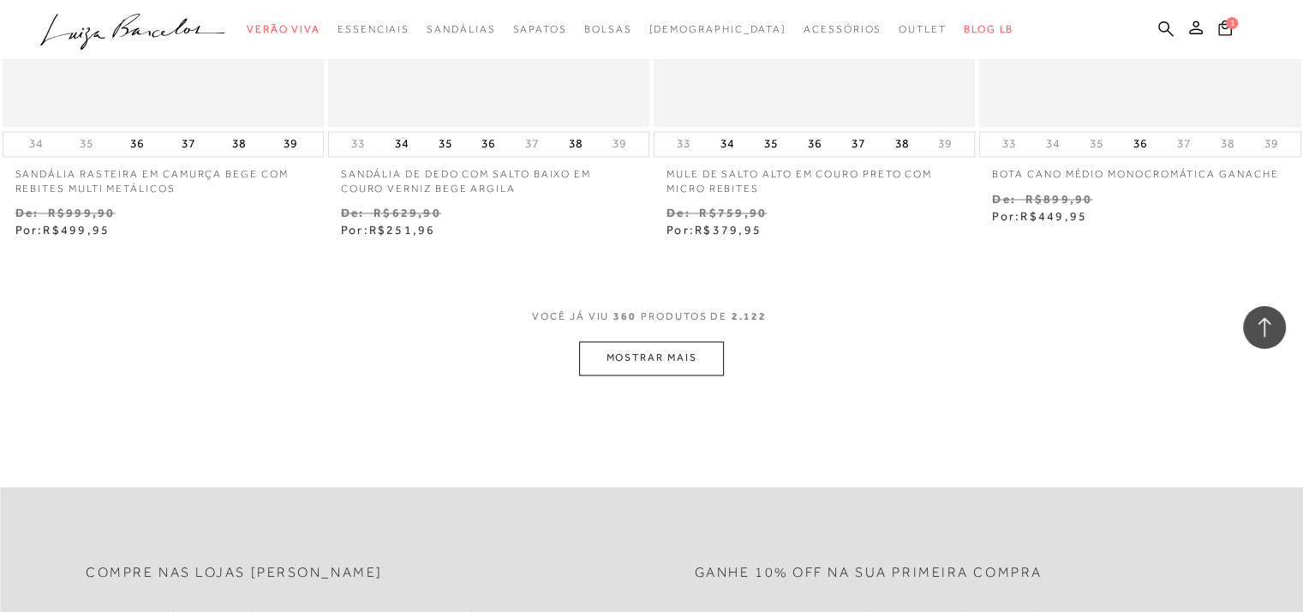
click at [692, 341] on button "MOSTRAR MAIS" at bounding box center [651, 357] width 144 height 33
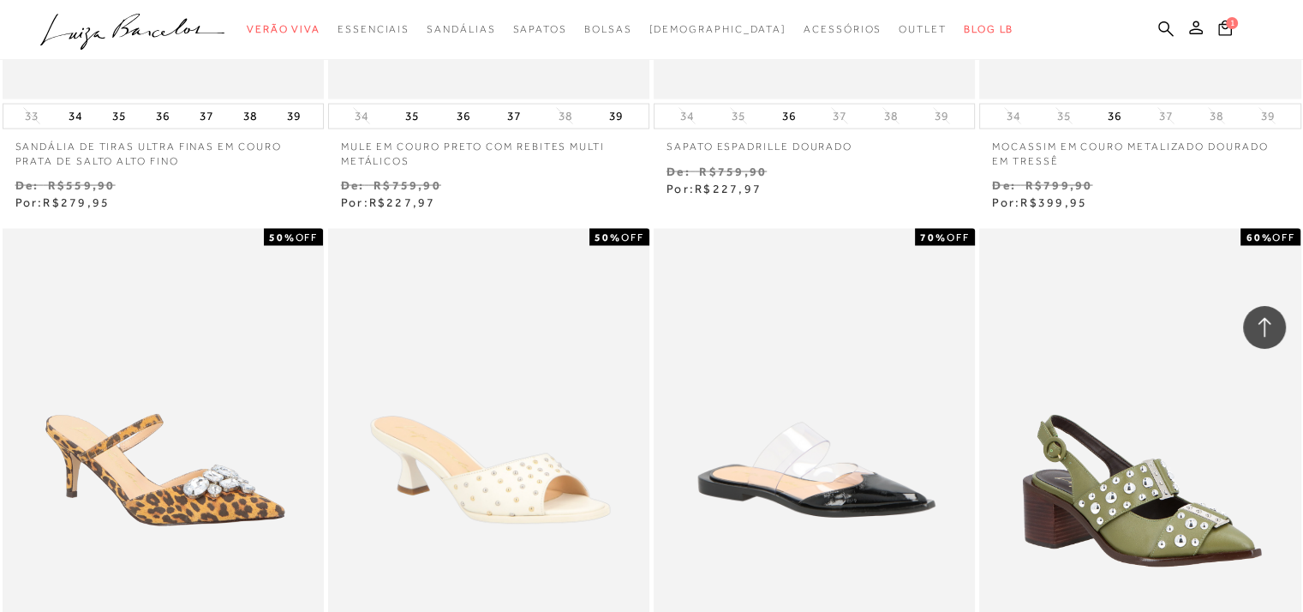
scroll to position [56585, 0]
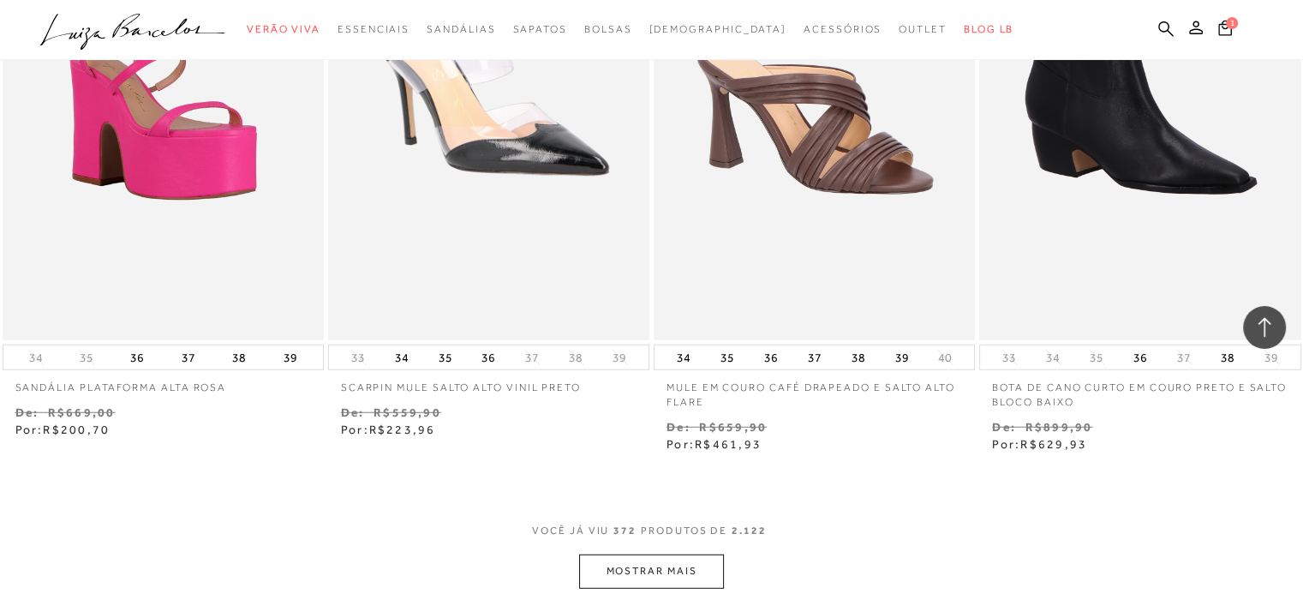
click at [692, 554] on button "MOSTRAR MAIS" at bounding box center [651, 570] width 144 height 33
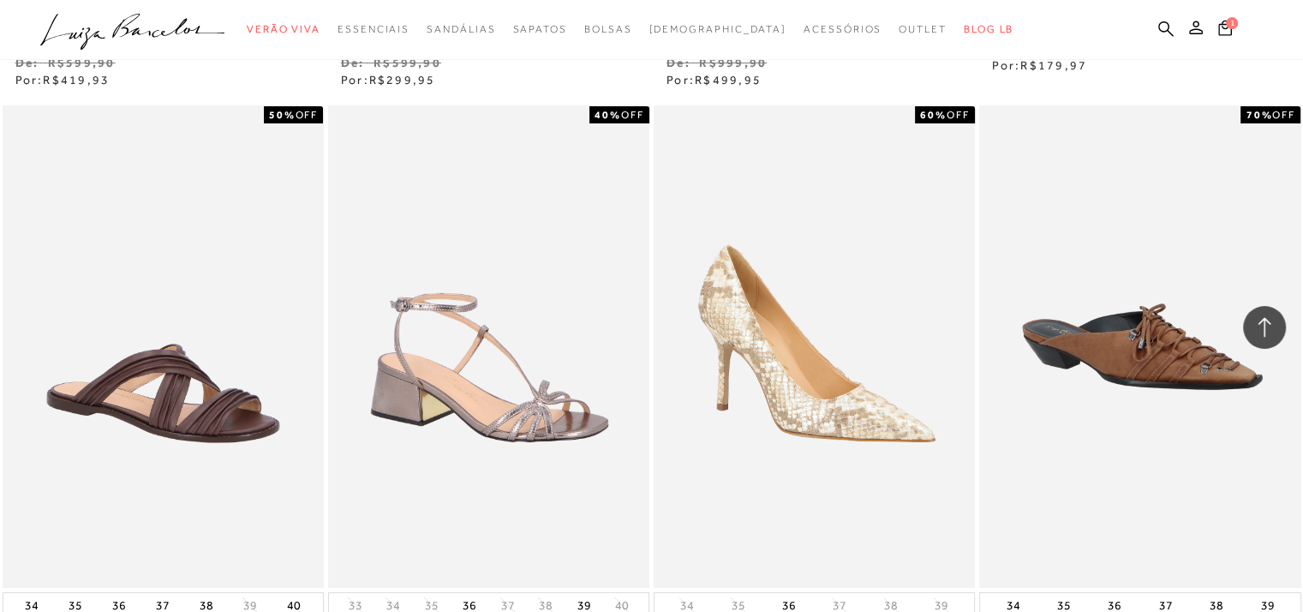
scroll to position [58584, 0]
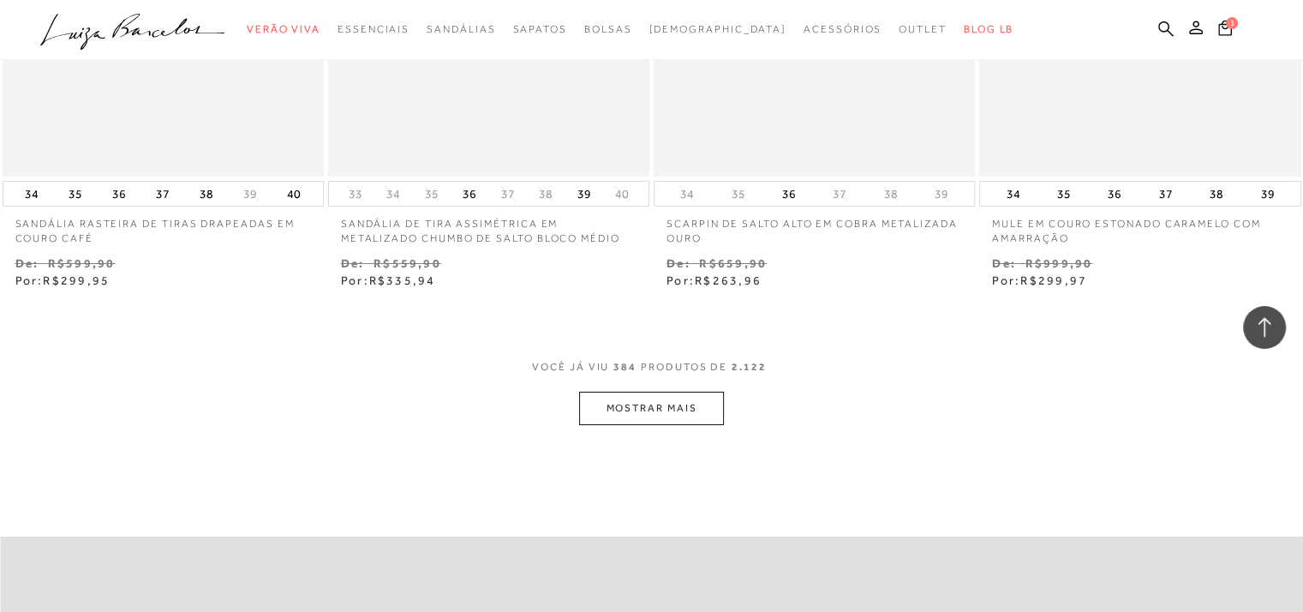
click at [692, 391] on button "MOSTRAR MAIS" at bounding box center [651, 407] width 144 height 33
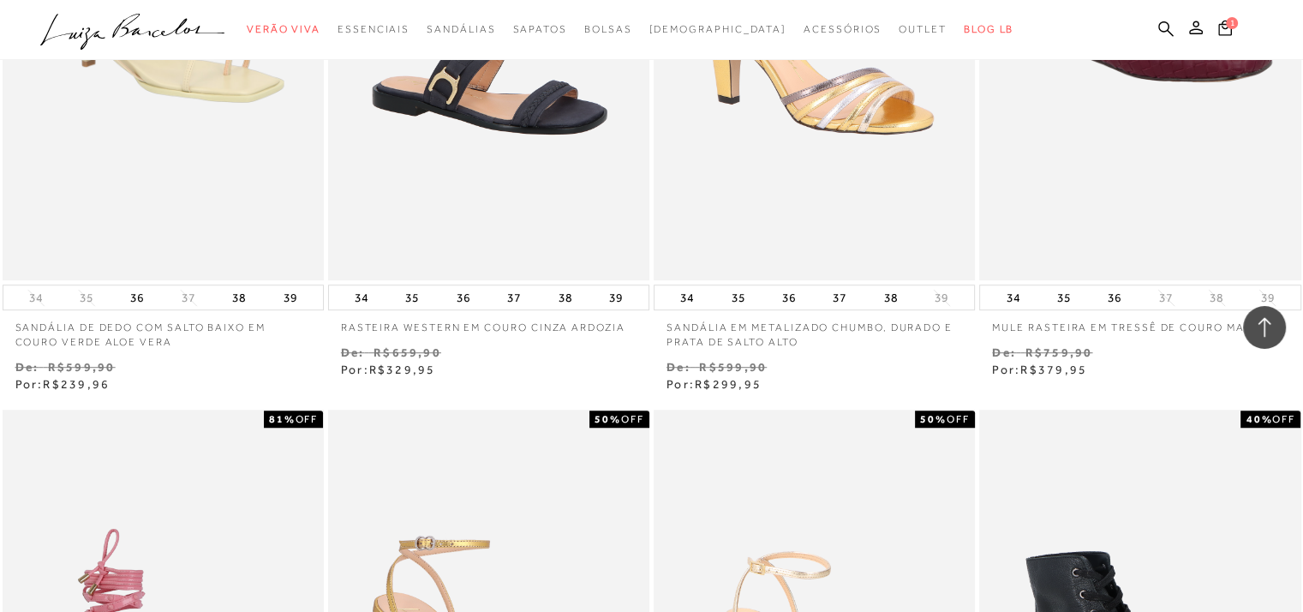
scroll to position [60457, 0]
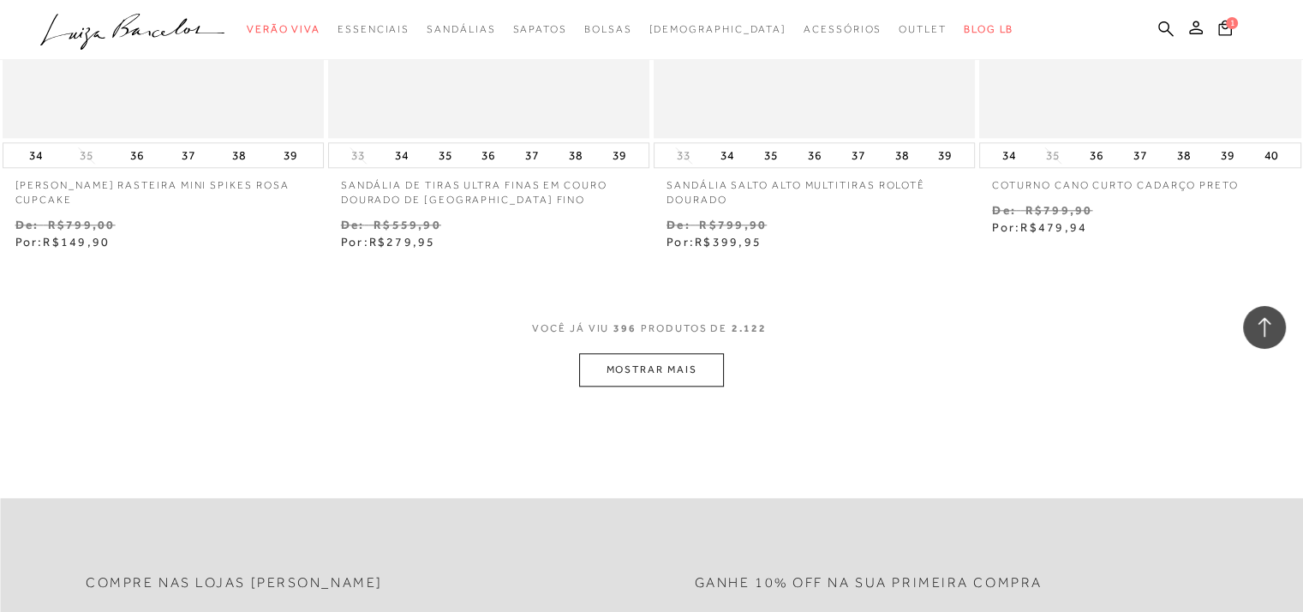
click at [709, 353] on button "MOSTRAR MAIS" at bounding box center [651, 369] width 144 height 33
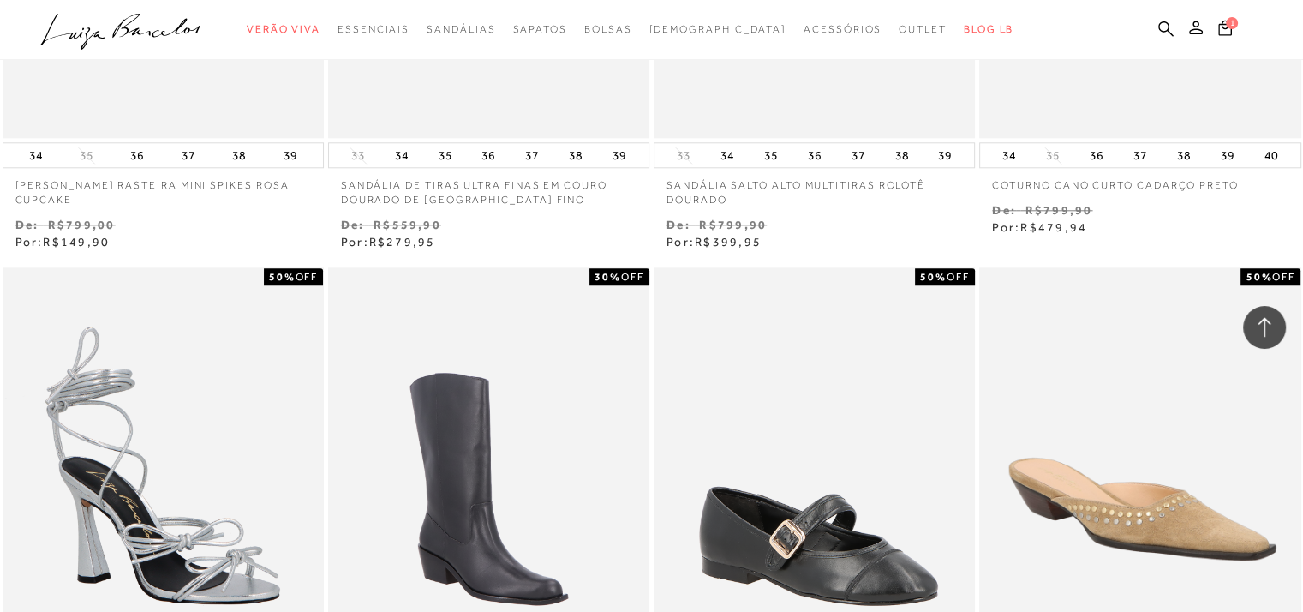
scroll to position [60536, 0]
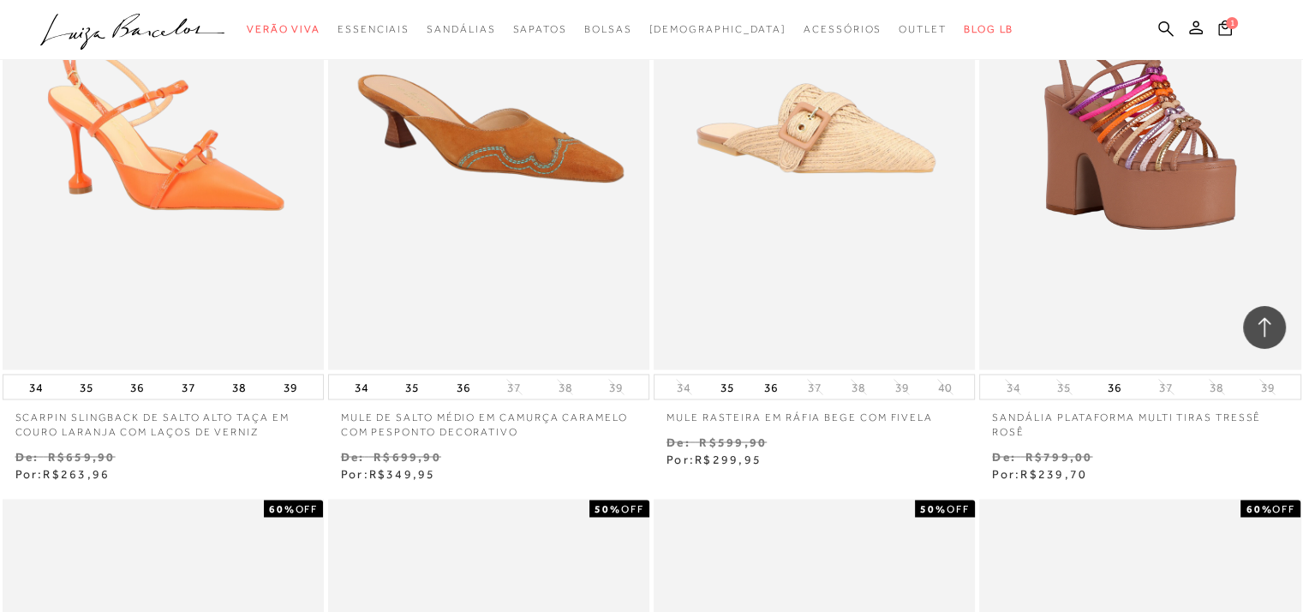
scroll to position [48410, 0]
